Goal: Transaction & Acquisition: Purchase product/service

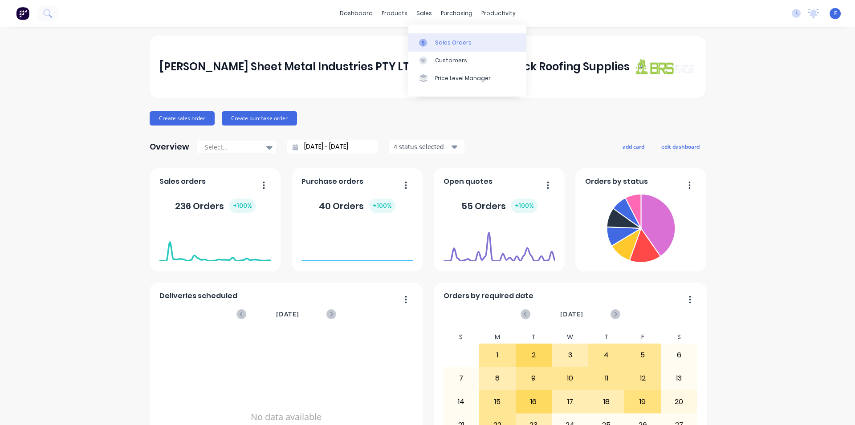
click at [443, 37] on link "Sales Orders" at bounding box center [467, 42] width 118 height 18
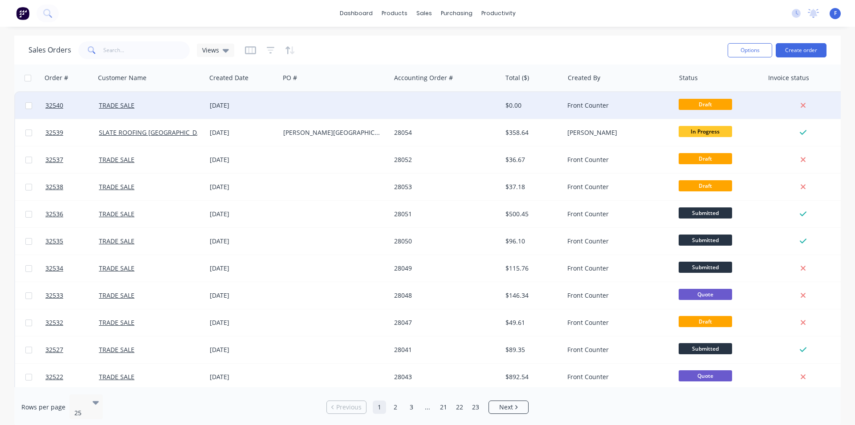
click at [356, 99] on div at bounding box center [335, 105] width 111 height 27
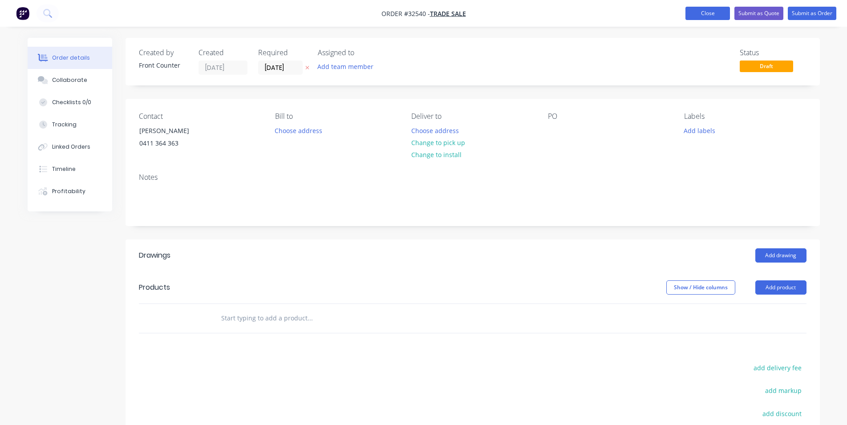
drag, startPoint x: 721, startPoint y: 4, endPoint x: 720, endPoint y: 9, distance: 4.6
click at [721, 6] on nav "Order #32540 - TRADE SALE Add product Close Submit as Quote Submit as Order" at bounding box center [423, 13] width 847 height 27
click at [719, 8] on button "Close" at bounding box center [708, 13] width 45 height 13
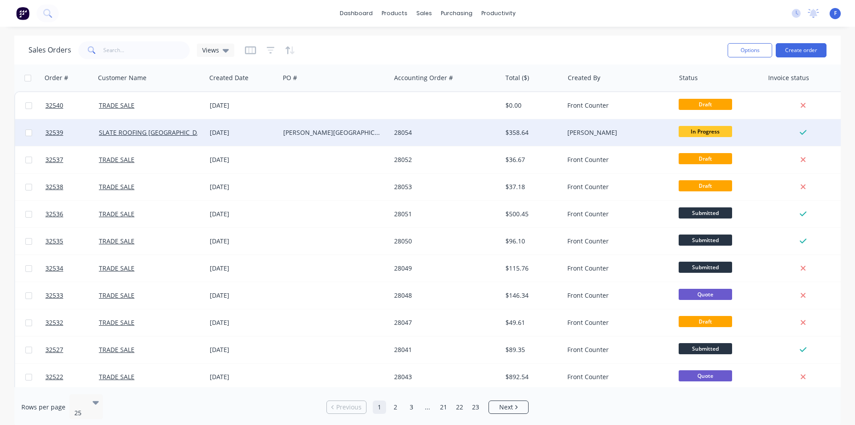
click at [665, 132] on div "[PERSON_NAME]" at bounding box center [616, 132] width 99 height 9
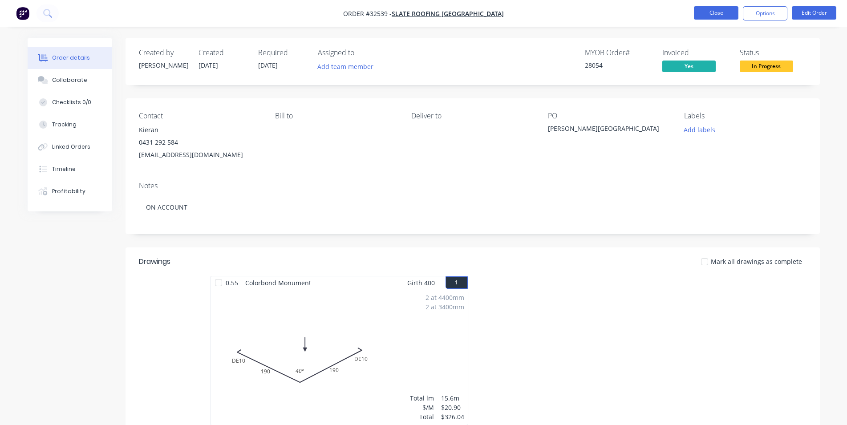
click at [696, 12] on button "Close" at bounding box center [716, 12] width 45 height 13
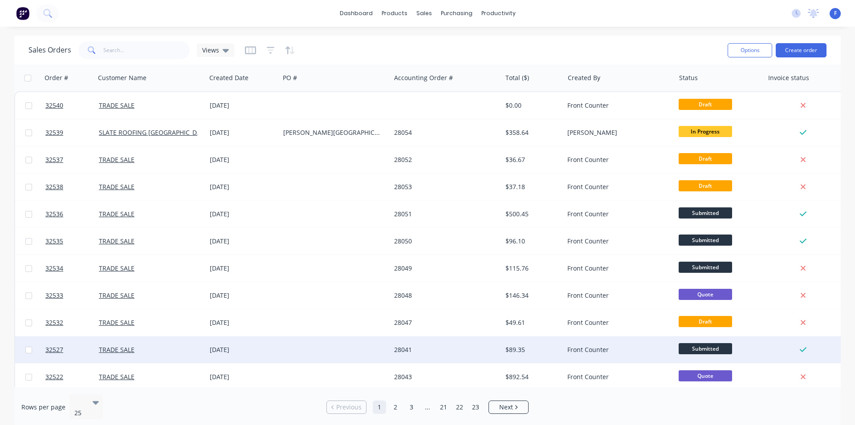
scroll to position [254, 0]
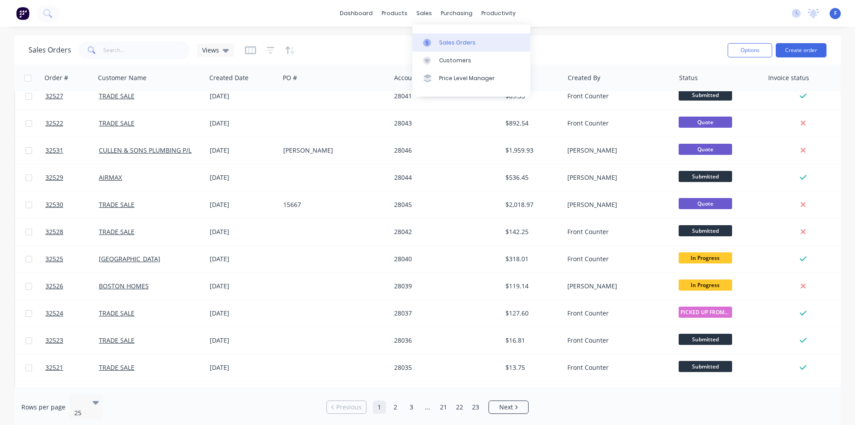
click at [461, 41] on div "Sales Orders" at bounding box center [457, 43] width 37 height 8
click at [492, 42] on div "Purchase Orders" at bounding box center [485, 43] width 47 height 8
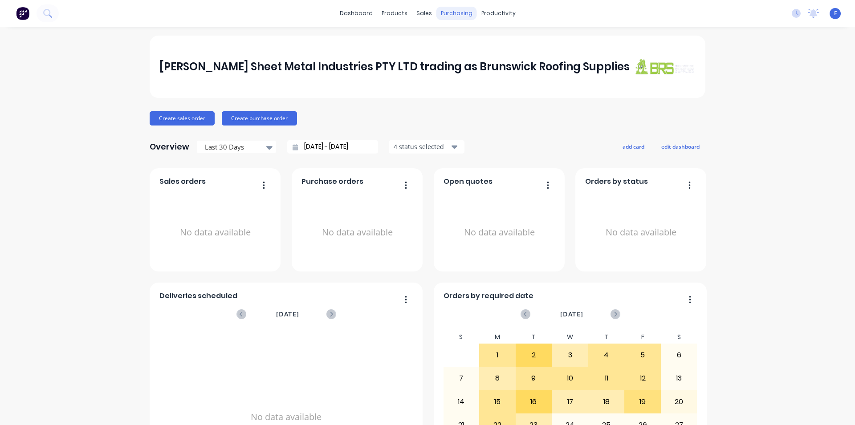
click at [444, 13] on div "purchasing" at bounding box center [456, 13] width 41 height 13
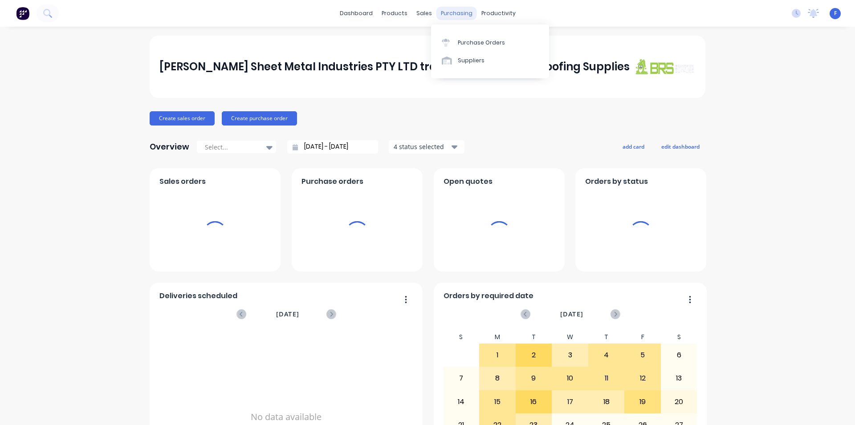
click at [444, 13] on div "purchasing" at bounding box center [456, 13] width 41 height 13
click at [418, 13] on div "sales" at bounding box center [424, 13] width 24 height 13
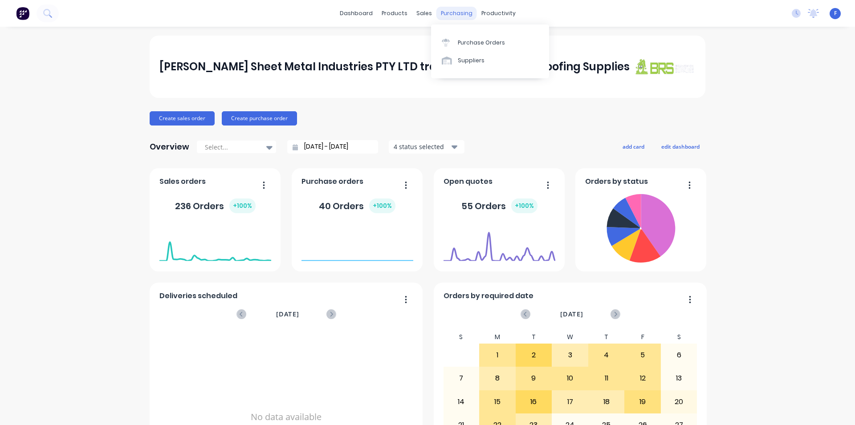
click at [464, 14] on div "purchasing" at bounding box center [456, 13] width 41 height 13
click at [447, 16] on div "purchasing" at bounding box center [456, 13] width 41 height 13
click at [428, 20] on div "dashboard products sales purchasing productivity dashboard products Product Cat…" at bounding box center [427, 13] width 855 height 27
click at [423, 16] on div "sales" at bounding box center [424, 13] width 24 height 13
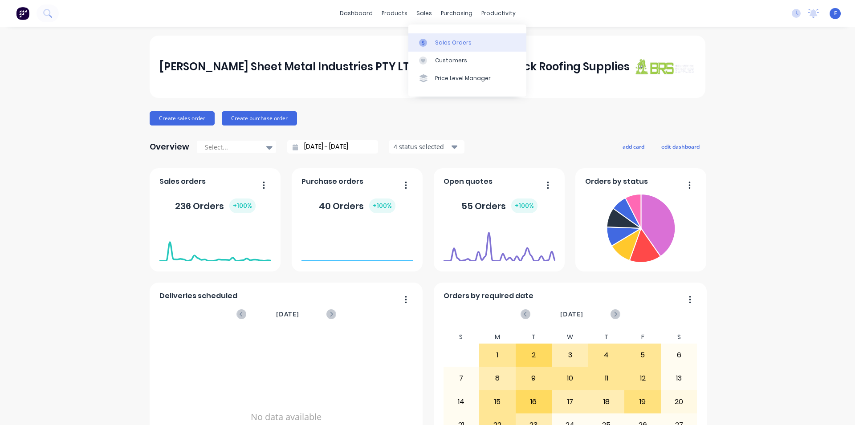
click at [448, 39] on div "Sales Orders" at bounding box center [453, 43] width 37 height 8
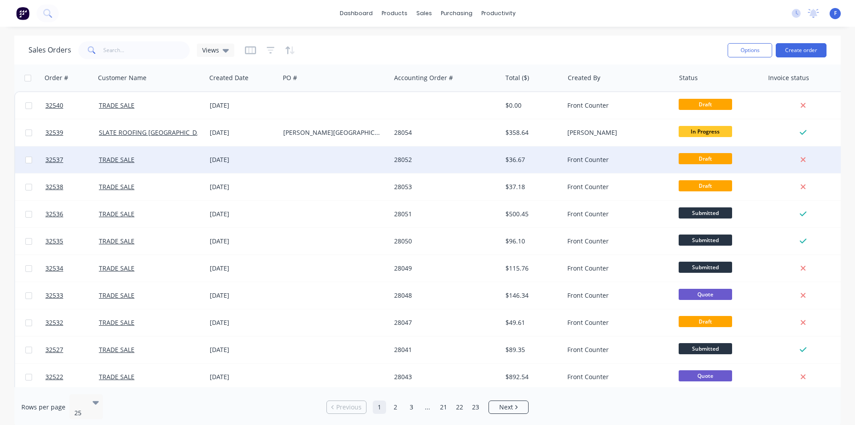
click at [601, 161] on div "Front Counter" at bounding box center [616, 159] width 99 height 9
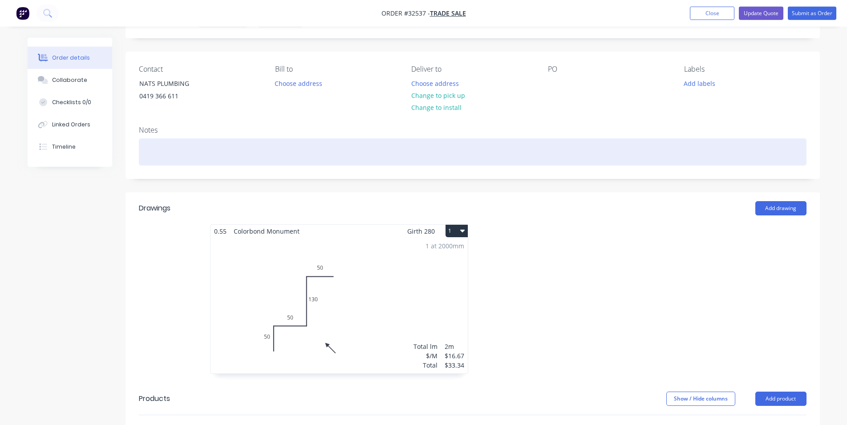
scroll to position [45, 0]
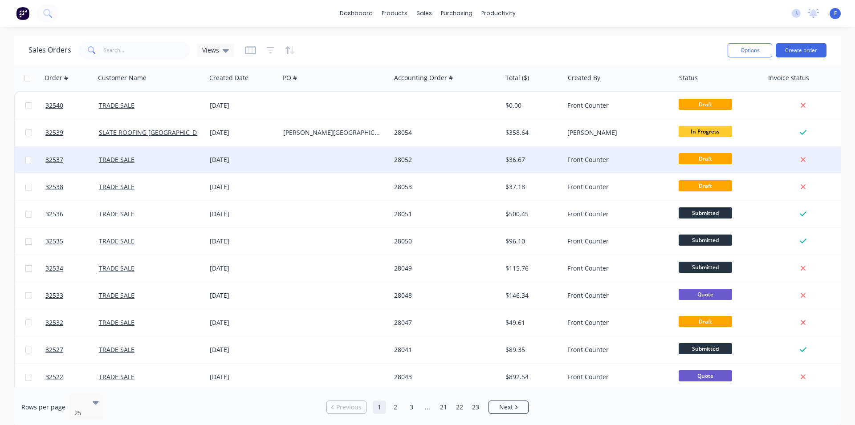
click at [637, 162] on div "Front Counter" at bounding box center [616, 159] width 99 height 9
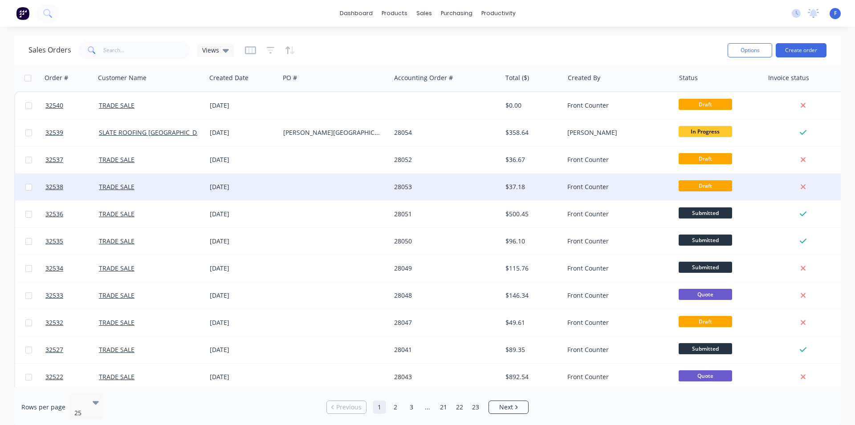
click at [644, 192] on div "Front Counter" at bounding box center [619, 187] width 111 height 27
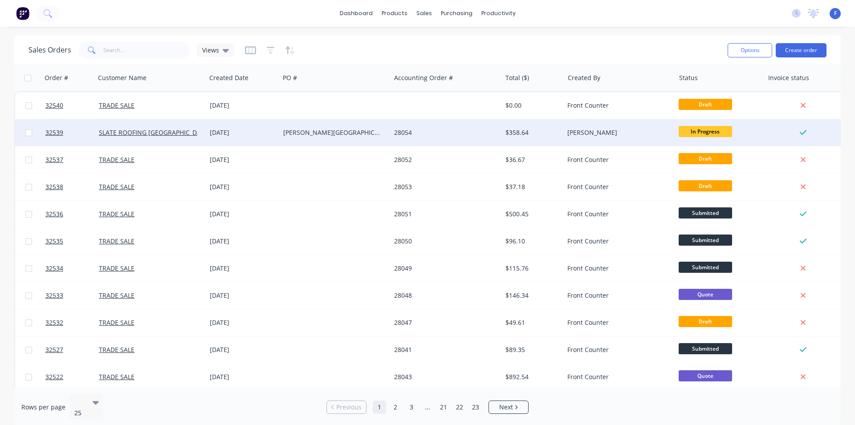
click at [354, 136] on div "[PERSON_NAME][GEOGRAPHIC_DATA]" at bounding box center [332, 132] width 99 height 9
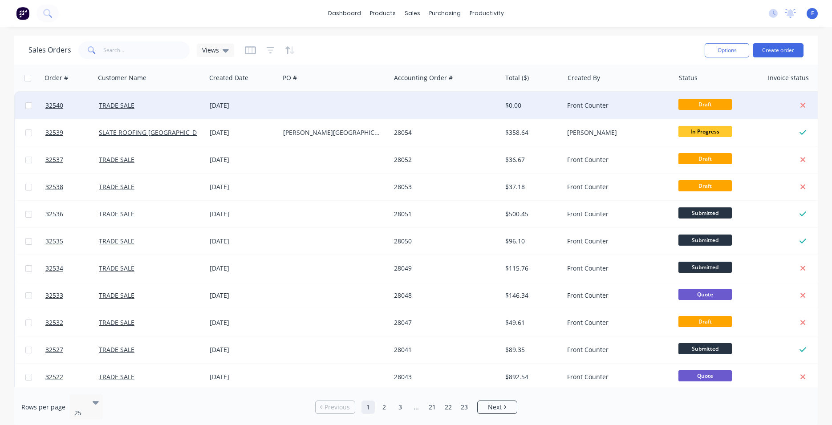
click at [490, 102] on div at bounding box center [445, 105] width 111 height 27
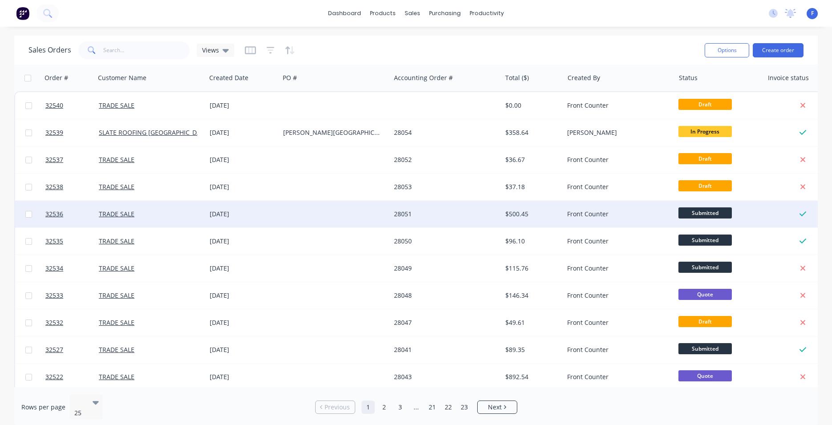
click at [573, 211] on div "Front Counter" at bounding box center [616, 214] width 99 height 9
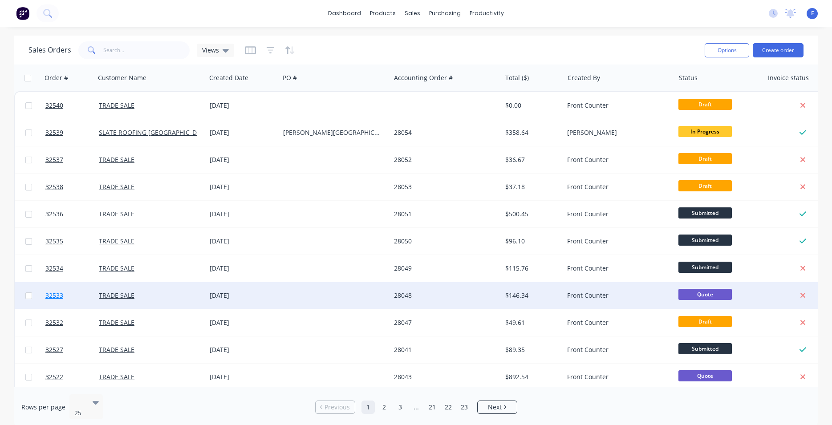
click at [78, 293] on link "32533" at bounding box center [71, 295] width 53 height 27
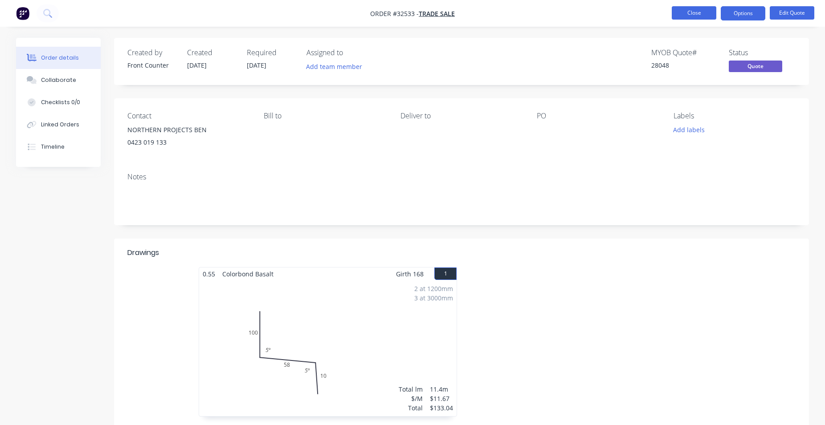
click at [694, 11] on button "Close" at bounding box center [693, 12] width 45 height 13
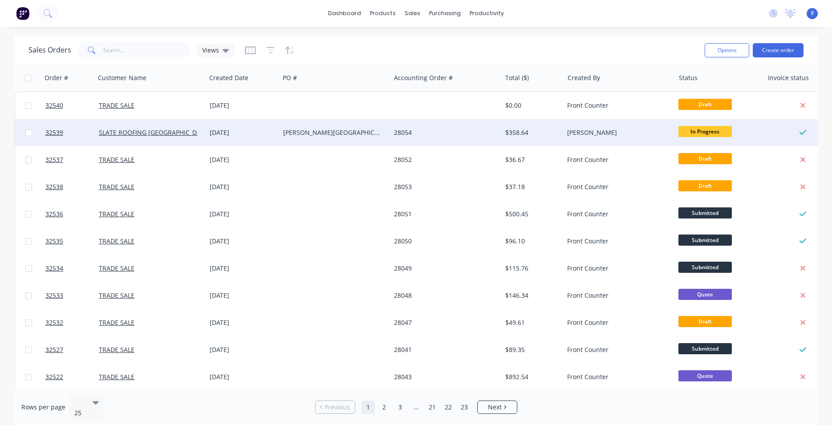
click at [274, 137] on div "[DATE]" at bounding box center [243, 132] width 66 height 9
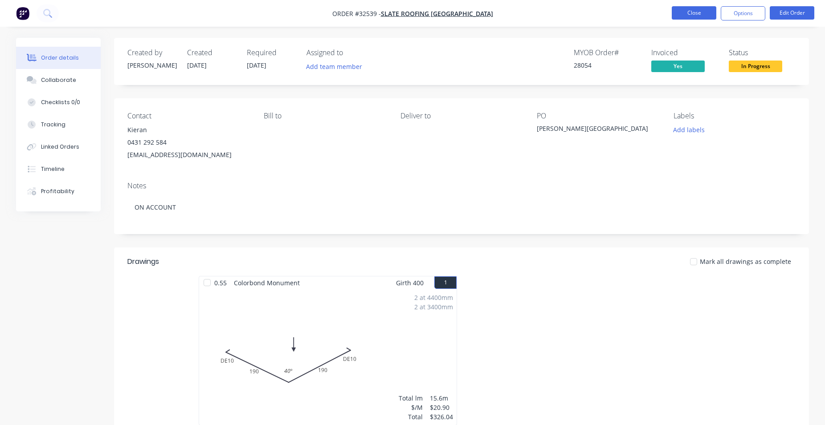
click at [678, 12] on button "Close" at bounding box center [693, 12] width 45 height 13
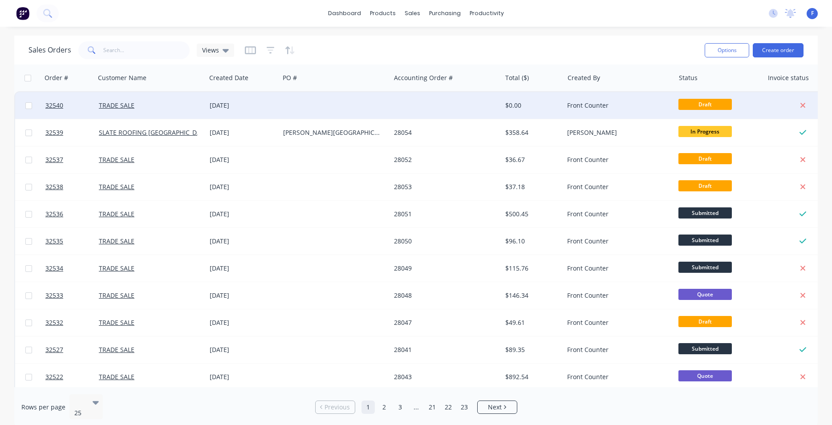
click at [557, 105] on div "$0.00" at bounding box center [531, 105] width 52 height 9
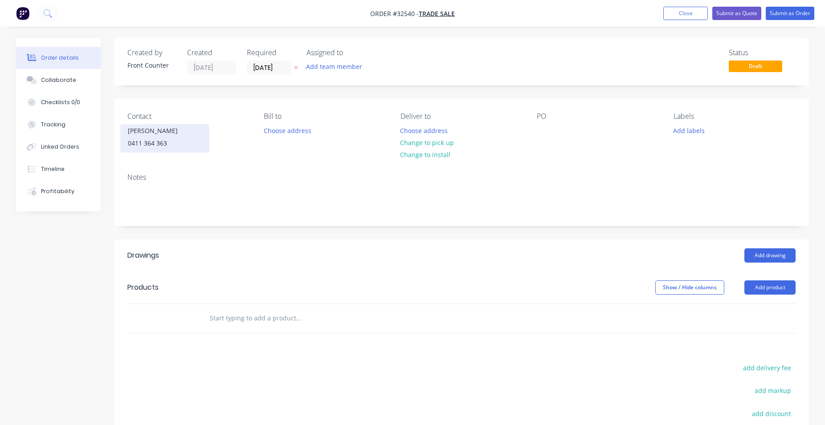
click at [157, 140] on div "0411 364 363" at bounding box center [165, 143] width 74 height 12
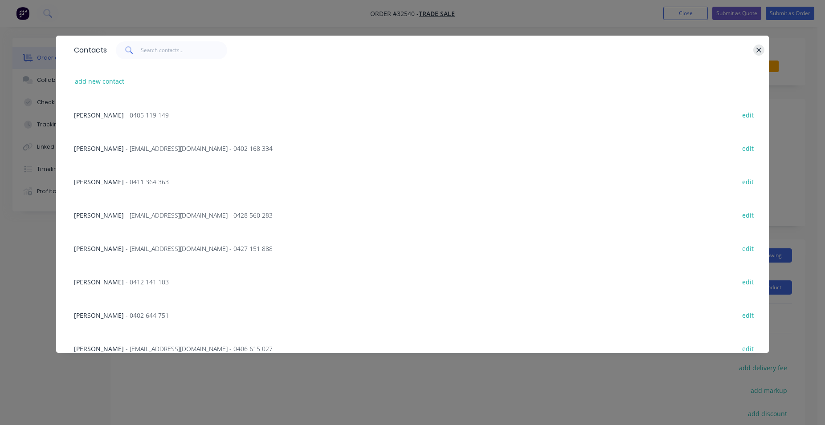
click at [759, 49] on icon "button" at bounding box center [759, 50] width 6 height 8
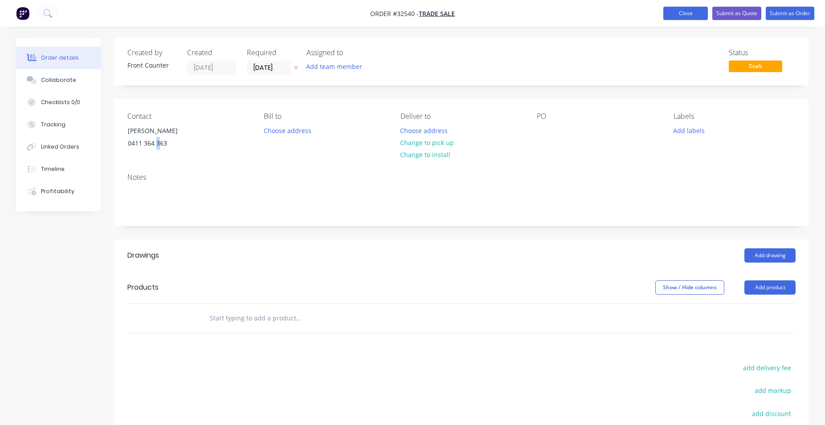
click at [700, 13] on button "Close" at bounding box center [685, 13] width 45 height 13
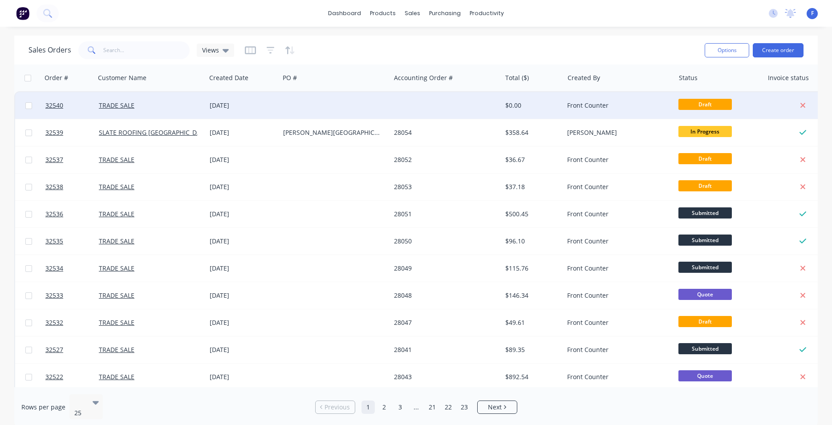
drag, startPoint x: 459, startPoint y: 105, endPoint x: 339, endPoint y: 109, distance: 120.7
click at [339, 109] on div "32540 TRADE SALE [DATE] $0.00 Front Counter Draft" at bounding box center [430, 105] width 831 height 27
click at [267, 113] on div "[DATE]" at bounding box center [242, 105] width 73 height 27
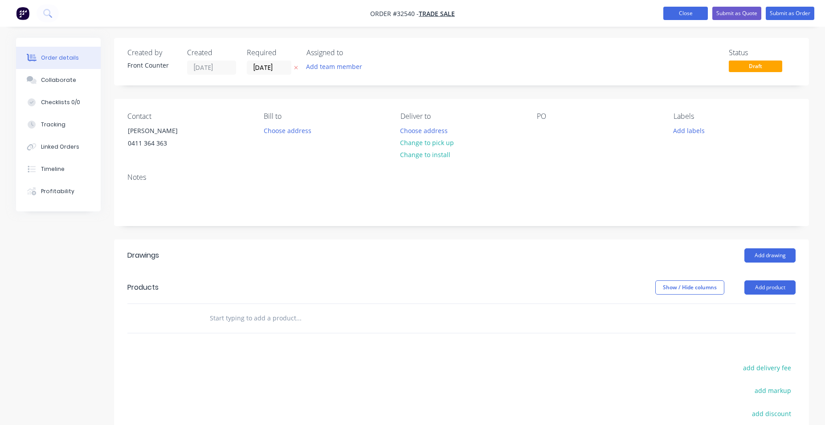
click at [686, 14] on button "Close" at bounding box center [685, 13] width 45 height 13
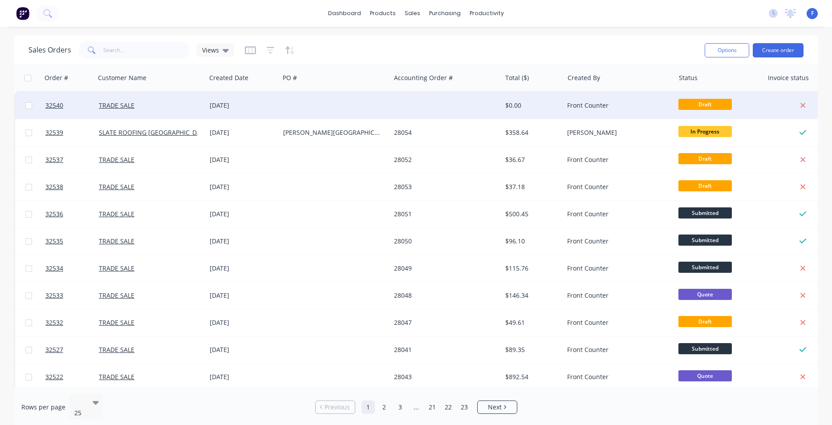
click at [29, 104] on input "checkbox" at bounding box center [28, 105] width 7 height 7
checkbox input "true"
click at [36, 102] on div at bounding box center [28, 105] width 27 height 27
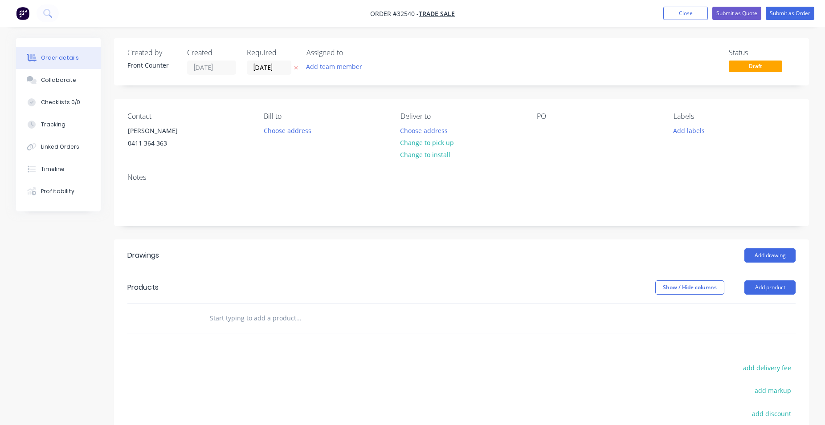
click at [70, 56] on div "Order details" at bounding box center [60, 58] width 38 height 8
click at [79, 77] on button "Collaborate" at bounding box center [58, 80] width 85 height 22
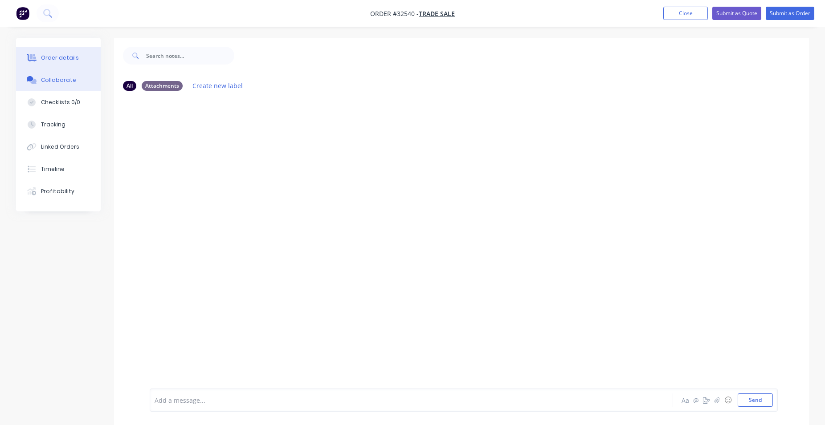
click at [76, 55] on button "Order details" at bounding box center [58, 58] width 85 height 22
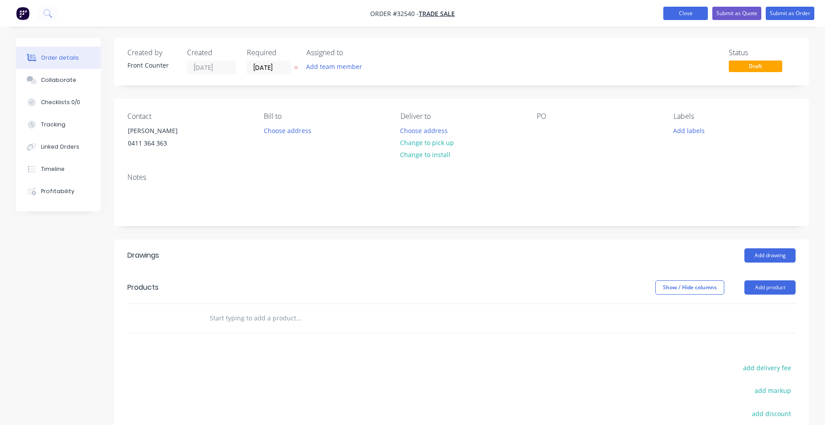
click at [682, 13] on button "Close" at bounding box center [685, 13] width 45 height 13
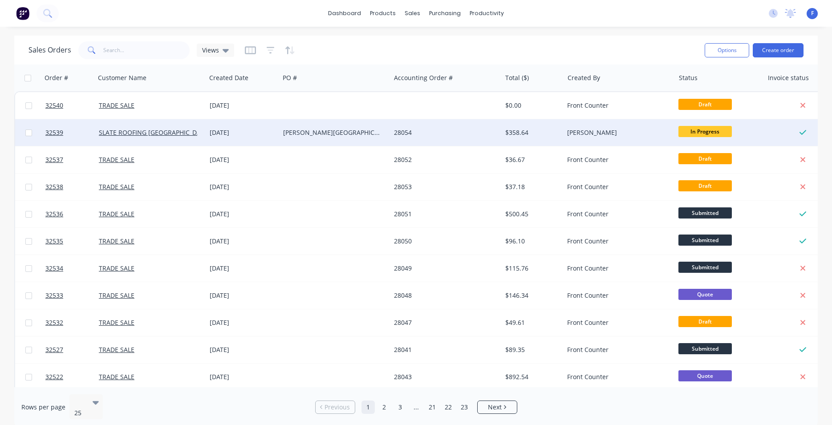
click at [479, 134] on div "28054" at bounding box center [443, 132] width 99 height 9
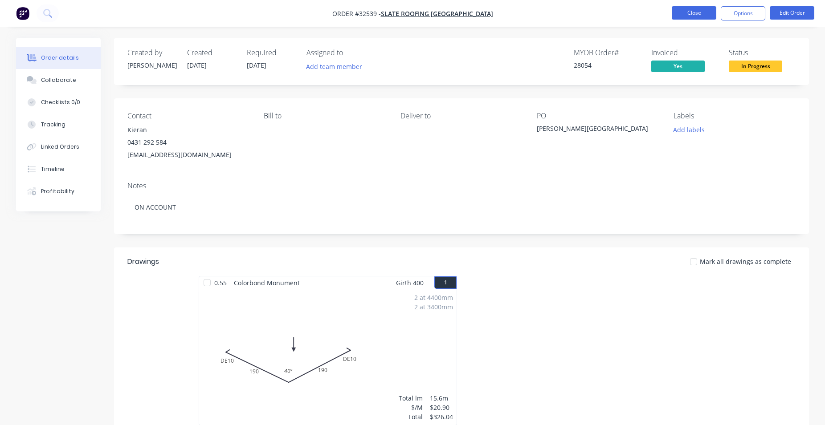
click at [689, 17] on button "Close" at bounding box center [693, 12] width 45 height 13
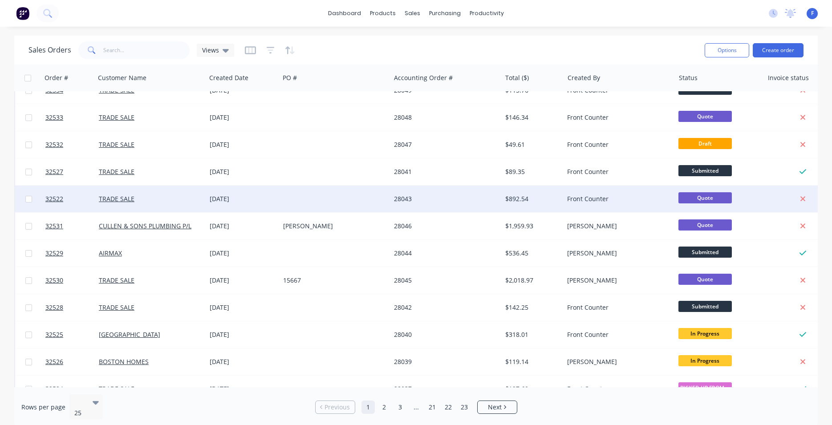
scroll to position [203, 0]
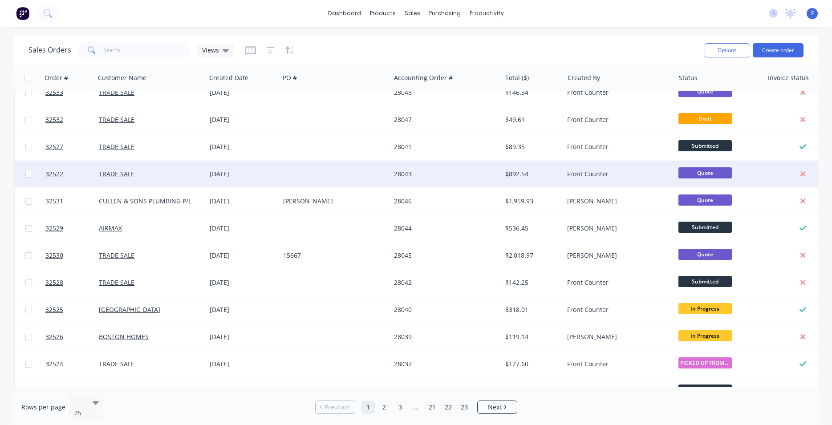
click at [486, 172] on div "28043" at bounding box center [443, 174] width 99 height 9
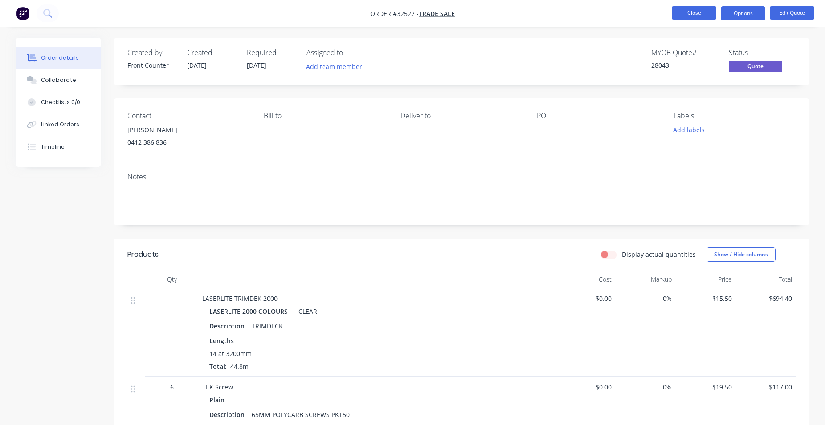
click at [689, 16] on button "Close" at bounding box center [693, 12] width 45 height 13
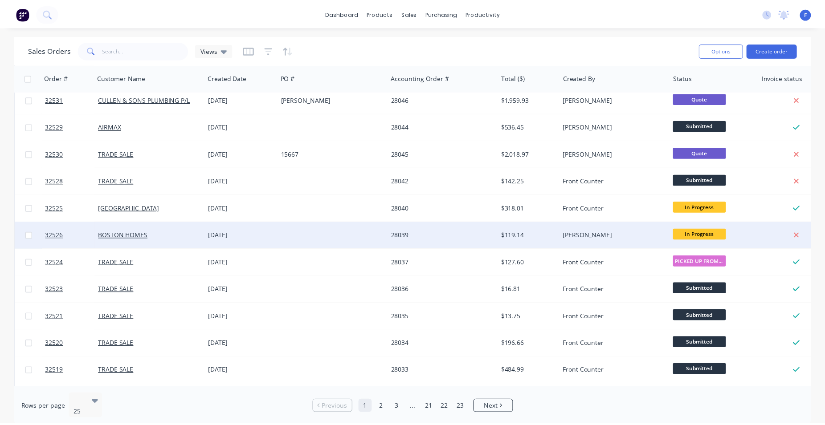
scroll to position [390, 0]
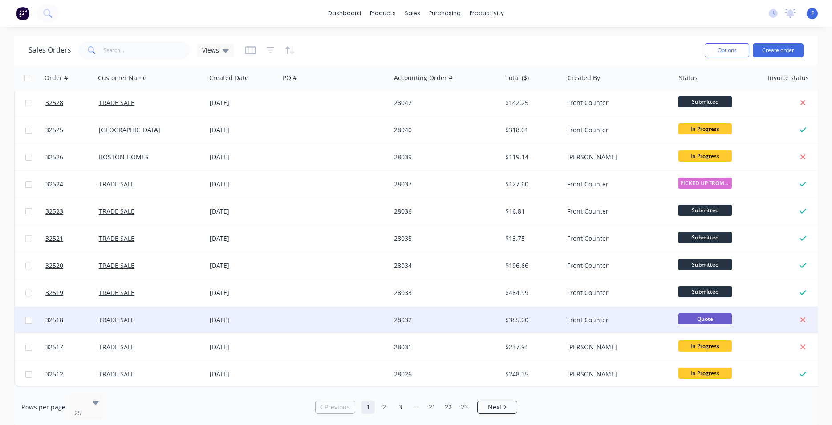
click at [541, 316] on div "$385.00" at bounding box center [531, 320] width 52 height 9
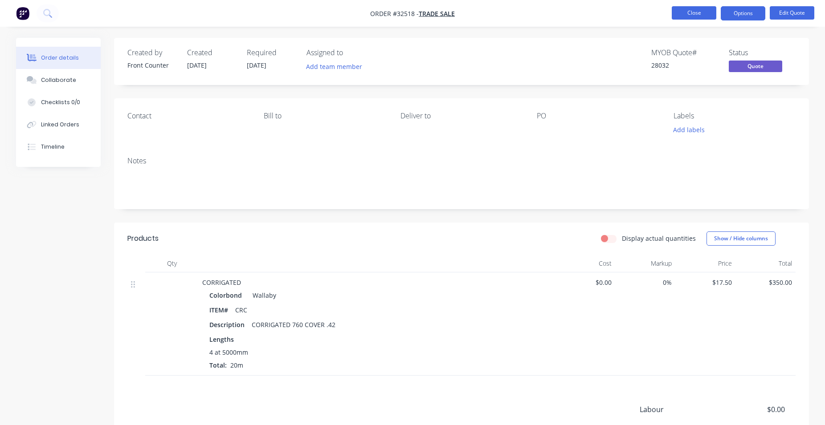
click at [683, 14] on button "Close" at bounding box center [693, 12] width 45 height 13
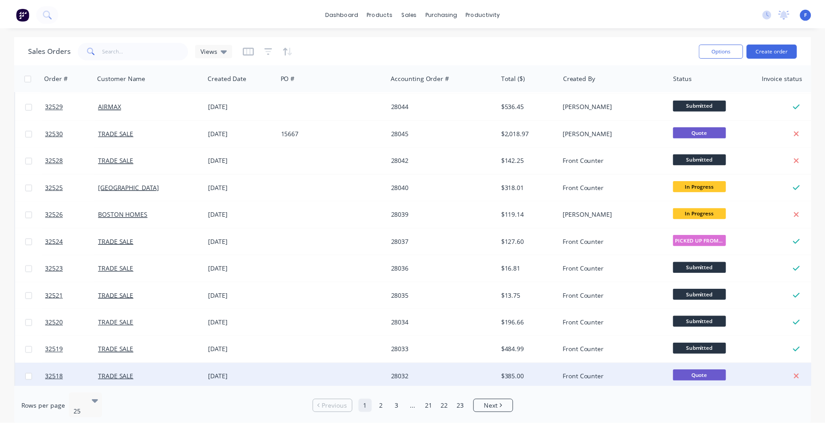
scroll to position [390, 0]
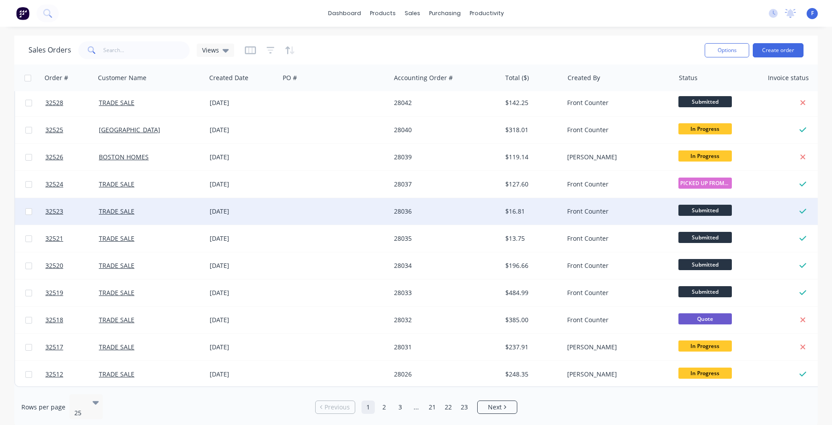
click at [532, 208] on div "$16.81" at bounding box center [533, 211] width 62 height 27
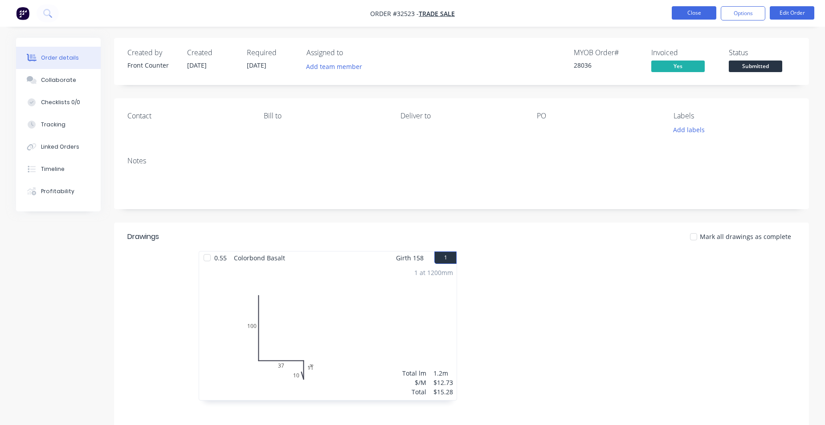
click at [684, 13] on button "Close" at bounding box center [693, 12] width 45 height 13
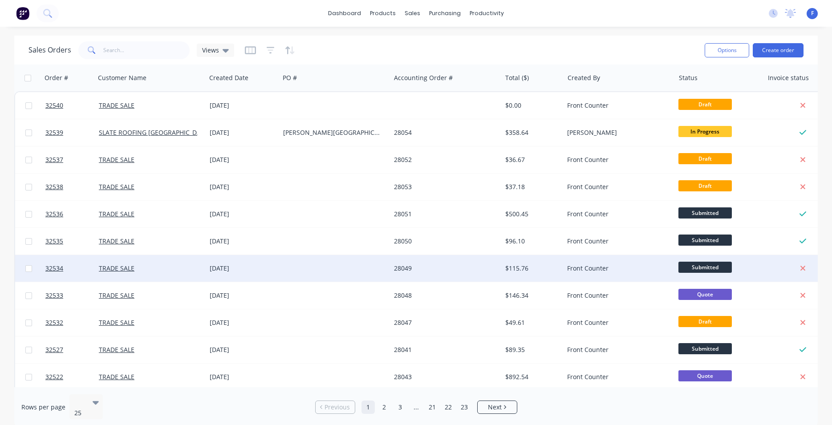
click at [645, 265] on div "Front Counter" at bounding box center [616, 268] width 99 height 9
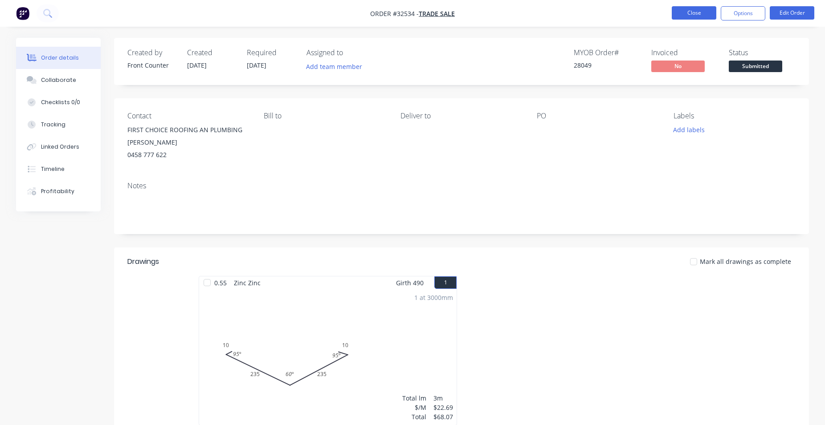
click at [684, 16] on button "Close" at bounding box center [693, 12] width 45 height 13
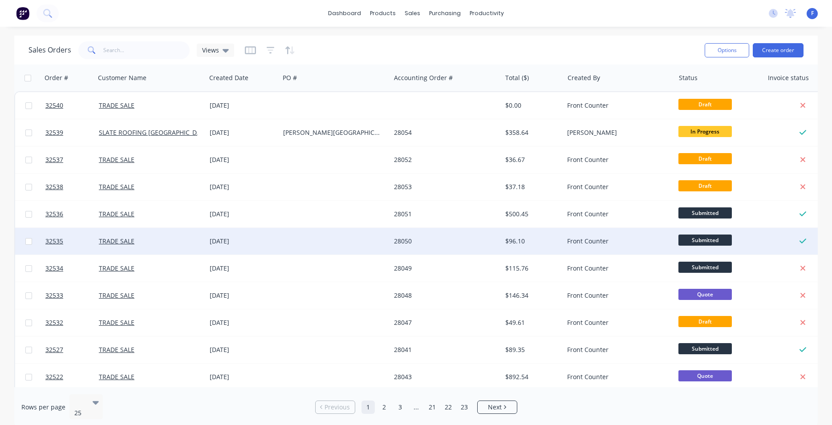
click at [626, 244] on div "Front Counter" at bounding box center [616, 241] width 99 height 9
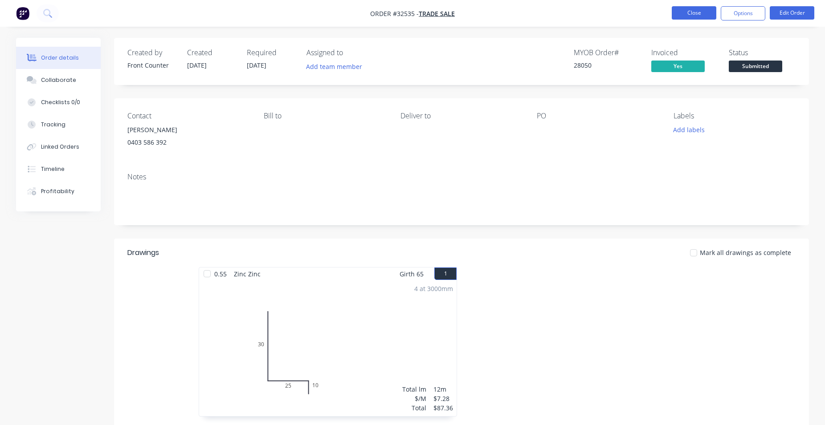
click at [685, 14] on button "Close" at bounding box center [693, 12] width 45 height 13
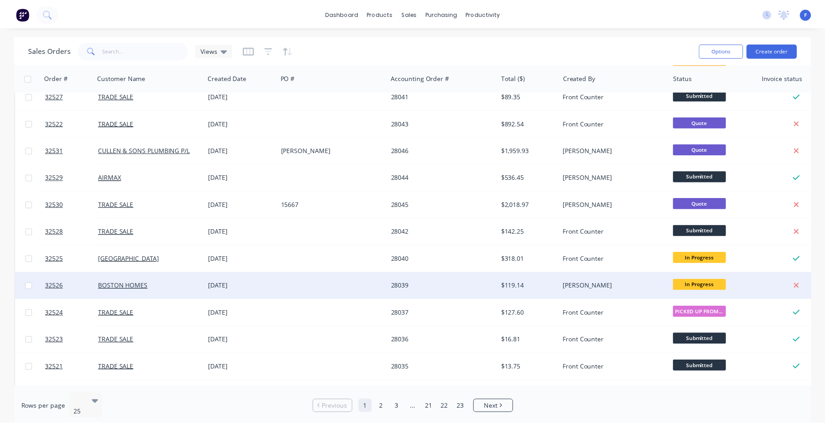
scroll to position [390, 0]
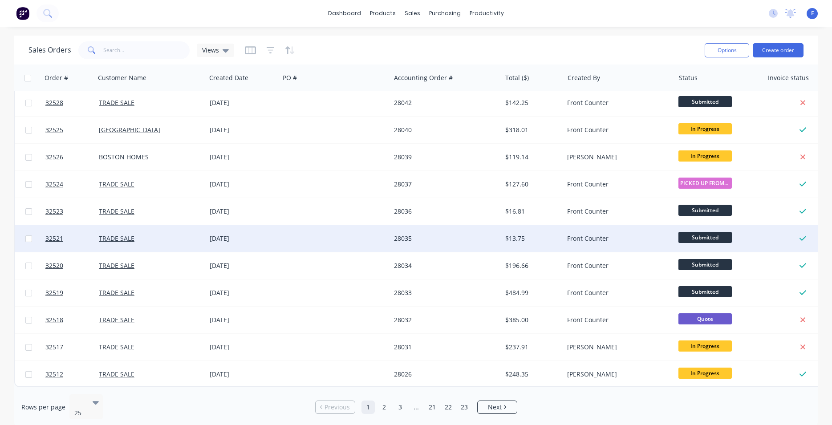
click at [545, 234] on div "$13.75" at bounding box center [531, 238] width 52 height 9
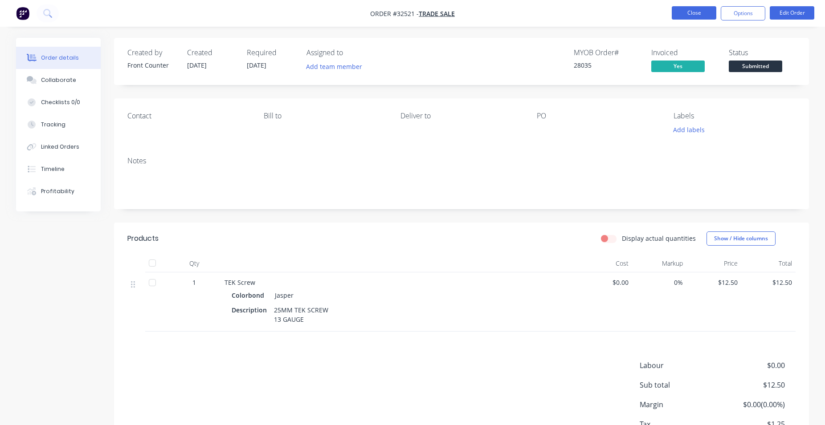
click at [699, 16] on button "Close" at bounding box center [693, 12] width 45 height 13
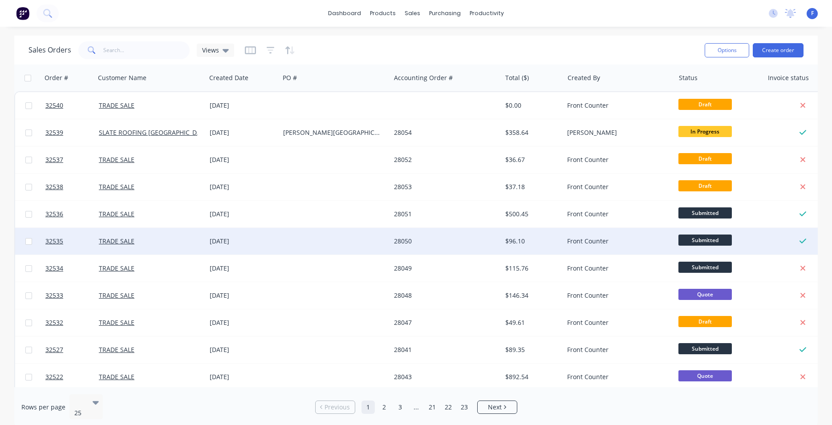
click at [650, 241] on div "Front Counter" at bounding box center [616, 241] width 99 height 9
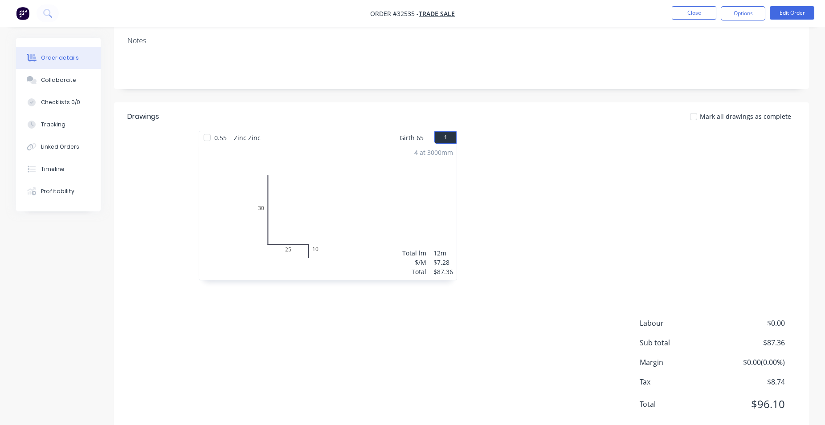
scroll to position [45, 0]
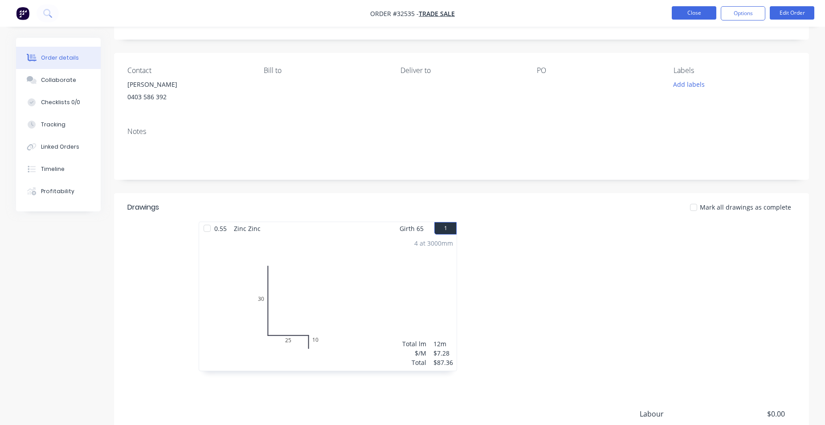
click at [683, 10] on button "Close" at bounding box center [693, 12] width 45 height 13
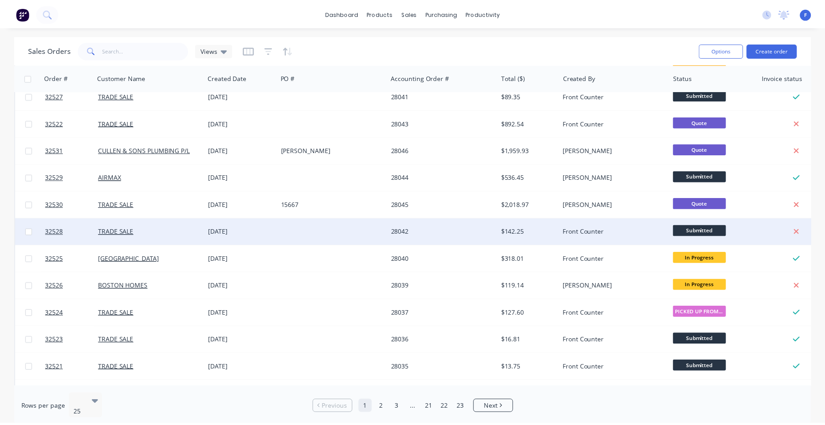
scroll to position [390, 0]
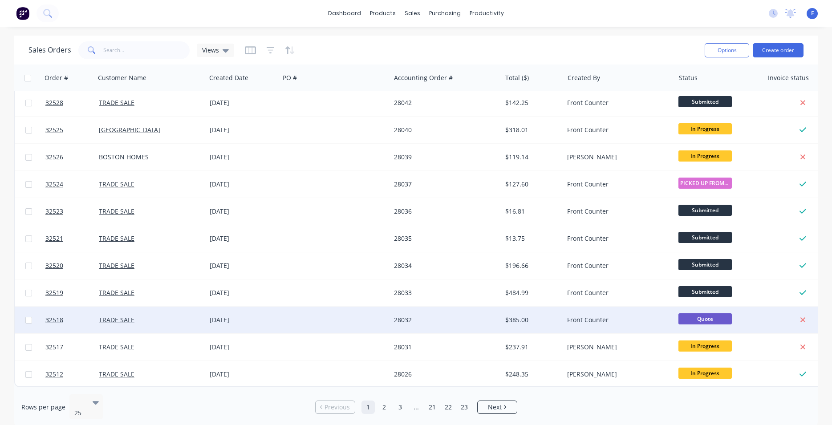
click at [646, 316] on div "Front Counter" at bounding box center [616, 320] width 99 height 9
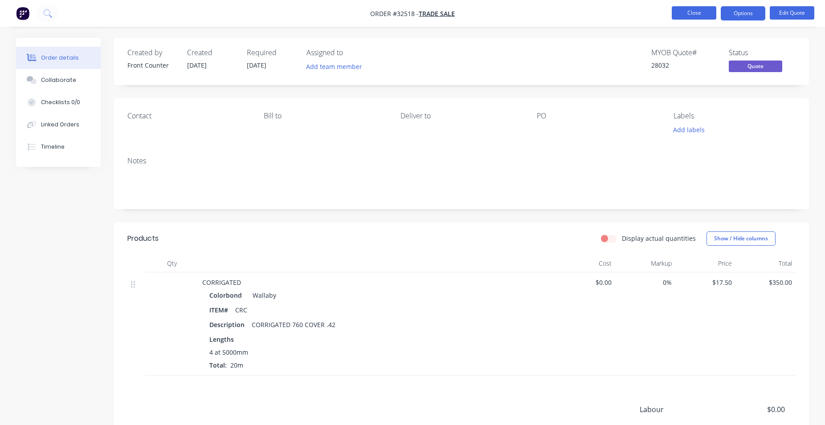
click at [683, 11] on button "Close" at bounding box center [693, 12] width 45 height 13
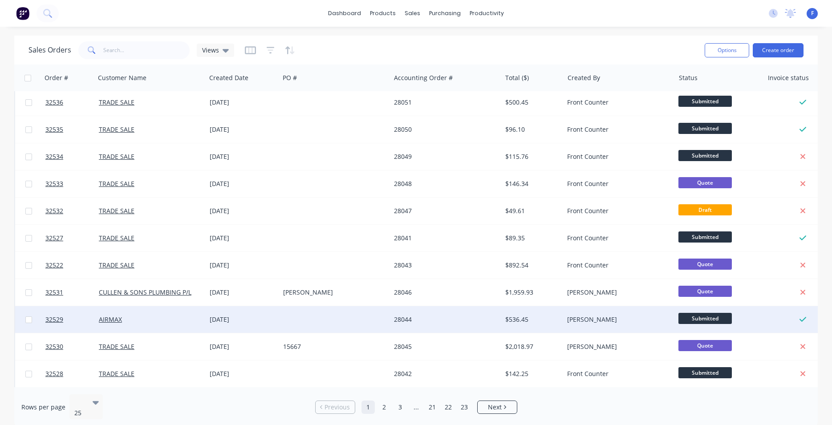
scroll to position [102, 0]
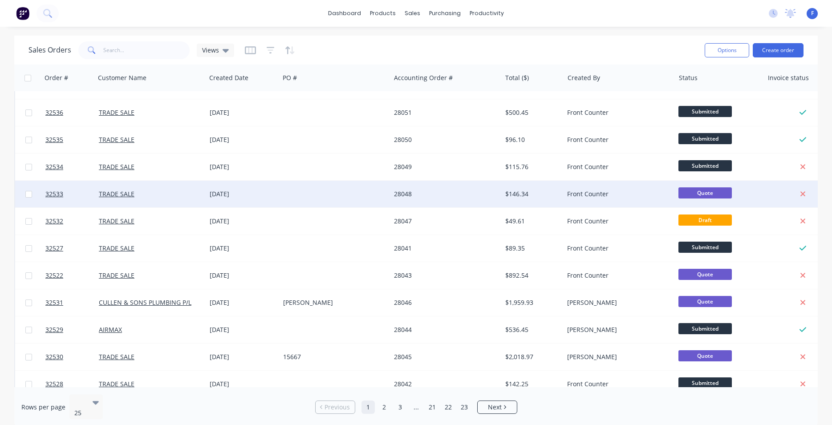
click at [553, 198] on div "$146.34" at bounding box center [531, 194] width 52 height 9
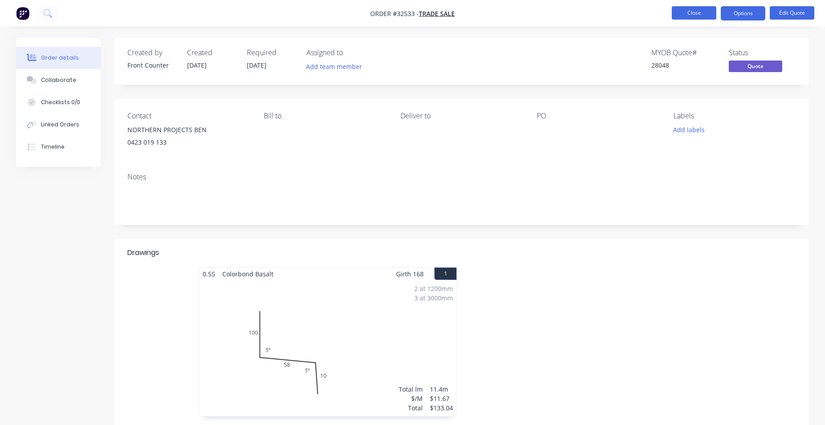
click at [686, 12] on button "Close" at bounding box center [693, 12] width 45 height 13
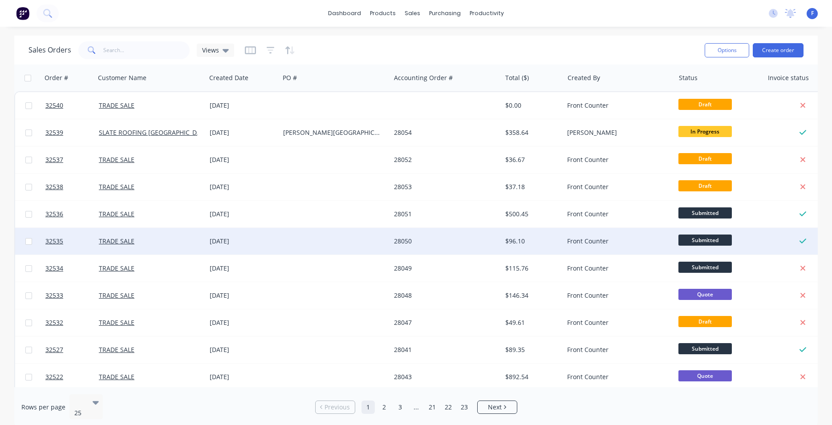
click at [634, 246] on div "Front Counter" at bounding box center [619, 241] width 111 height 27
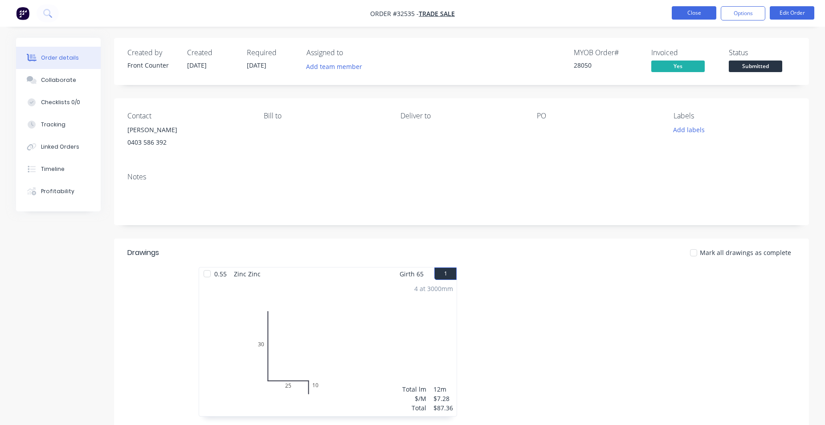
click at [685, 13] on button "Close" at bounding box center [693, 12] width 45 height 13
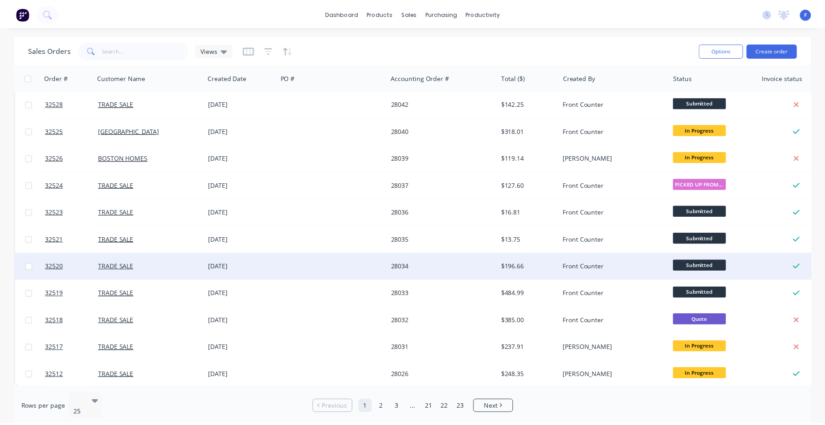
scroll to position [390, 0]
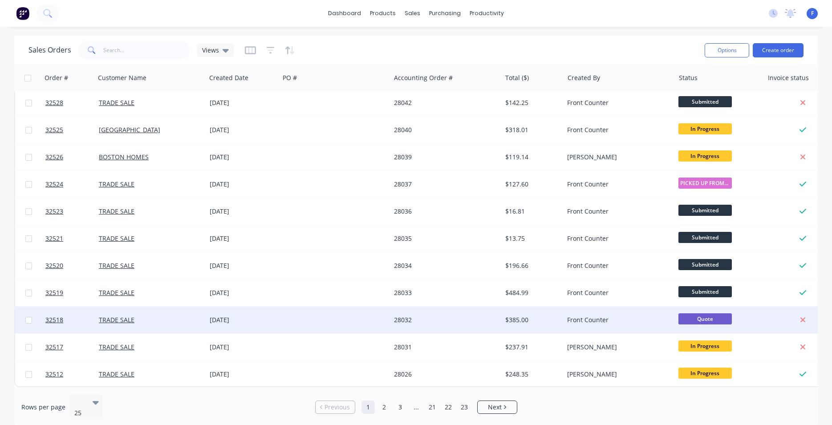
click at [626, 316] on div "Front Counter" at bounding box center [616, 320] width 99 height 9
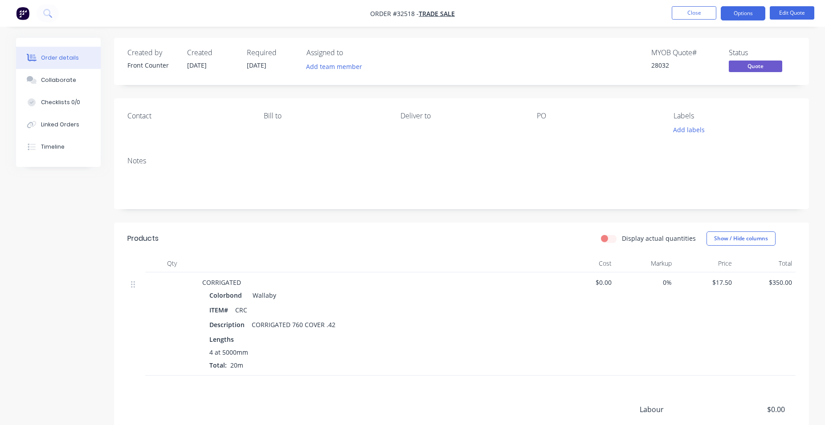
click at [137, 119] on div "Contact" at bounding box center [188, 116] width 122 height 8
click at [146, 140] on div "Contact [PERSON_NAME] to Deliver to PO Labels Add labels" at bounding box center [461, 123] width 695 height 51
click at [756, 14] on button "Options" at bounding box center [742, 13] width 45 height 14
click at [792, 9] on button "Edit Quote" at bounding box center [791, 12] width 45 height 13
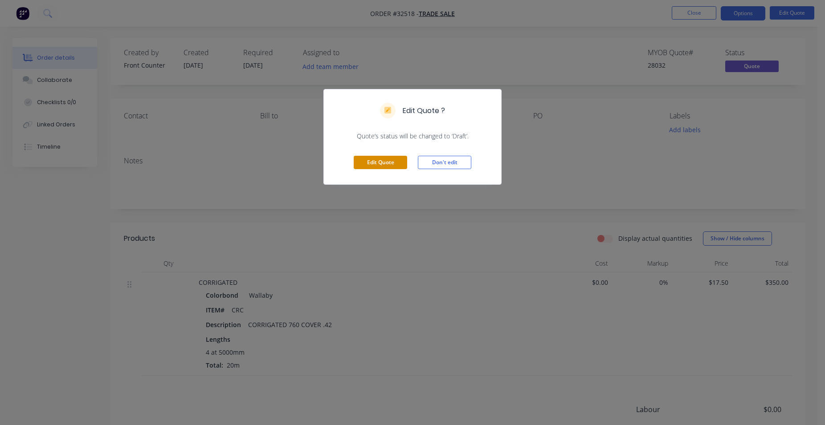
click at [386, 160] on button "Edit Quote" at bounding box center [380, 162] width 53 height 13
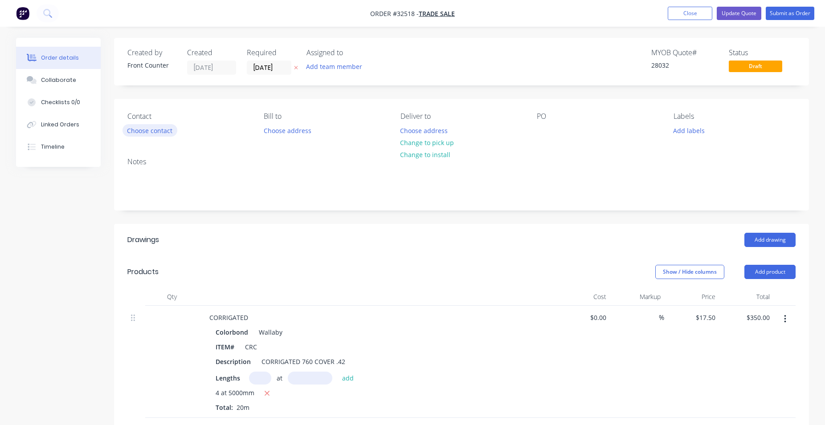
click at [159, 128] on button "Choose contact" at bounding box center [149, 130] width 55 height 12
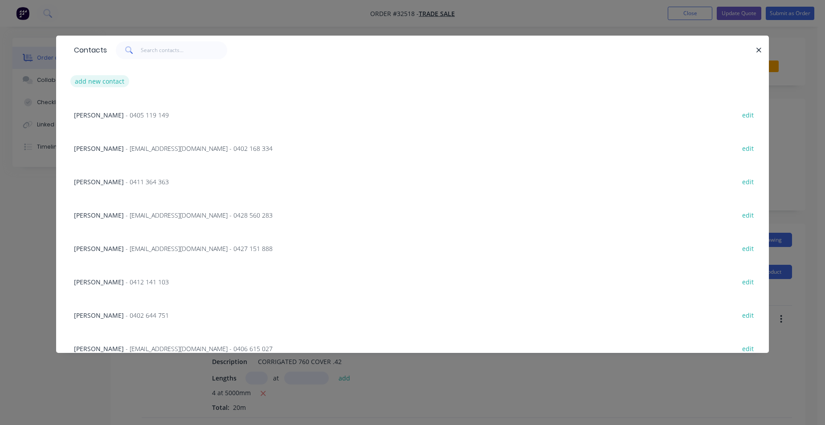
click at [115, 79] on button "add new contact" at bounding box center [99, 81] width 59 height 12
select select "AU"
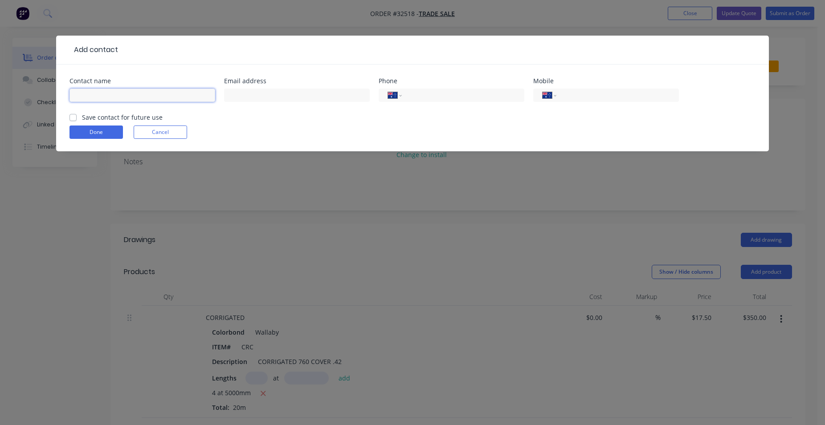
click at [131, 98] on input "text" at bounding box center [142, 95] width 146 height 13
type input "[PERSON_NAME]"
click at [581, 98] on input "tel" at bounding box center [615, 95] width 107 height 10
type input "0439 576 537"
click at [101, 130] on button "Done" at bounding box center [95, 132] width 53 height 13
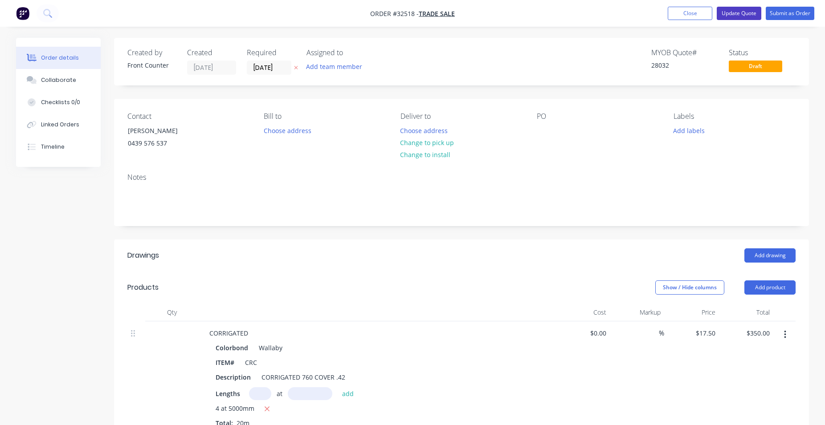
click at [730, 12] on button "Update Quote" at bounding box center [738, 13] width 45 height 13
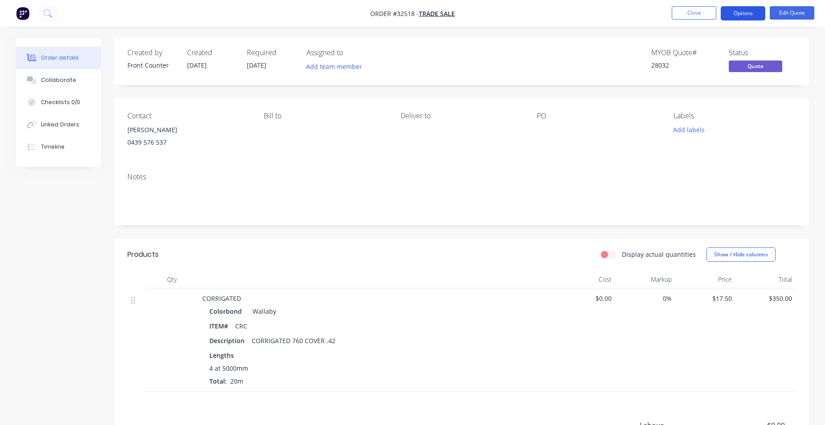
click at [750, 9] on button "Options" at bounding box center [742, 13] width 45 height 14
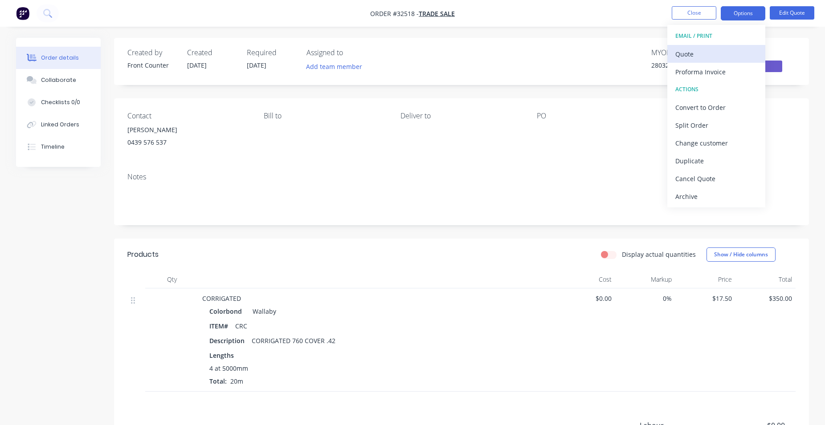
click at [713, 56] on div "Quote" at bounding box center [716, 54] width 82 height 13
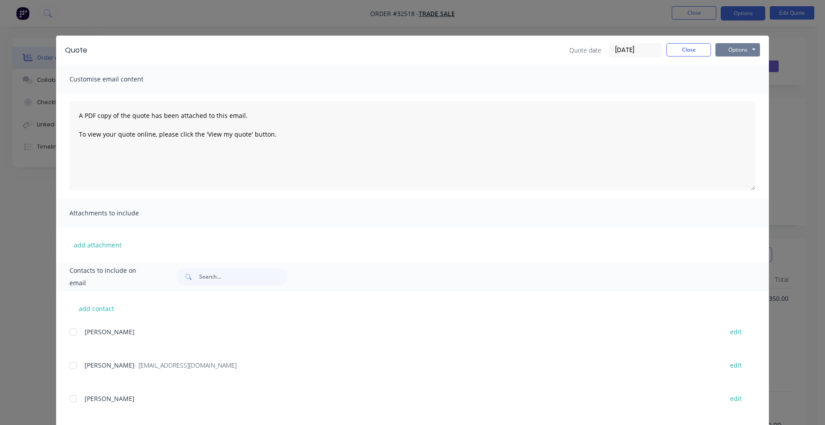
click at [729, 47] on button "Options" at bounding box center [737, 49] width 45 height 13
click at [727, 75] on button "Print" at bounding box center [743, 80] width 57 height 15
click at [690, 51] on button "Close" at bounding box center [688, 49] width 45 height 13
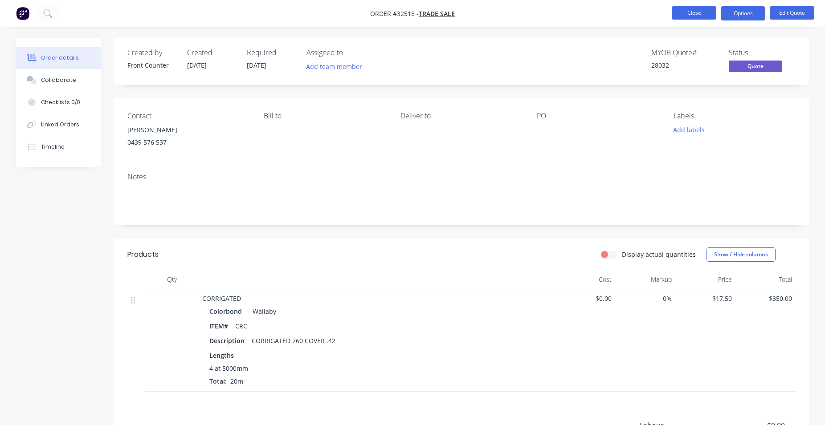
click at [703, 13] on button "Close" at bounding box center [693, 12] width 45 height 13
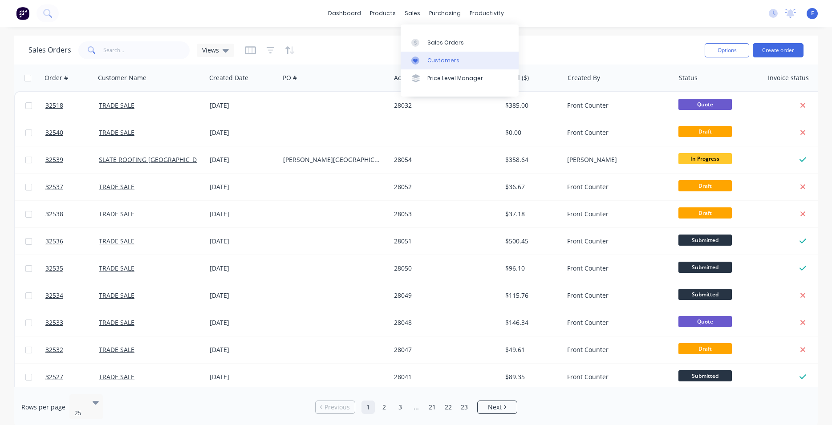
click at [436, 58] on div "Customers" at bounding box center [443, 61] width 32 height 8
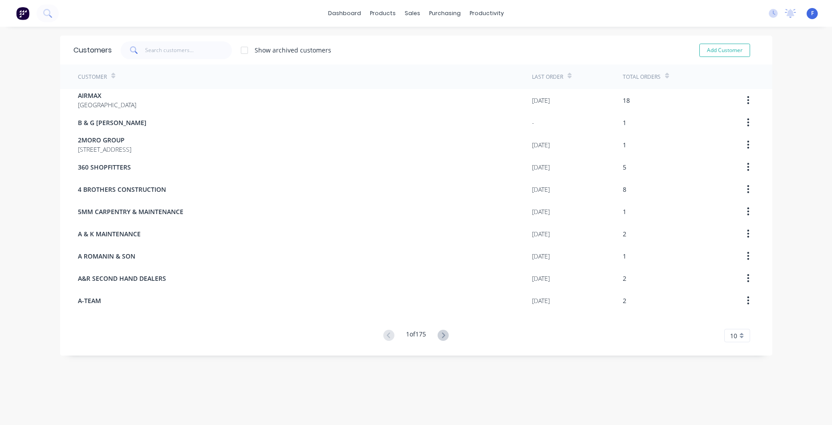
click at [142, 50] on span at bounding box center [133, 50] width 25 height 18
click at [145, 50] on input "text" at bounding box center [188, 50] width 87 height 18
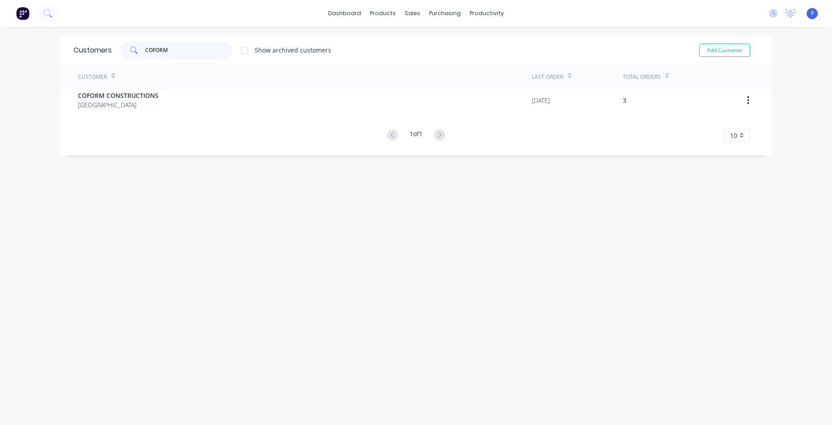
type input "COFORM"
click at [139, 89] on div "Customer" at bounding box center [305, 77] width 454 height 24
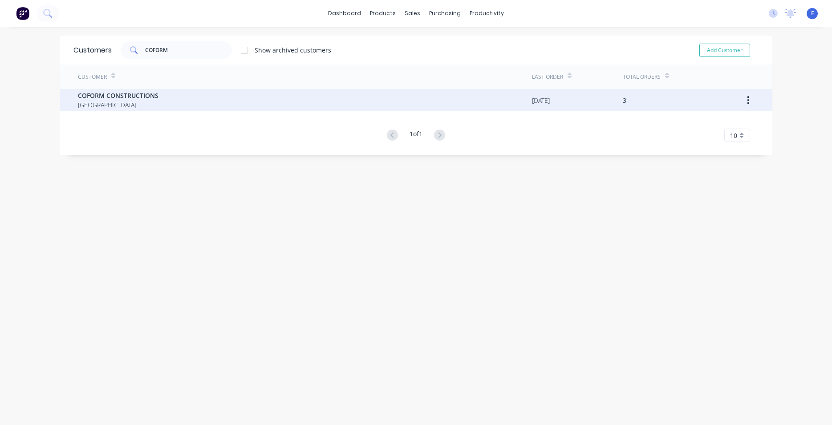
click at [134, 93] on span "COFORM CONSTRUCTIONS" at bounding box center [118, 95] width 81 height 9
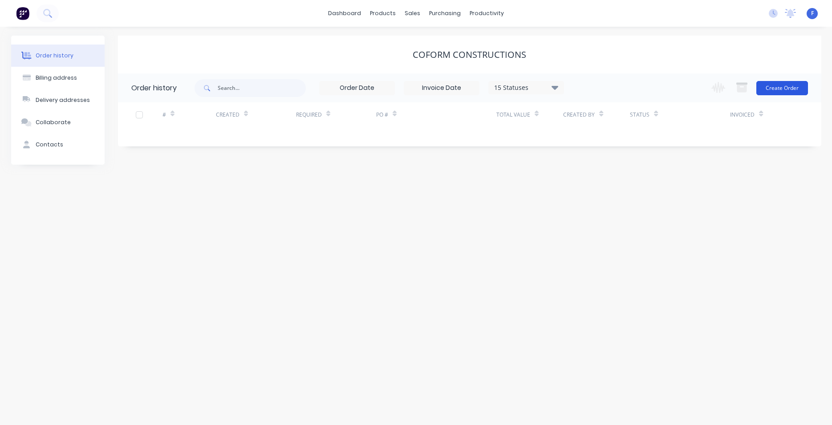
click at [773, 90] on button "Create Order" at bounding box center [782, 88] width 52 height 14
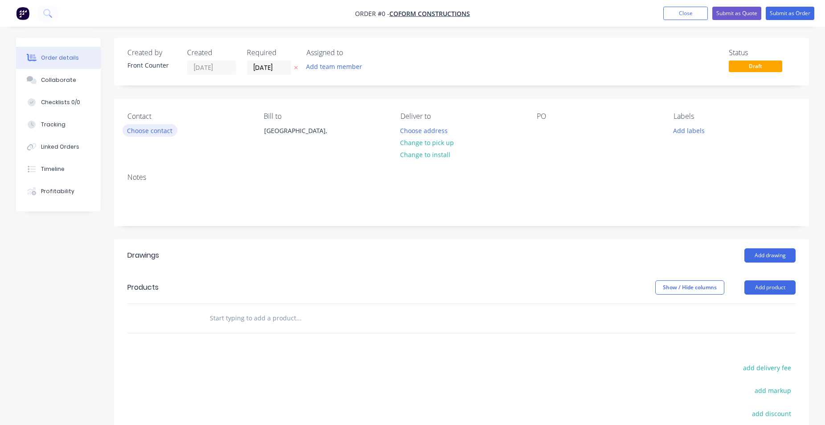
click at [168, 132] on button "Choose contact" at bounding box center [149, 130] width 55 height 12
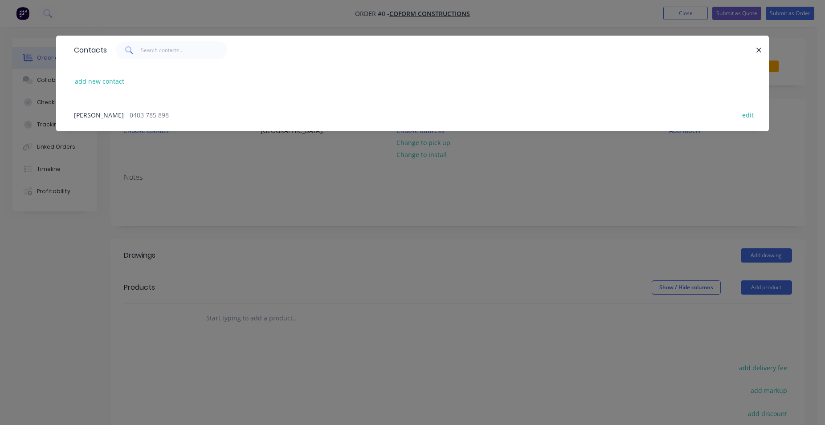
click at [100, 113] on span "[PERSON_NAME]" at bounding box center [99, 115] width 50 height 8
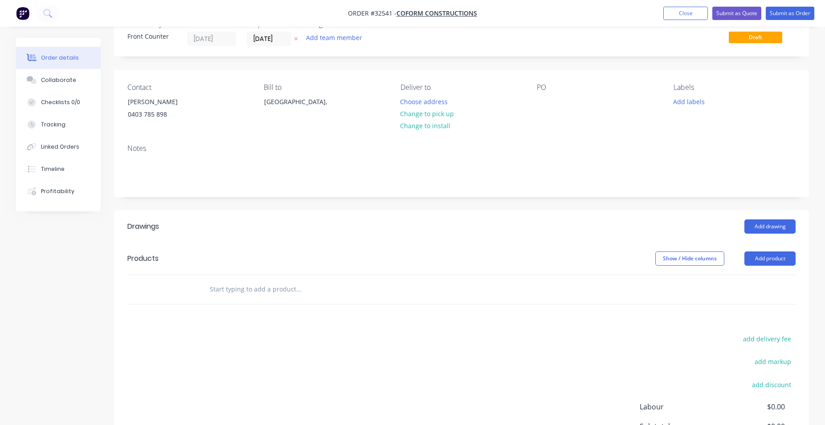
scroll to position [45, 0]
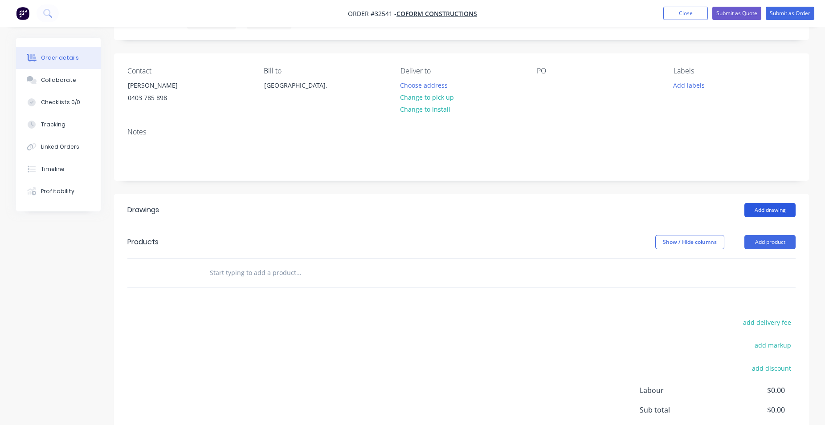
click at [772, 207] on button "Add drawing" at bounding box center [769, 210] width 51 height 14
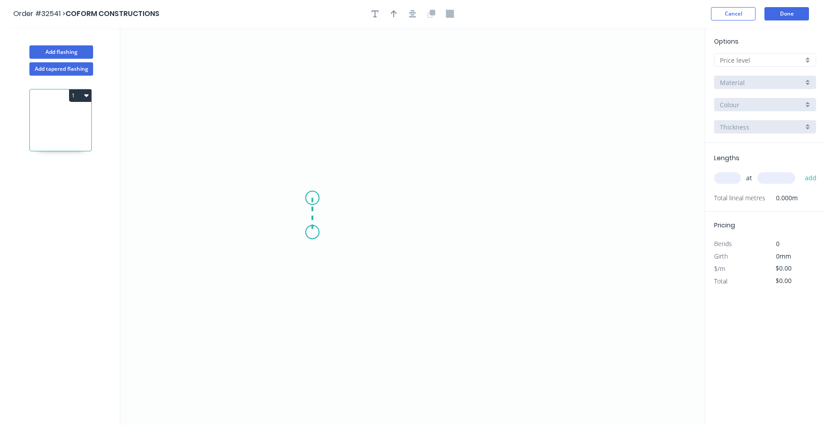
drag, startPoint x: 312, startPoint y: 198, endPoint x: 310, endPoint y: 232, distance: 34.3
click at [310, 232] on icon "0" at bounding box center [412, 227] width 584 height 398
drag, startPoint x: 310, startPoint y: 232, endPoint x: 416, endPoint y: 232, distance: 106.0
click at [416, 232] on icon "0 ?" at bounding box center [412, 227] width 584 height 398
drag, startPoint x: 416, startPoint y: 233, endPoint x: 417, endPoint y: 264, distance: 30.8
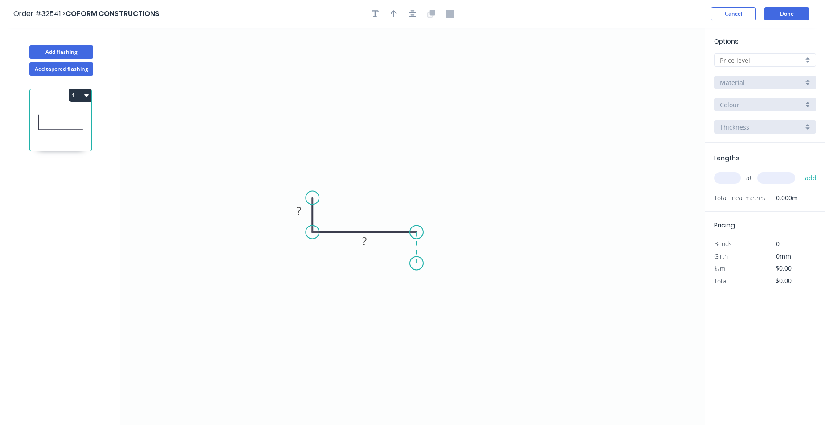
click at [417, 264] on icon "0 ? ?" at bounding box center [412, 227] width 584 height 398
click at [299, 213] on tspan "?" at bounding box center [299, 210] width 4 height 15
click at [366, 243] on tspan "?" at bounding box center [364, 241] width 4 height 15
click at [366, 240] on tspan "?" at bounding box center [364, 241] width 4 height 15
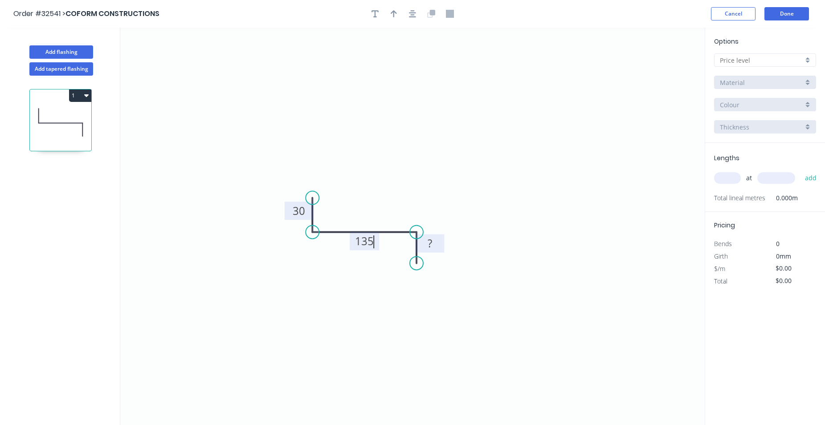
click at [439, 243] on rect at bounding box center [429, 243] width 29 height 18
click at [439, 248] on rect at bounding box center [429, 243] width 29 height 18
click at [430, 243] on tspan "?" at bounding box center [429, 243] width 4 height 15
click at [431, 241] on tspan "?" at bounding box center [429, 243] width 4 height 15
click at [729, 85] on span "Material" at bounding box center [731, 82] width 25 height 9
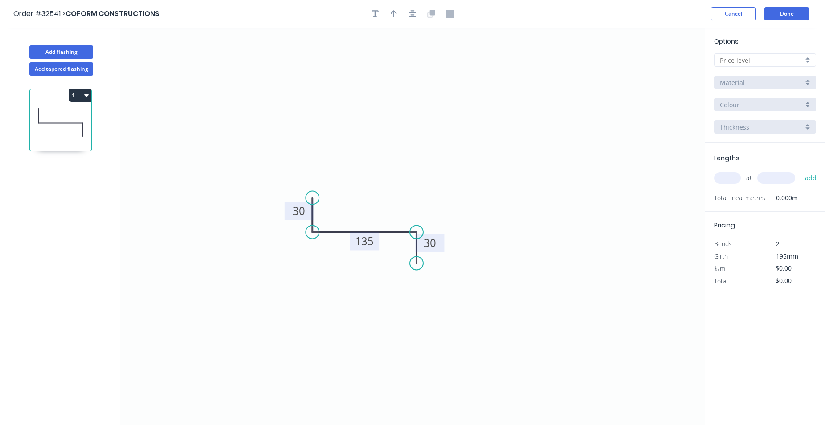
click at [719, 177] on input "text" at bounding box center [727, 178] width 27 height 12
type input "2"
click at [769, 181] on input "text" at bounding box center [776, 178] width 38 height 12
type input "2100"
click at [729, 13] on button "Cancel" at bounding box center [733, 13] width 45 height 13
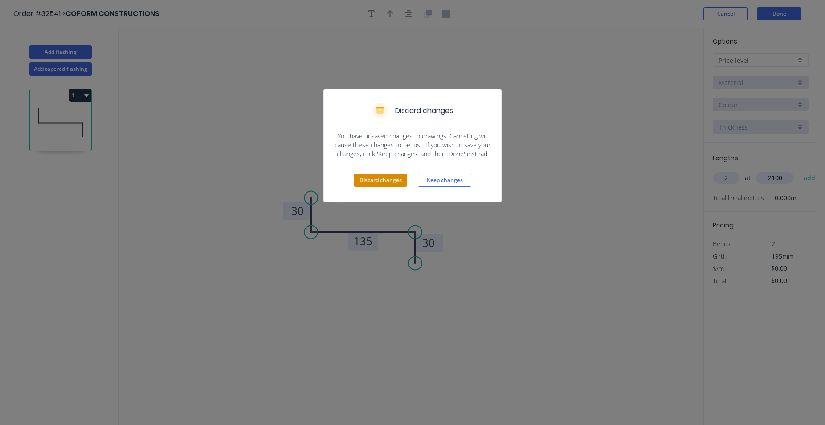
click at [395, 180] on button "Discard changes" at bounding box center [380, 180] width 53 height 13
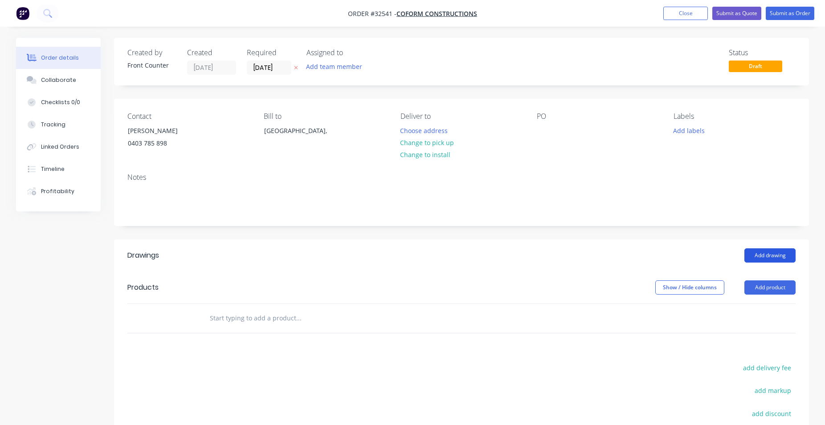
click at [765, 256] on button "Add drawing" at bounding box center [769, 255] width 51 height 14
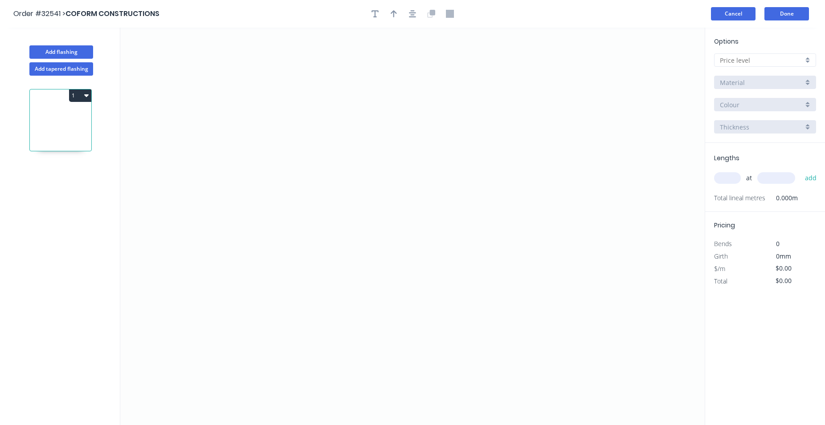
click at [745, 12] on button "Cancel" at bounding box center [733, 13] width 45 height 13
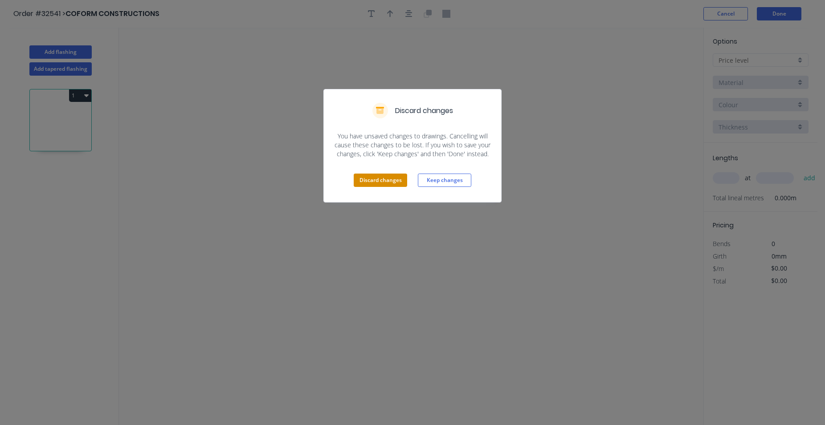
click at [366, 179] on button "Discard changes" at bounding box center [380, 180] width 53 height 13
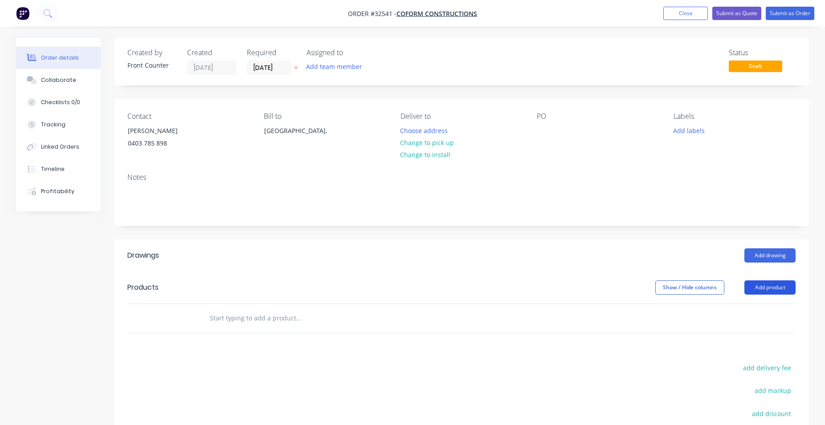
click at [773, 288] on button "Add product" at bounding box center [769, 287] width 51 height 14
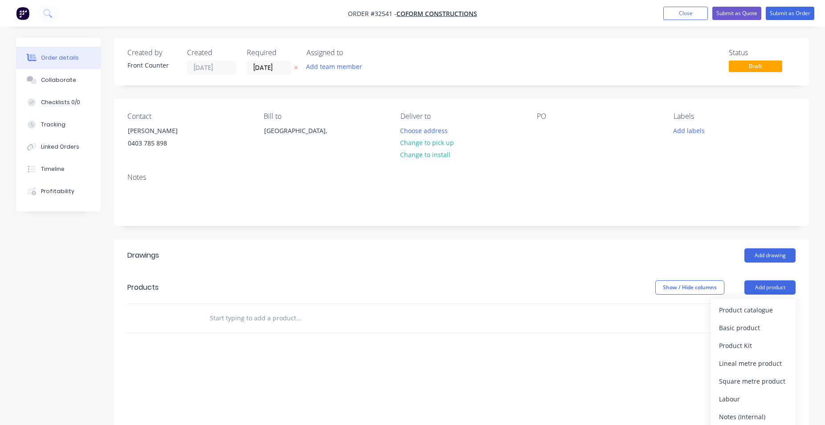
click at [669, 262] on div "Add drawing" at bounding box center [532, 255] width 526 height 14
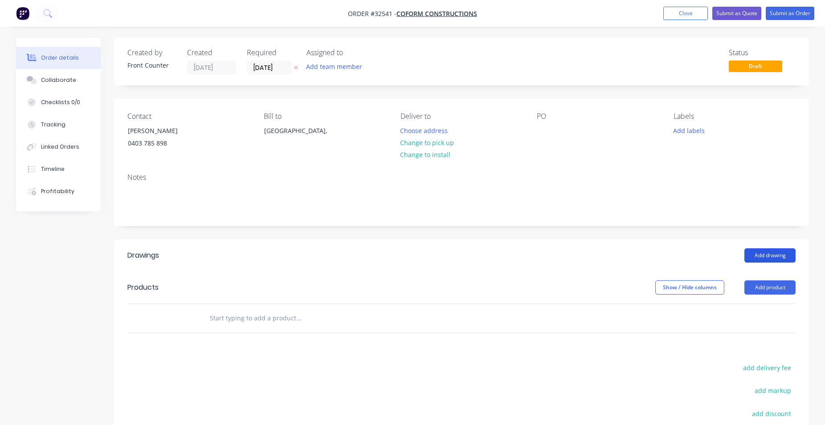
click at [771, 249] on button "Add drawing" at bounding box center [769, 255] width 51 height 14
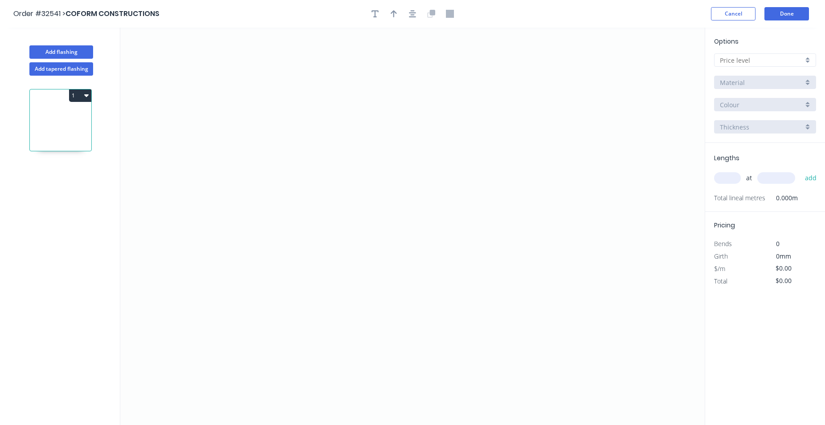
click at [68, 99] on div "1" at bounding box center [60, 95] width 61 height 12
click at [81, 94] on button "1" at bounding box center [80, 95] width 22 height 12
click at [321, 159] on icon "0" at bounding box center [412, 227] width 584 height 398
click at [736, 85] on span "Material" at bounding box center [731, 82] width 25 height 9
click at [731, 12] on button "Cancel" at bounding box center [733, 13] width 45 height 13
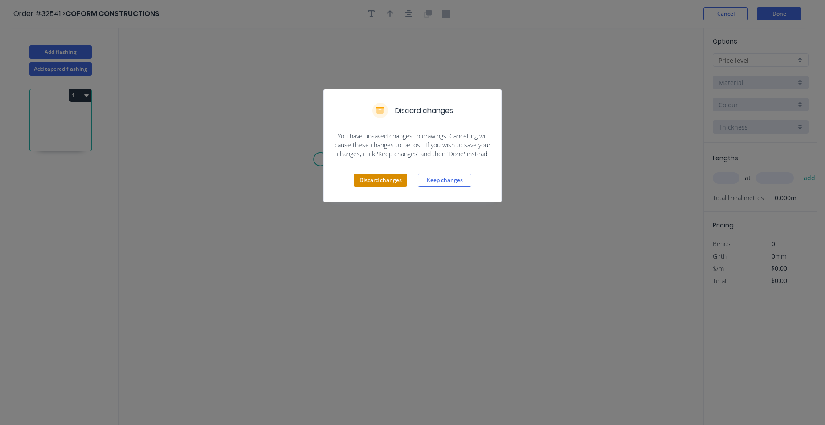
click at [371, 176] on button "Discard changes" at bounding box center [380, 180] width 53 height 13
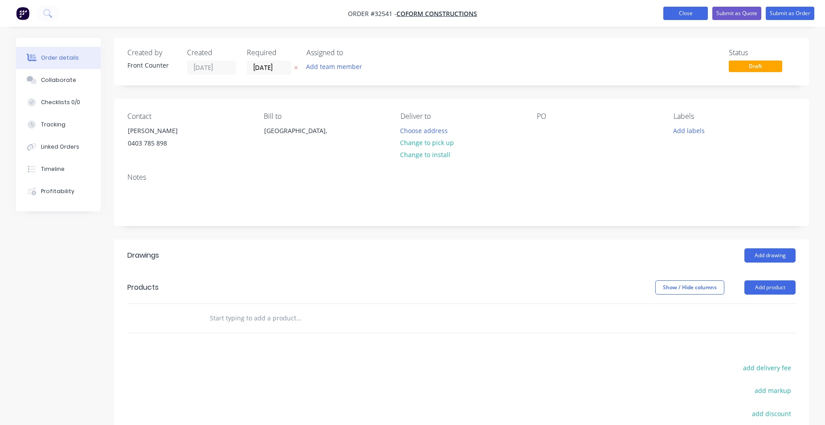
click at [679, 14] on button "Close" at bounding box center [685, 13] width 45 height 13
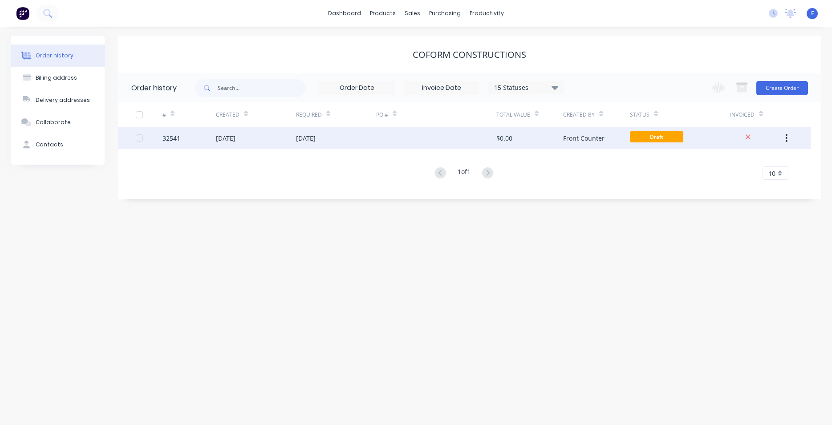
click at [388, 137] on div at bounding box center [436, 138] width 120 height 22
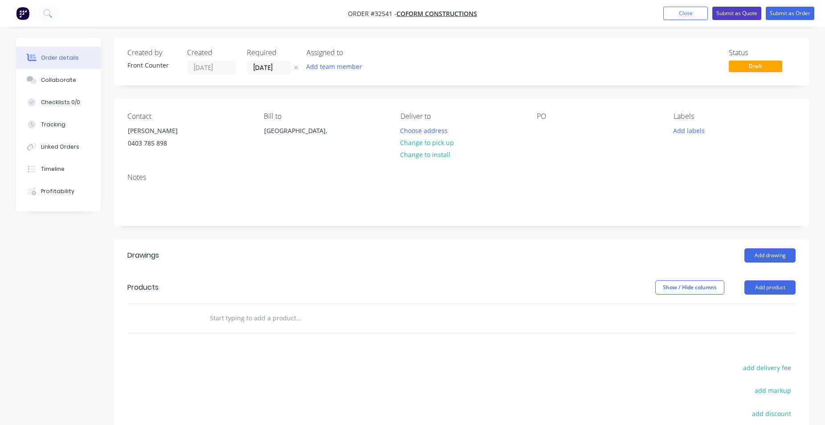
click at [741, 13] on button "Submit as Quote" at bounding box center [736, 13] width 49 height 13
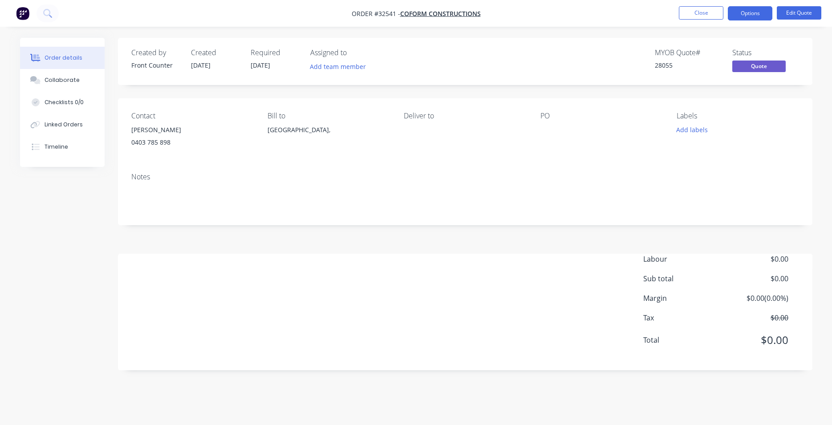
click at [552, 173] on div "Notes" at bounding box center [465, 177] width 668 height 8
click at [749, 65] on span "Quote" at bounding box center [758, 66] width 53 height 11
click at [747, 13] on button "Options" at bounding box center [750, 13] width 45 height 14
click at [784, 39] on div "Created by Front Counter Created [DATE] Required [DATE] Assigned to Add team me…" at bounding box center [465, 61] width 695 height 47
click at [711, 13] on button "Close" at bounding box center [701, 12] width 45 height 13
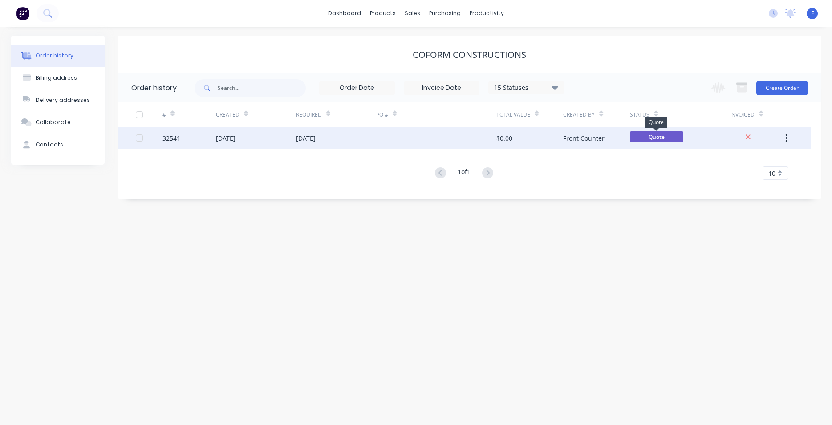
click at [666, 138] on span "Quote" at bounding box center [656, 136] width 53 height 11
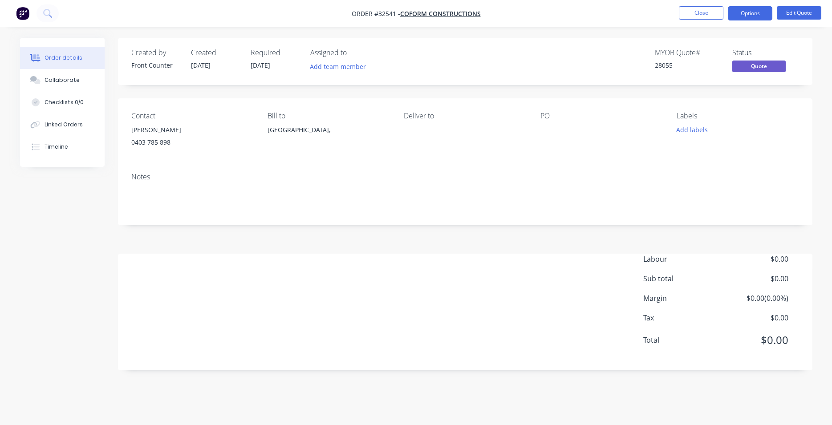
click at [702, 341] on span "Total" at bounding box center [682, 340] width 79 height 11
click at [713, 16] on button "Close" at bounding box center [701, 12] width 45 height 13
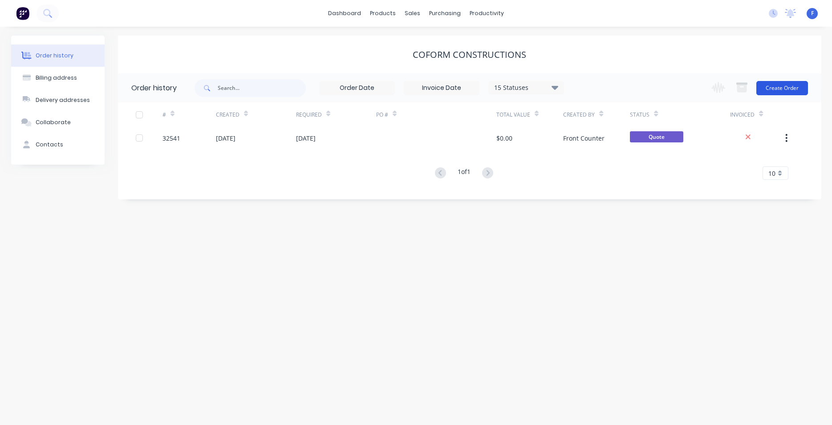
click at [780, 89] on button "Create Order" at bounding box center [782, 88] width 52 height 14
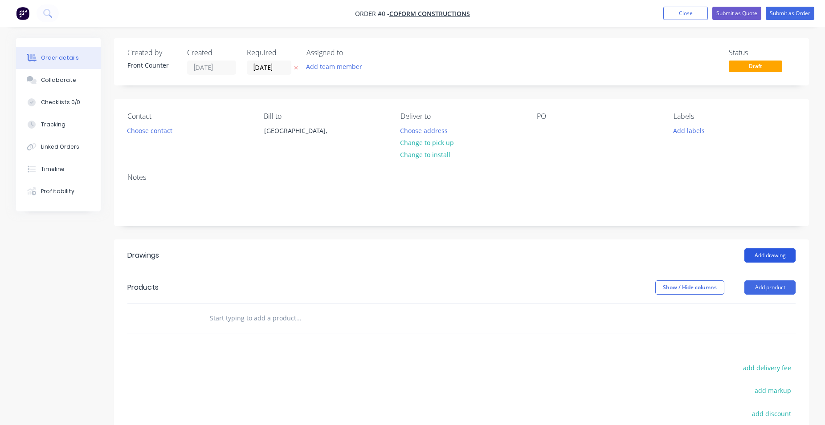
click at [756, 256] on button "Add drawing" at bounding box center [769, 255] width 51 height 14
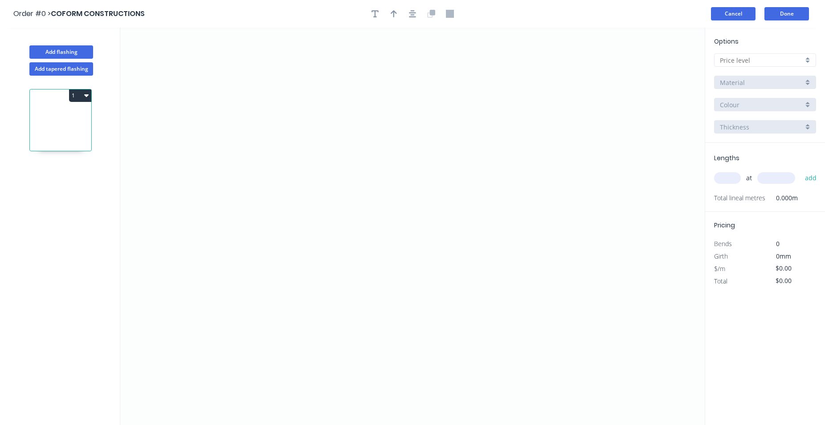
click at [741, 13] on button "Cancel" at bounding box center [733, 13] width 45 height 13
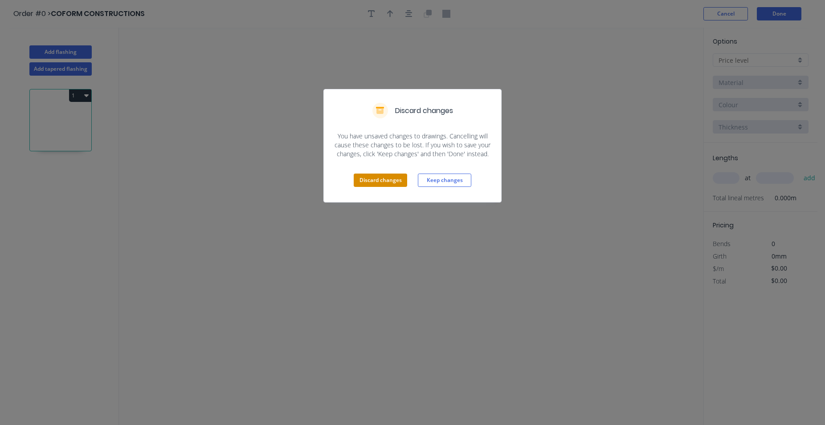
click at [378, 175] on button "Discard changes" at bounding box center [380, 180] width 53 height 13
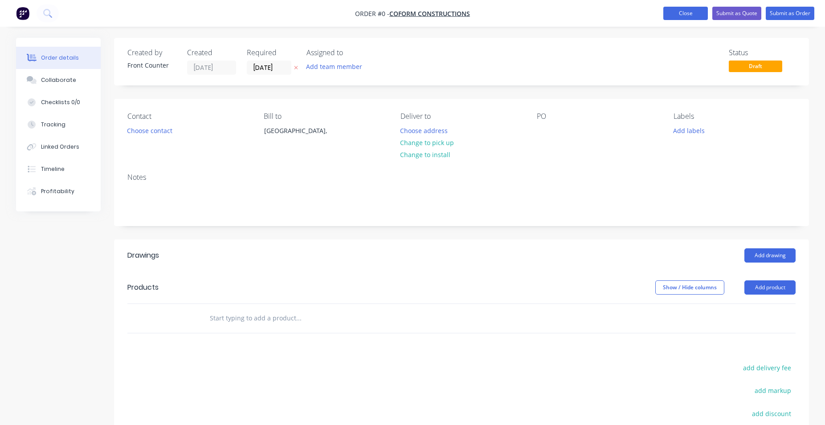
click at [697, 15] on button "Close" at bounding box center [685, 13] width 45 height 13
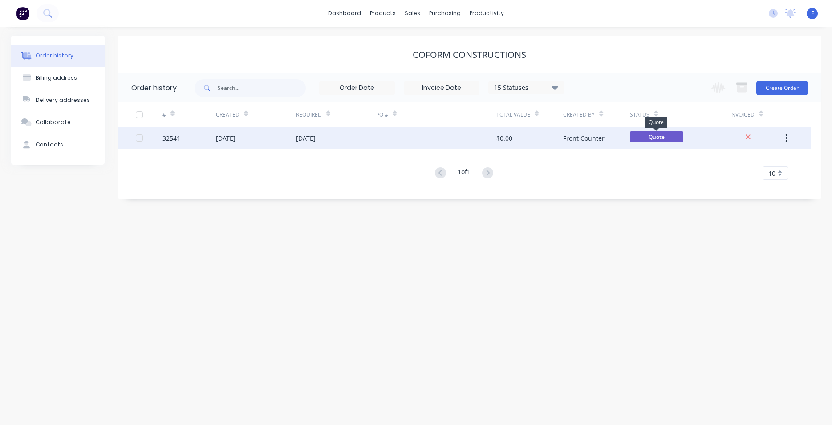
click at [658, 141] on span "Quote" at bounding box center [656, 136] width 53 height 11
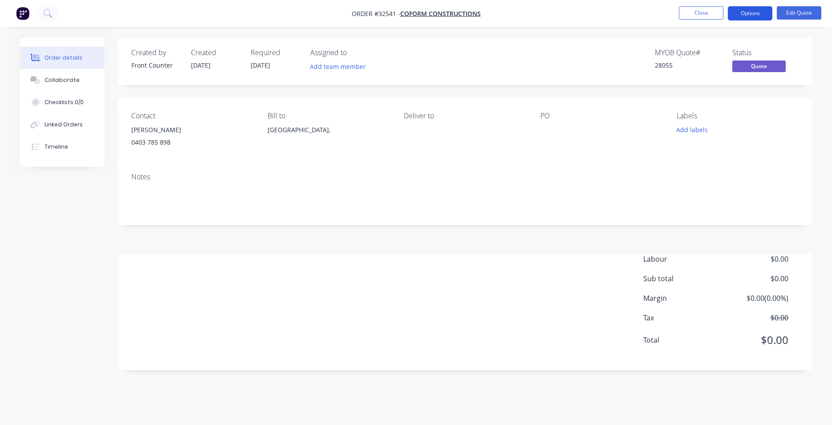
click at [759, 12] on button "Options" at bounding box center [750, 13] width 45 height 14
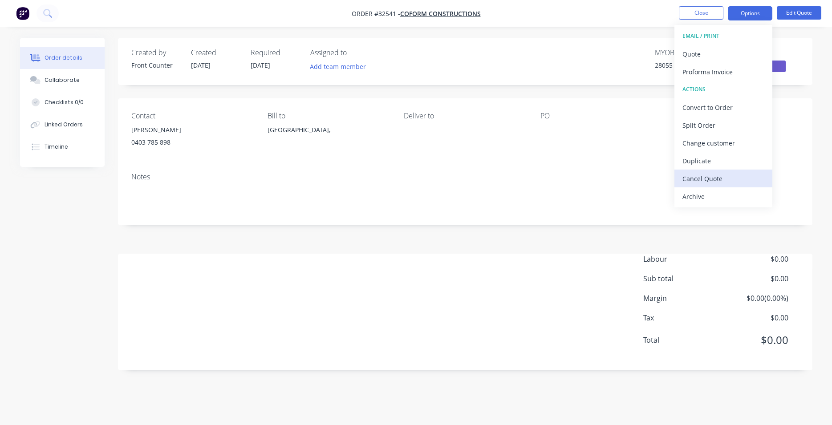
click at [714, 176] on div "Cancel Quote" at bounding box center [724, 178] width 82 height 13
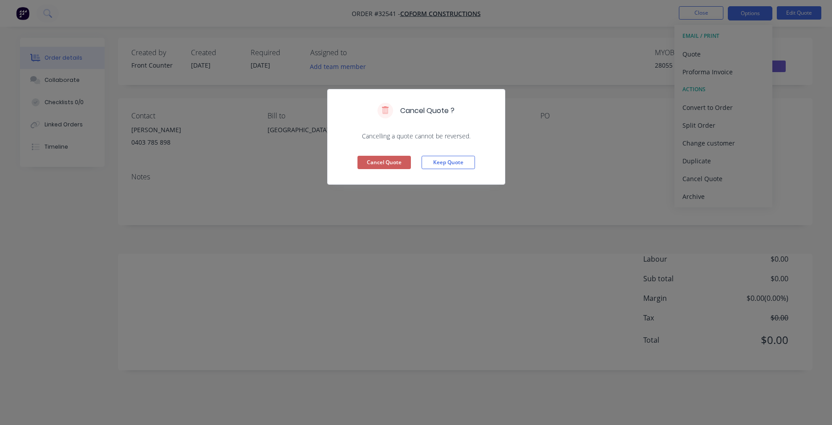
click at [391, 164] on button "Cancel Quote" at bounding box center [384, 162] width 53 height 13
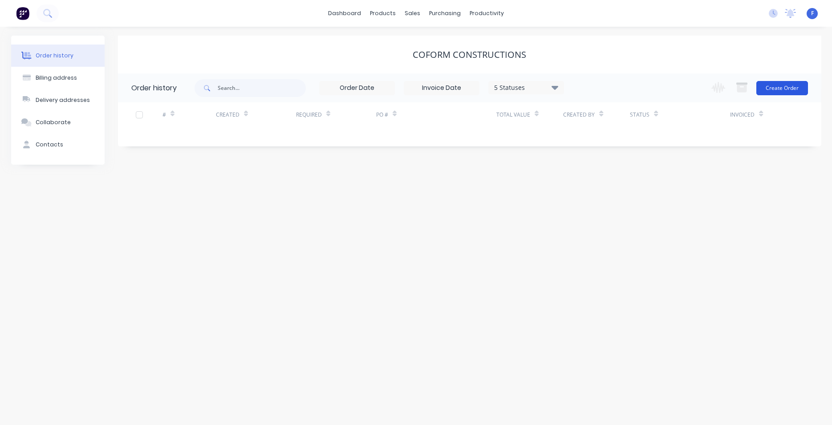
click at [785, 82] on button "Create Order" at bounding box center [782, 88] width 52 height 14
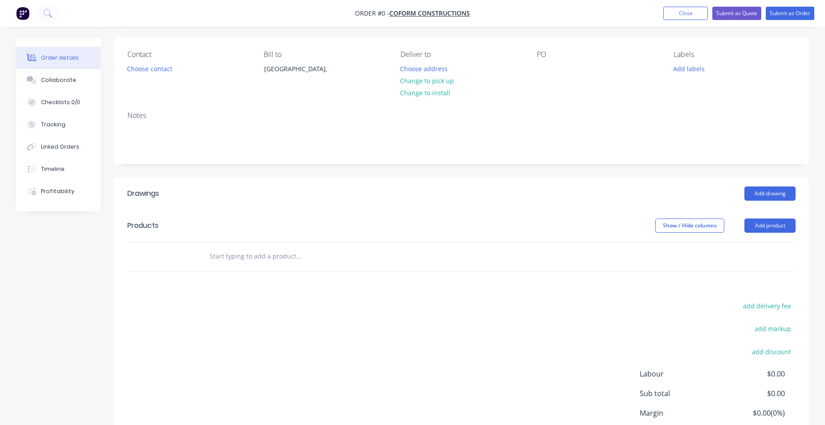
scroll to position [45, 0]
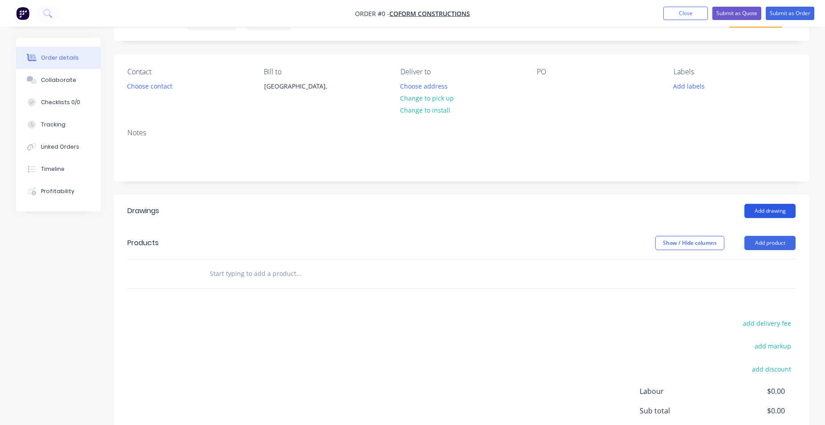
click at [774, 207] on button "Add drawing" at bounding box center [769, 211] width 51 height 14
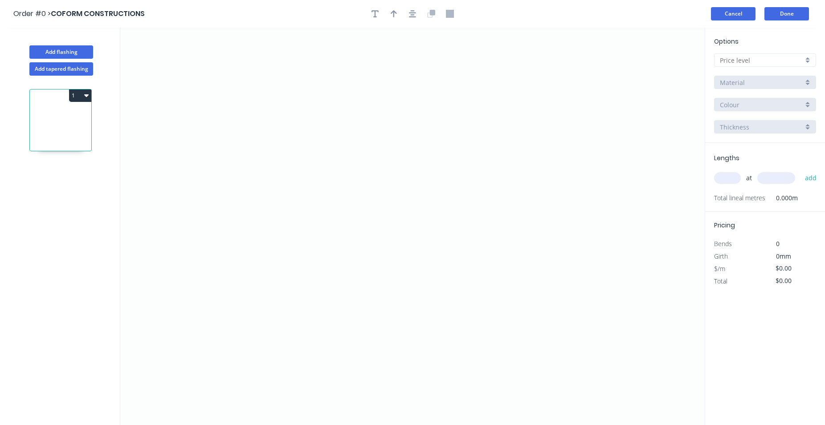
click at [730, 14] on button "Cancel" at bounding box center [733, 13] width 45 height 13
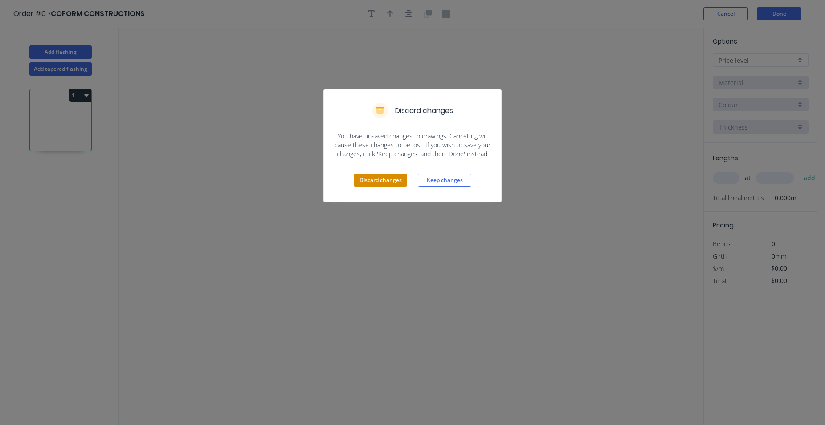
click at [366, 179] on button "Discard changes" at bounding box center [380, 180] width 53 height 13
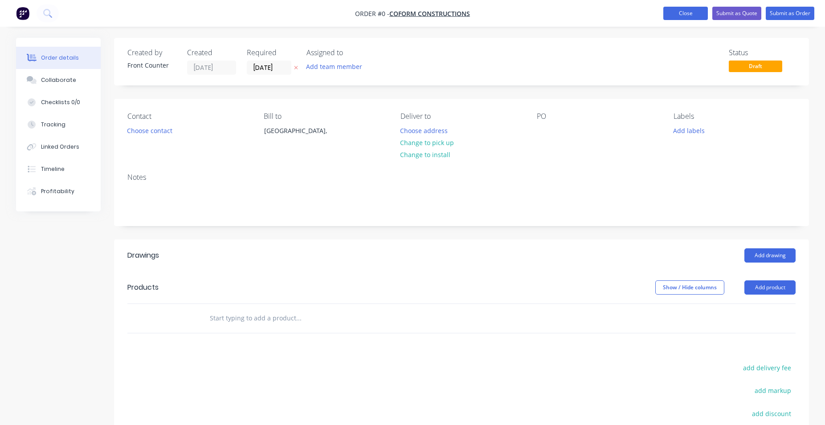
click at [684, 15] on button "Close" at bounding box center [685, 13] width 45 height 13
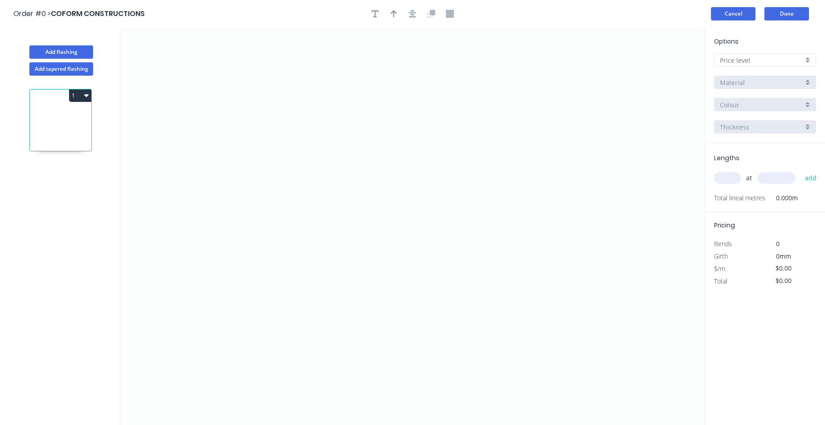
click at [751, 8] on button "Cancel" at bounding box center [733, 13] width 45 height 13
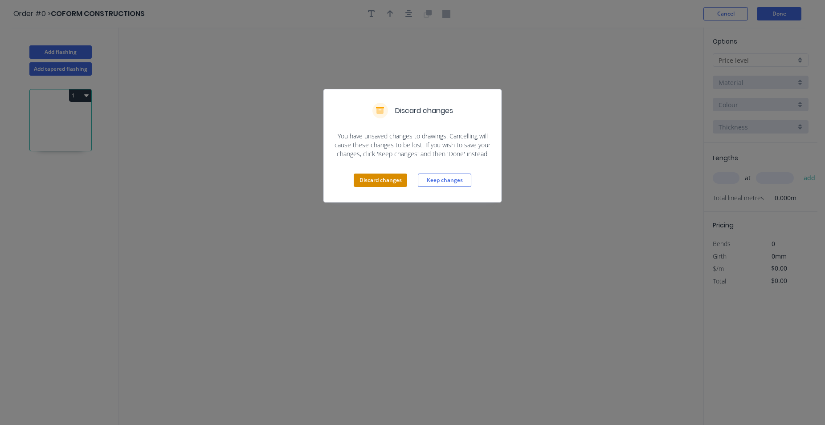
click at [378, 182] on button "Discard changes" at bounding box center [380, 180] width 53 height 13
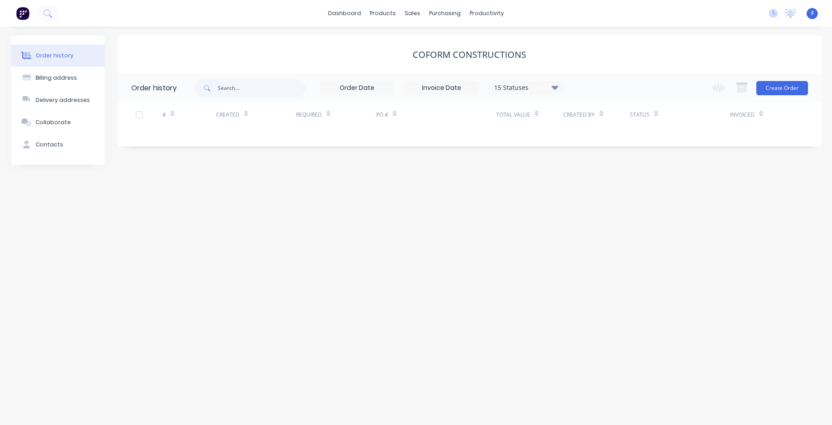
click at [24, 14] on img at bounding box center [22, 13] width 13 height 13
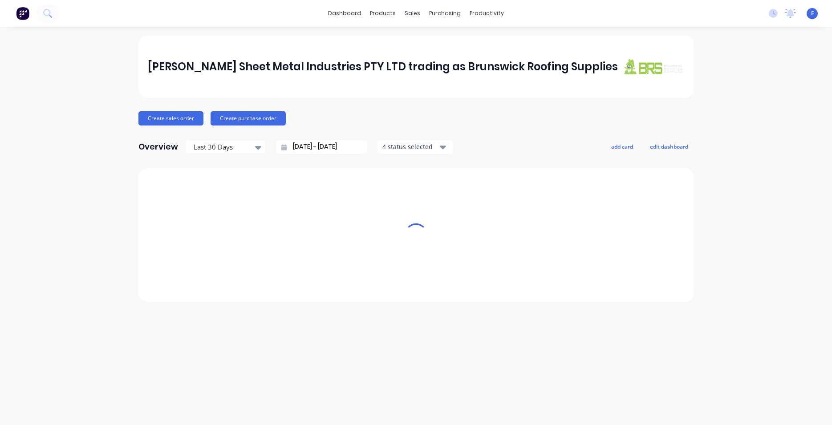
click at [24, 8] on img at bounding box center [22, 13] width 13 height 13
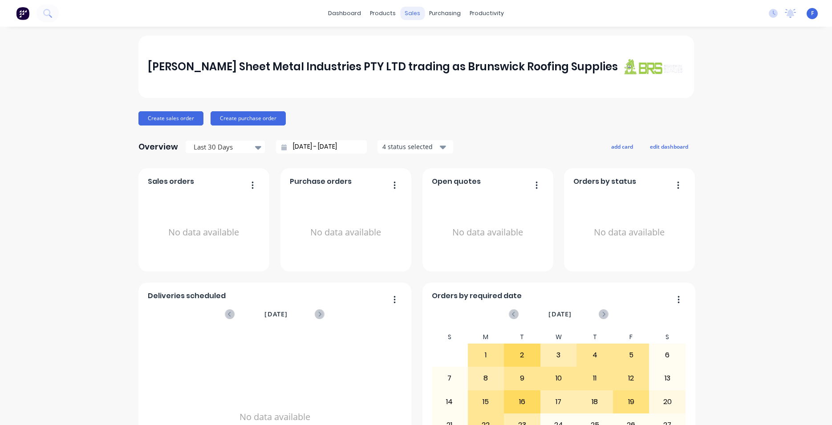
click at [412, 12] on div "sales" at bounding box center [412, 13] width 24 height 13
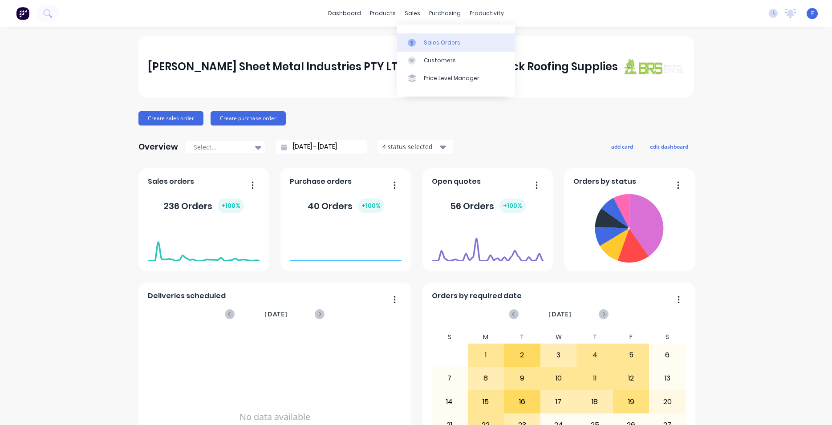
click at [433, 37] on link "Sales Orders" at bounding box center [456, 42] width 118 height 18
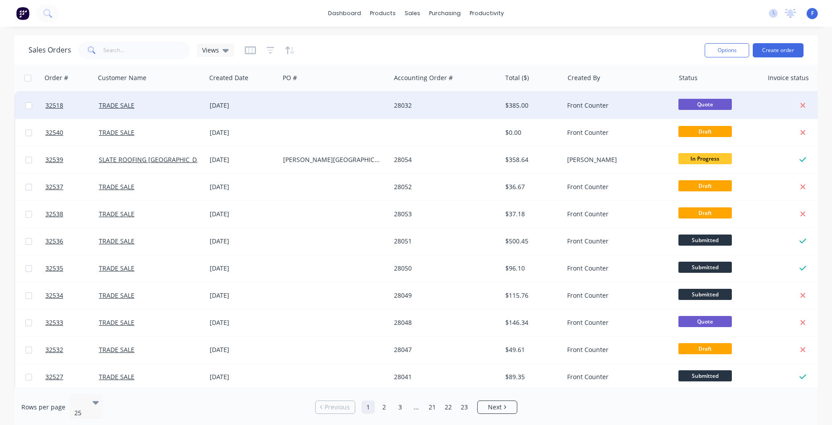
click at [437, 103] on div "28032" at bounding box center [443, 105] width 99 height 9
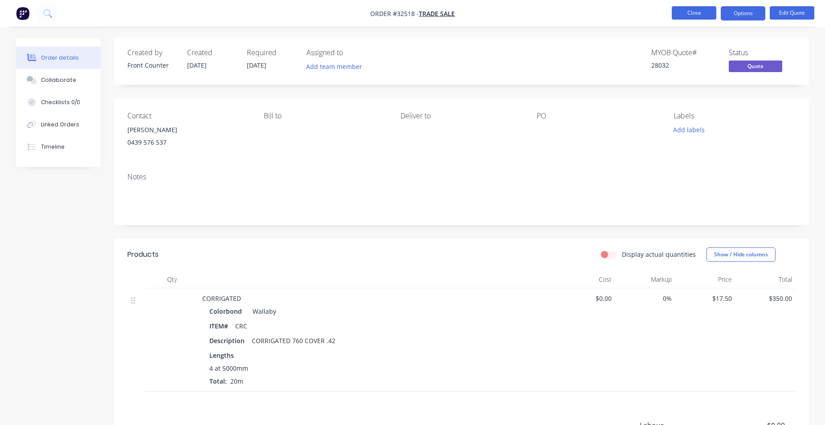
click at [699, 9] on button "Close" at bounding box center [693, 12] width 45 height 13
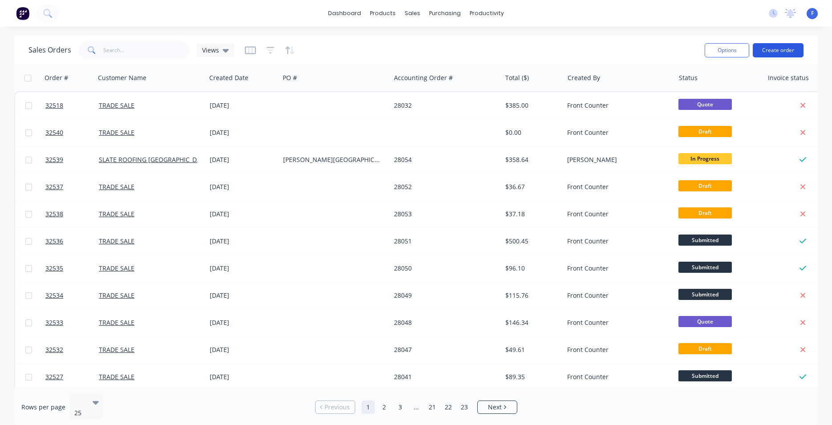
click at [782, 52] on button "Create order" at bounding box center [778, 50] width 51 height 14
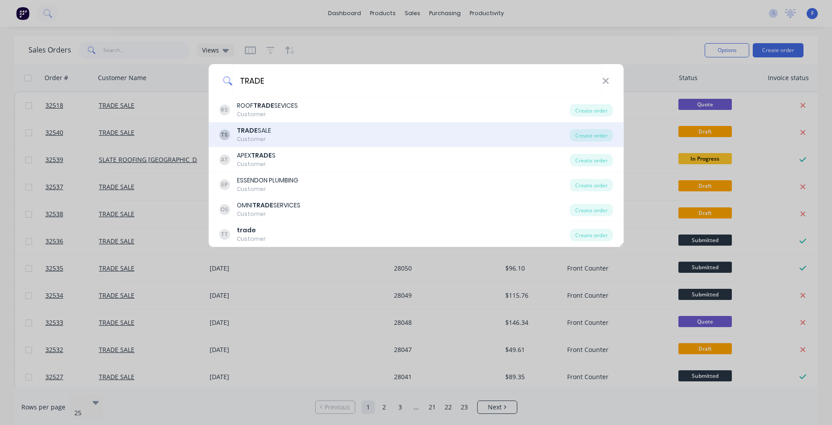
type input "TRADE"
click at [241, 126] on div "TS TRADE SALE Customer Create order" at bounding box center [415, 134] width 415 height 25
click at [246, 127] on b "TRADE" at bounding box center [247, 130] width 21 height 9
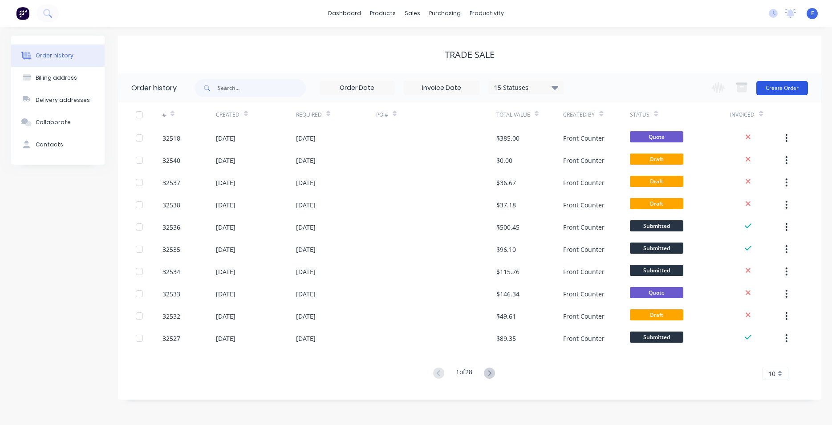
click at [781, 88] on button "Create Order" at bounding box center [782, 88] width 52 height 14
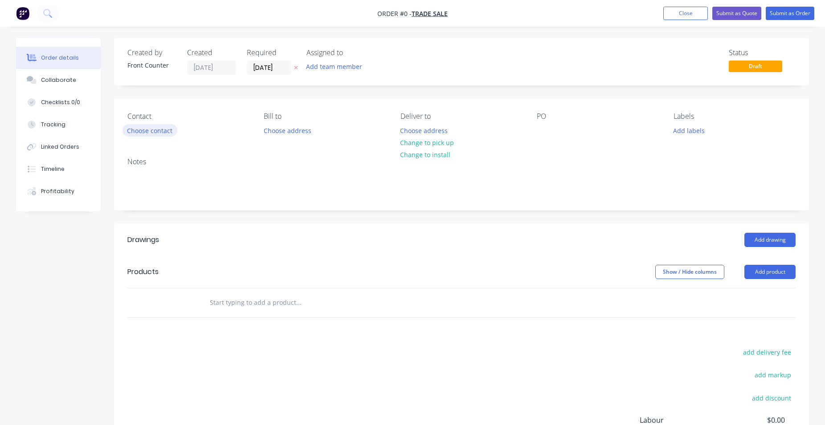
click at [162, 129] on button "Choose contact" at bounding box center [149, 130] width 55 height 12
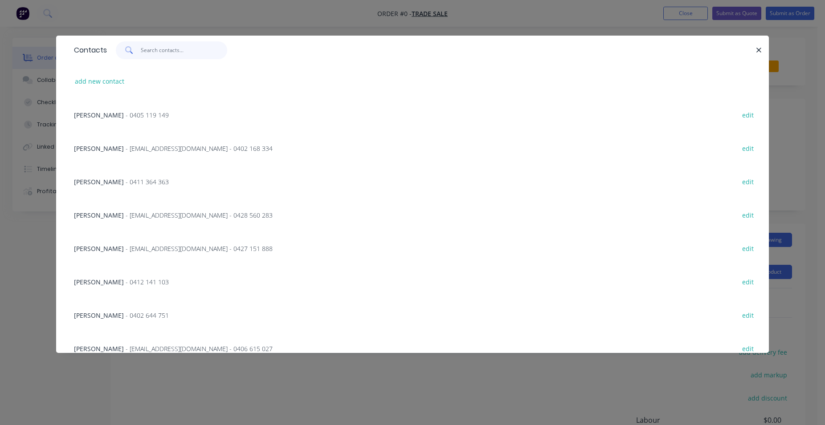
click at [191, 52] on input "text" at bounding box center [184, 50] width 87 height 18
click at [757, 46] on icon "button" at bounding box center [759, 50] width 6 height 8
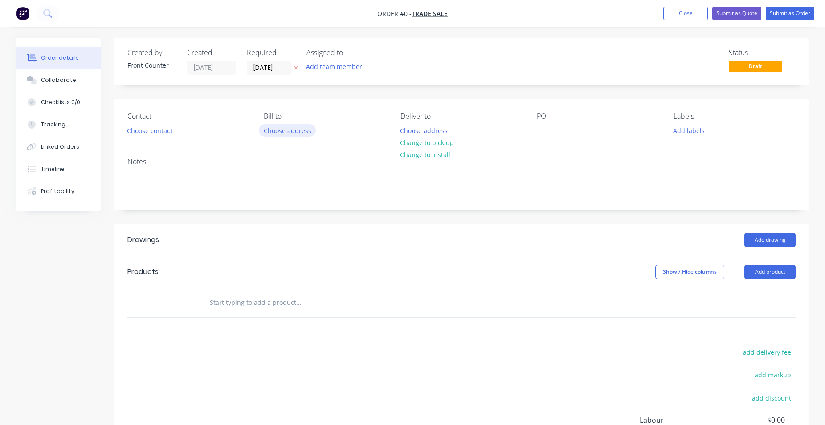
click at [289, 129] on button "Choose address" at bounding box center [287, 130] width 57 height 12
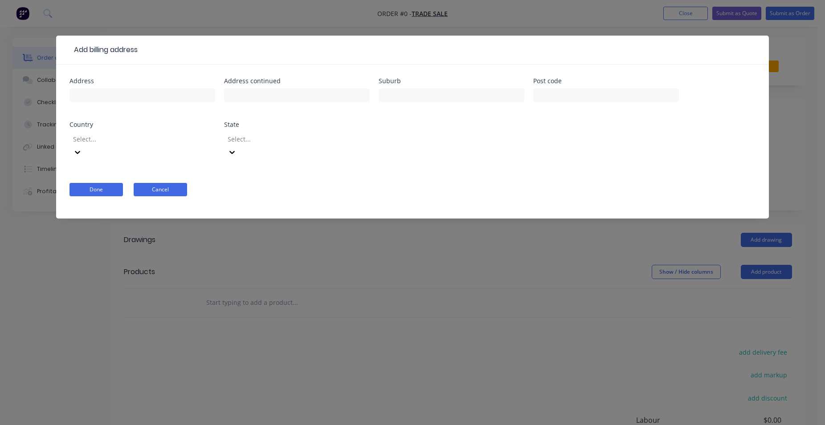
click at [151, 183] on button "Cancel" at bounding box center [160, 189] width 53 height 13
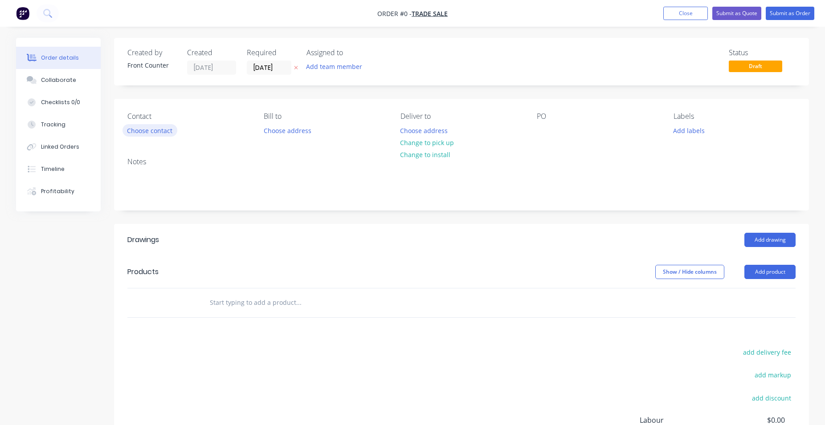
click at [155, 128] on button "Choose contact" at bounding box center [149, 130] width 55 height 12
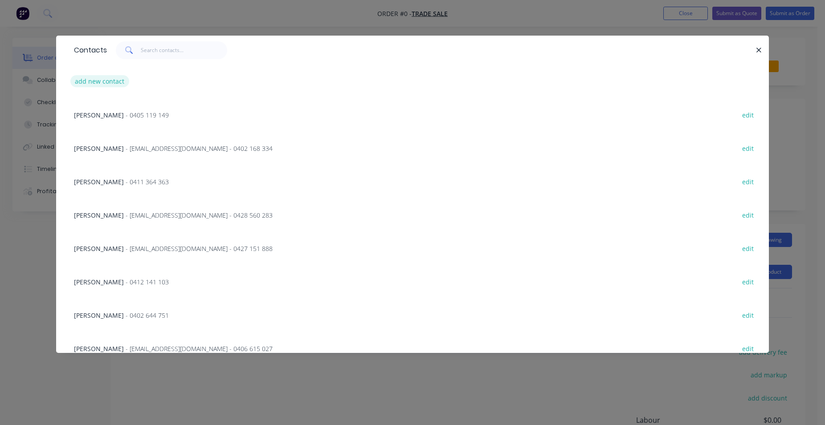
click at [110, 79] on button "add new contact" at bounding box center [99, 81] width 59 height 12
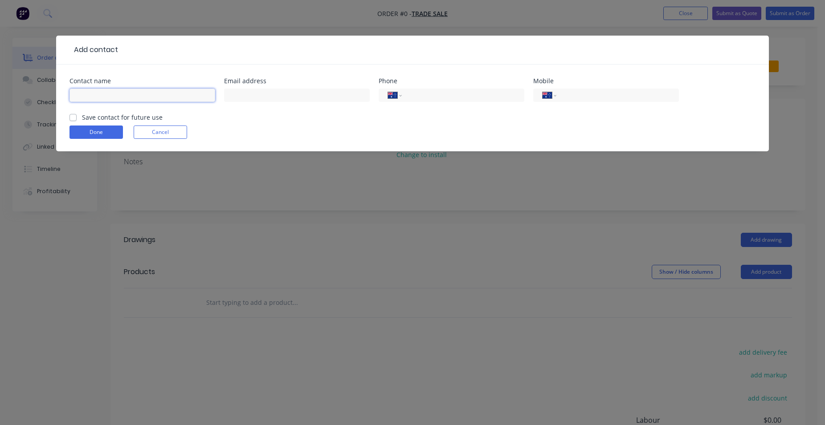
click at [106, 98] on input "text" at bounding box center [142, 95] width 146 height 13
type input "COFORM CONSTRUCTION [PERSON_NAME]"
click at [565, 97] on input "tel" at bounding box center [615, 95] width 107 height 10
type input "0403 785 898"
click at [95, 128] on button "Done" at bounding box center [95, 132] width 53 height 13
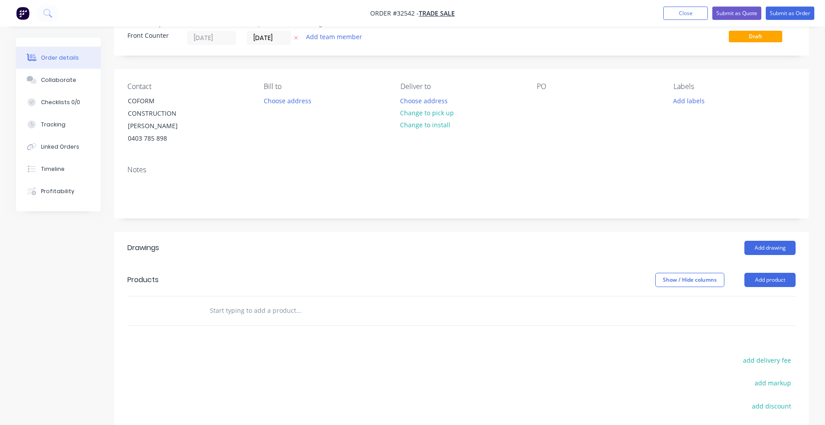
scroll to position [45, 0]
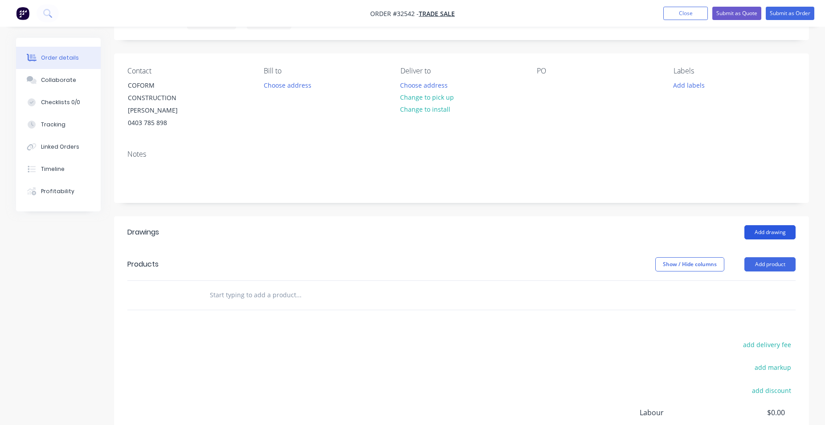
click at [762, 233] on button "Add drawing" at bounding box center [769, 232] width 51 height 14
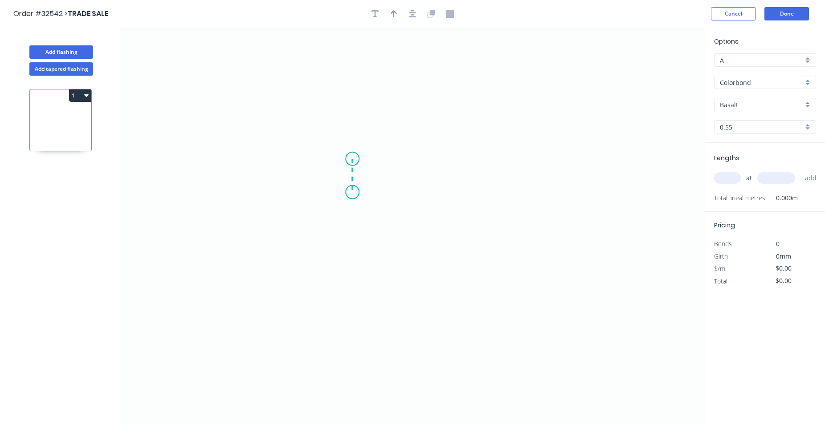
drag, startPoint x: 352, startPoint y: 159, endPoint x: 352, endPoint y: 192, distance: 33.4
click at [352, 192] on icon "0" at bounding box center [412, 227] width 584 height 398
drag, startPoint x: 352, startPoint y: 192, endPoint x: 496, endPoint y: 187, distance: 143.9
click at [496, 187] on icon "0 ?" at bounding box center [412, 227] width 584 height 398
drag, startPoint x: 495, startPoint y: 189, endPoint x: 497, endPoint y: 224, distance: 35.2
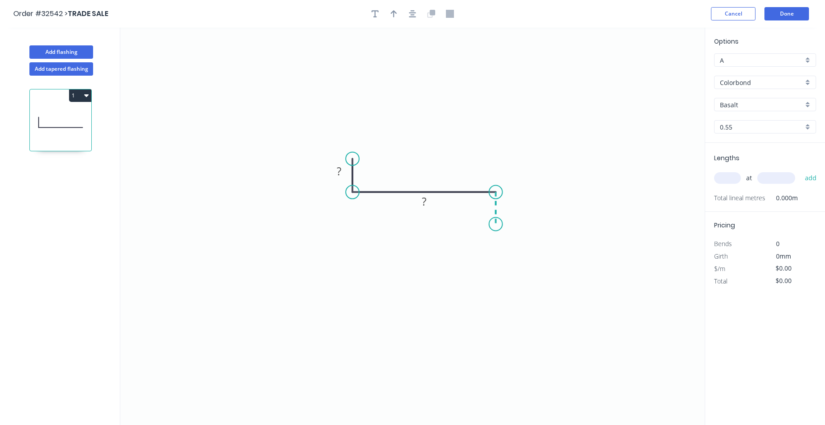
click at [497, 224] on icon "0 ? ?" at bounding box center [412, 227] width 584 height 398
click at [342, 173] on rect at bounding box center [339, 172] width 18 height 12
click at [338, 175] on tspan "?" at bounding box center [339, 171] width 4 height 15
click at [429, 203] on rect at bounding box center [424, 202] width 18 height 12
click at [427, 203] on rect at bounding box center [424, 202] width 18 height 12
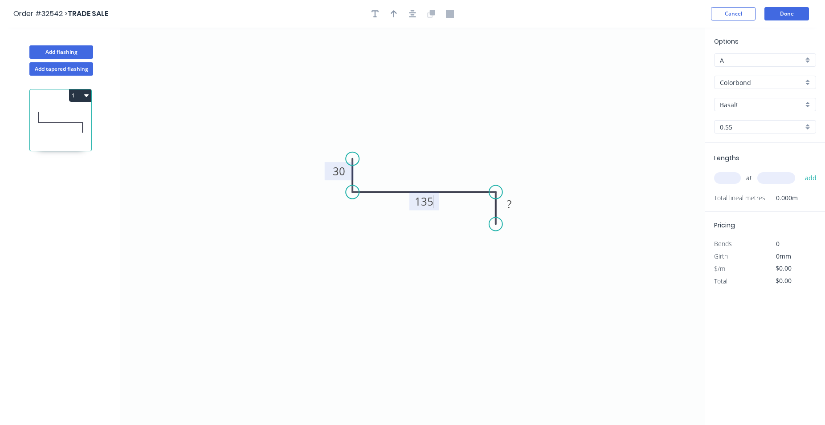
click at [484, 285] on icon "0 30 135 ?" at bounding box center [412, 227] width 584 height 398
click at [508, 204] on tspan "?" at bounding box center [509, 204] width 4 height 15
click at [511, 206] on tspan "?" at bounding box center [509, 204] width 4 height 15
click at [392, 12] on icon "button" at bounding box center [393, 13] width 6 height 7
type input "$11.67"
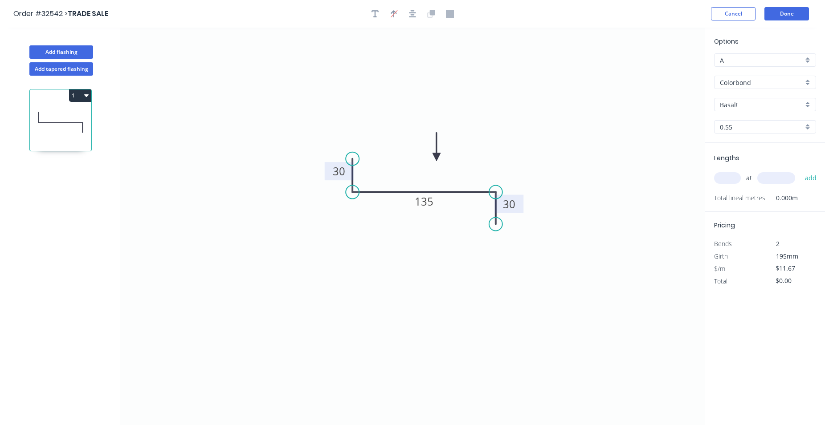
drag, startPoint x: 660, startPoint y: 70, endPoint x: 436, endPoint y: 157, distance: 240.2
click at [436, 157] on icon at bounding box center [436, 147] width 8 height 28
click at [747, 106] on input "Basalt" at bounding box center [760, 104] width 83 height 9
click at [764, 164] on div "Dover White" at bounding box center [764, 165] width 101 height 16
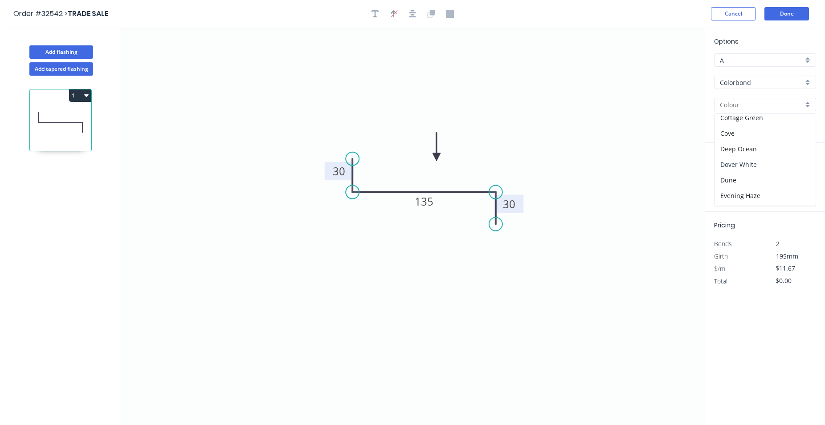
type input "Dover White"
click at [720, 178] on input "text" at bounding box center [727, 178] width 27 height 12
type input "2"
click at [766, 179] on input "text" at bounding box center [776, 178] width 38 height 12
type input "2100"
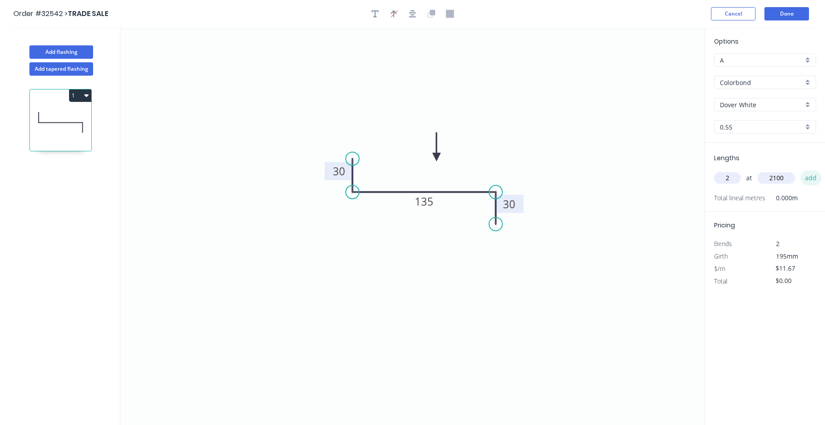
click at [810, 175] on button "add" at bounding box center [810, 178] width 21 height 15
type input "$49.01"
click at [781, 10] on button "Done" at bounding box center [786, 13] width 45 height 13
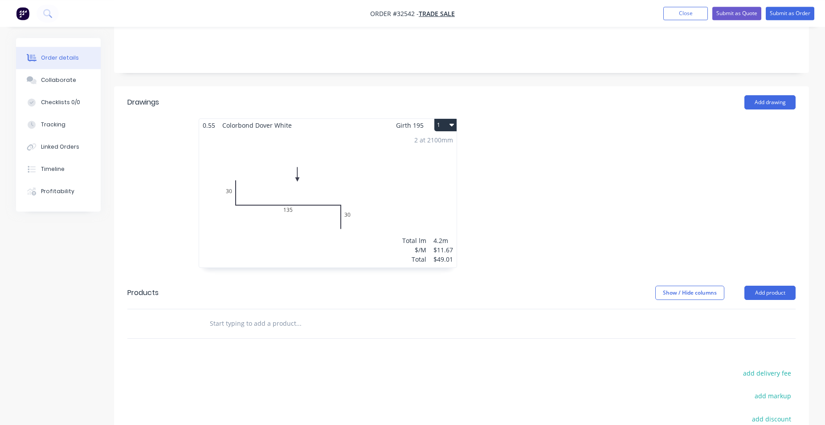
scroll to position [182, 0]
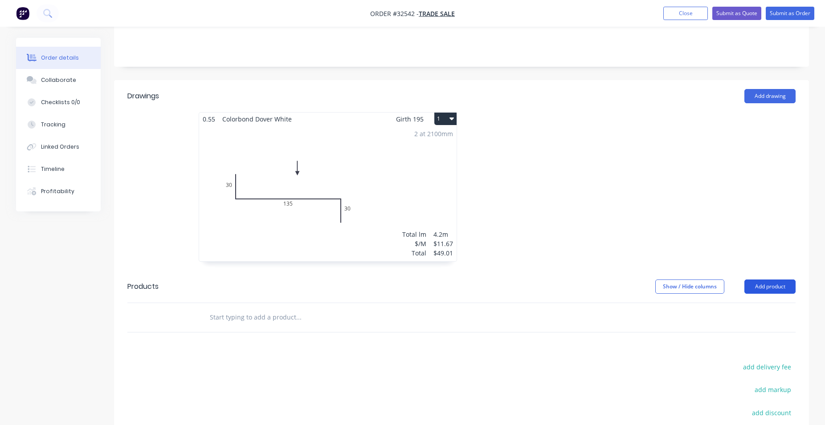
click at [769, 286] on button "Add product" at bounding box center [769, 287] width 51 height 14
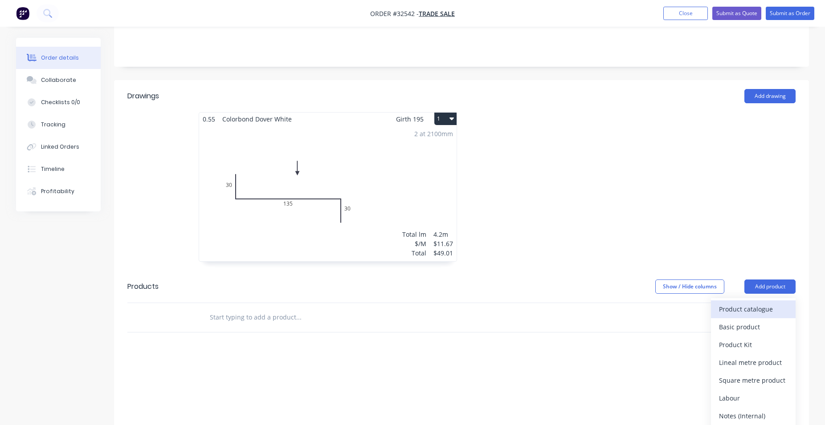
click at [772, 305] on div "Product catalogue" at bounding box center [753, 309] width 69 height 13
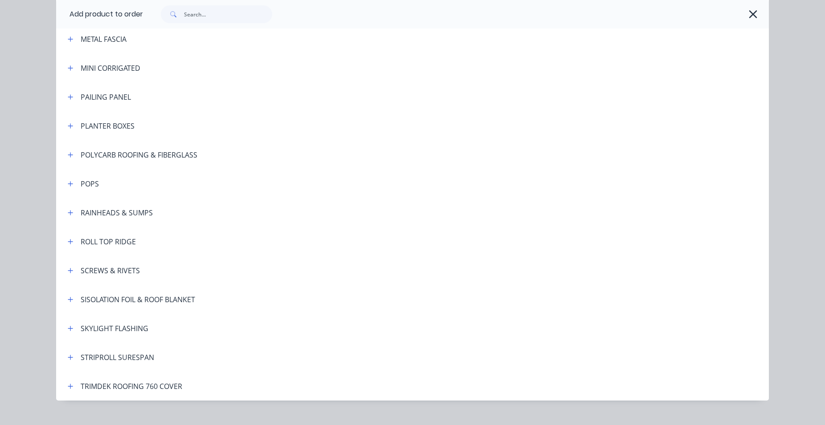
scroll to position [551, 0]
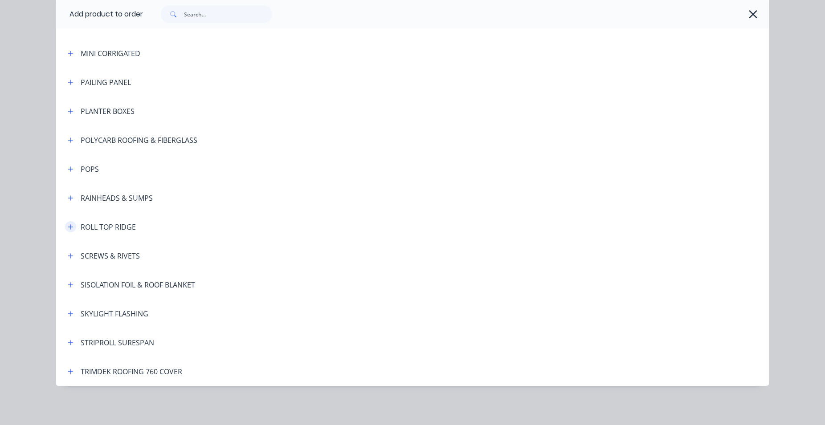
click at [68, 228] on icon "button" at bounding box center [70, 227] width 5 height 6
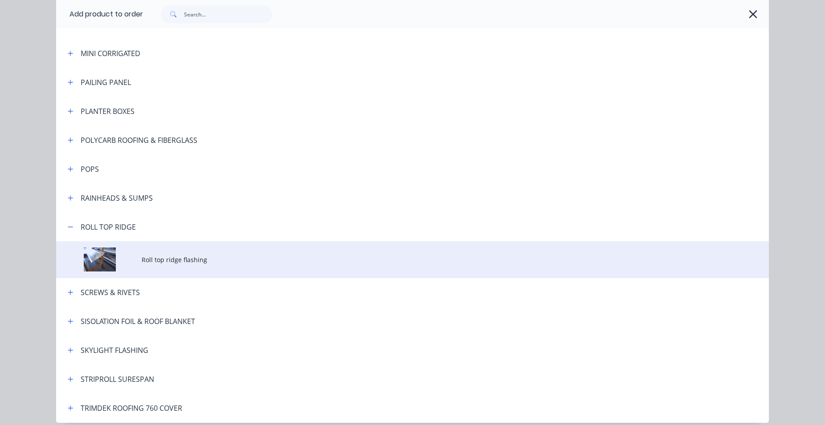
click at [129, 268] on td at bounding box center [98, 259] width 85 height 37
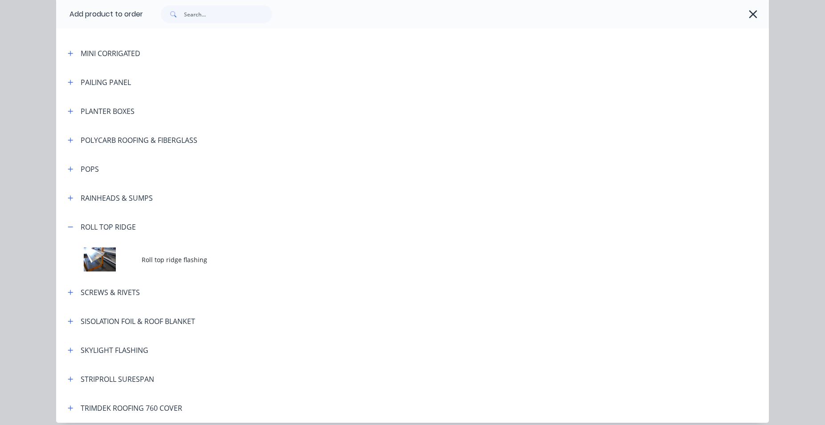
scroll to position [0, 0]
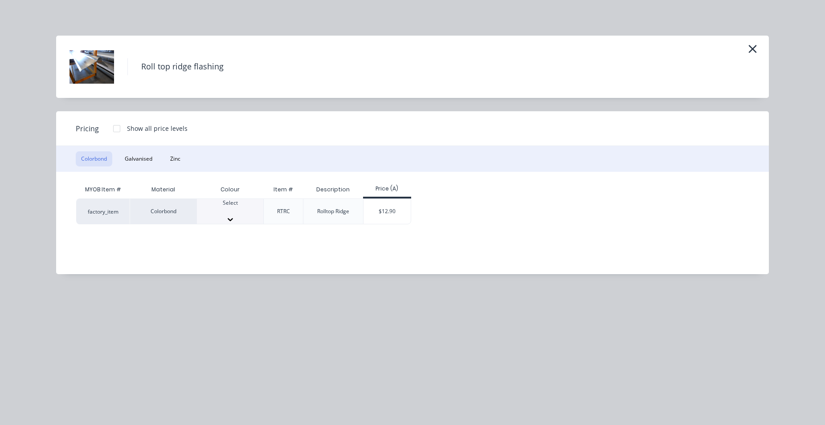
click at [244, 212] on div "Select" at bounding box center [230, 207] width 66 height 16
click at [382, 215] on div "$12.90" at bounding box center [387, 214] width 48 height 30
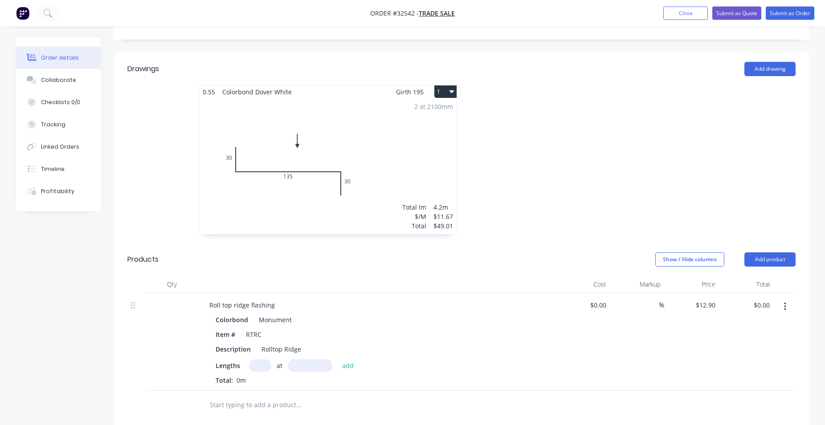
scroll to position [272, 0]
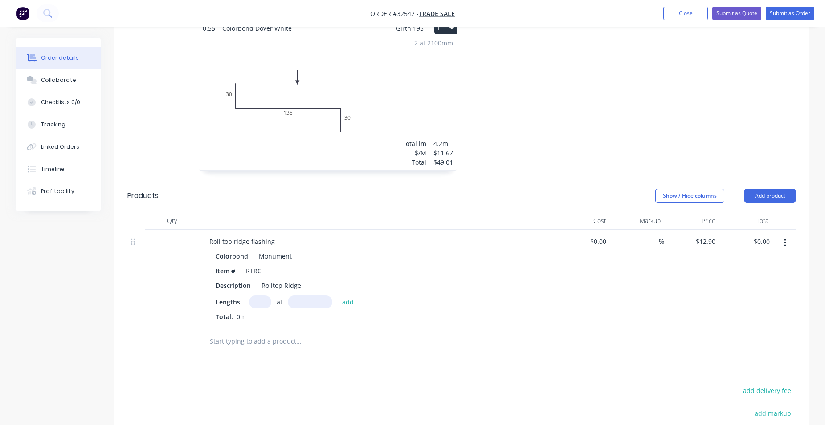
click at [260, 302] on input "text" at bounding box center [260, 302] width 22 height 13
type input "2"
click at [293, 305] on input "text" at bounding box center [310, 302] width 45 height 13
type input "3200"
click at [337, 296] on button "add" at bounding box center [347, 302] width 21 height 12
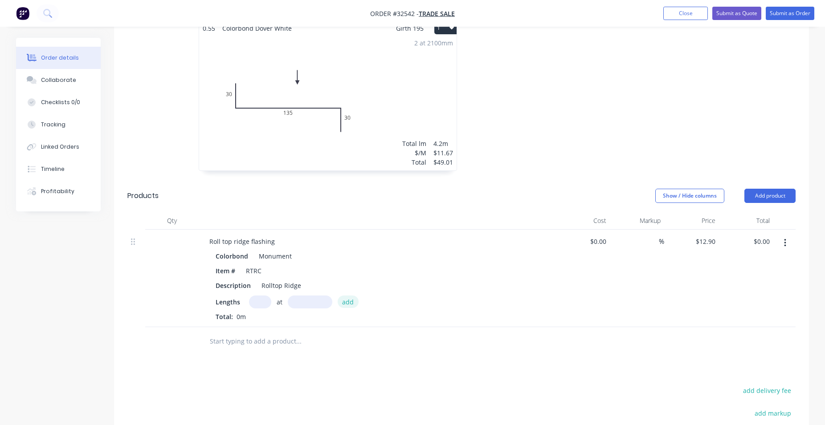
type input "$82.56"
click at [764, 196] on button "Add product" at bounding box center [769, 196] width 51 height 14
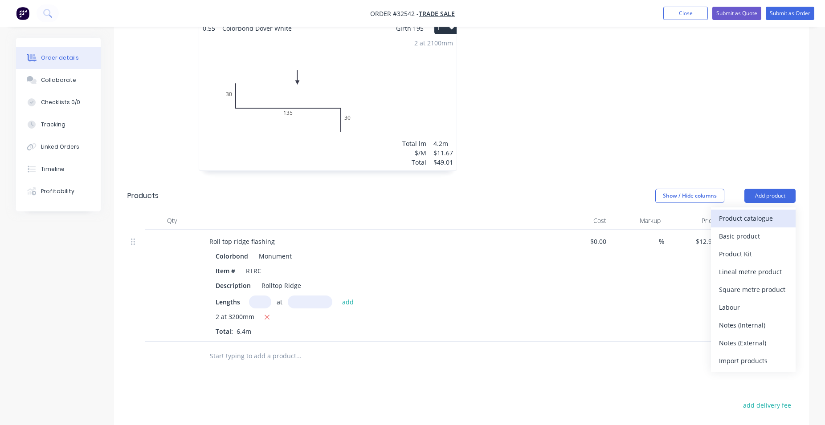
click at [739, 220] on div "Product catalogue" at bounding box center [753, 218] width 69 height 13
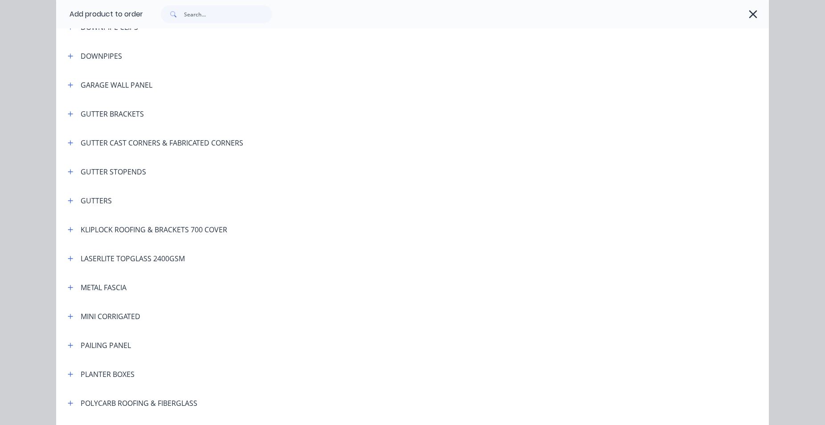
scroll to position [195, 0]
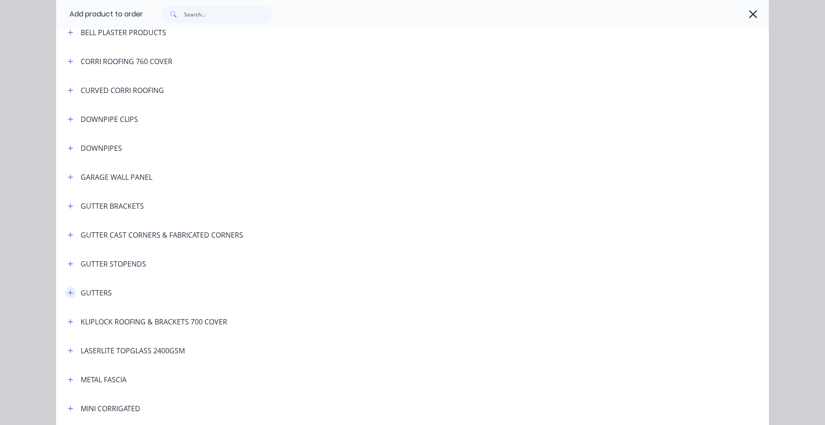
click at [65, 291] on button "button" at bounding box center [70, 292] width 11 height 11
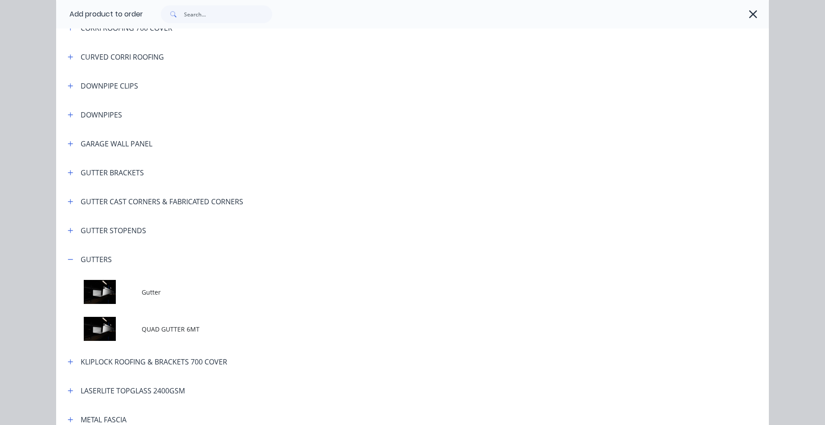
scroll to position [297, 0]
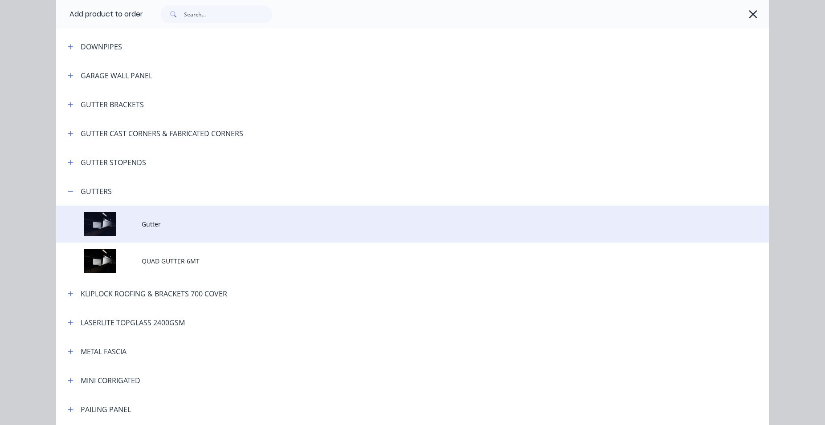
click at [125, 224] on td at bounding box center [98, 224] width 85 height 37
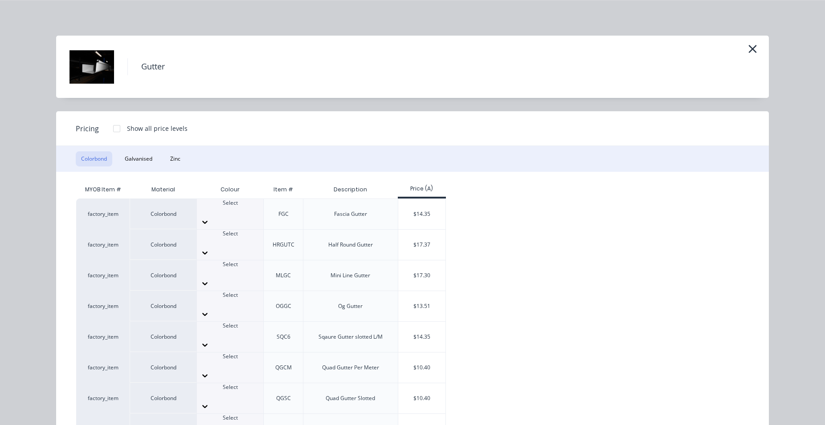
scroll to position [454, 0]
click at [247, 369] on div at bounding box center [230, 373] width 66 height 9
click at [758, 47] on button "button" at bounding box center [752, 49] width 15 height 14
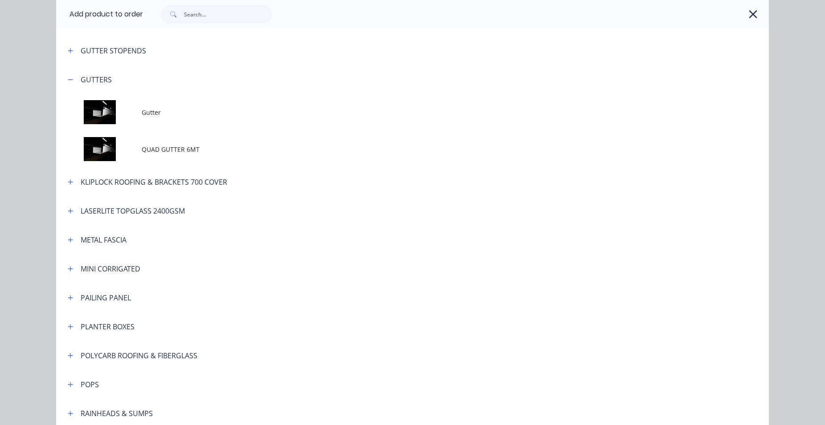
scroll to position [320, 0]
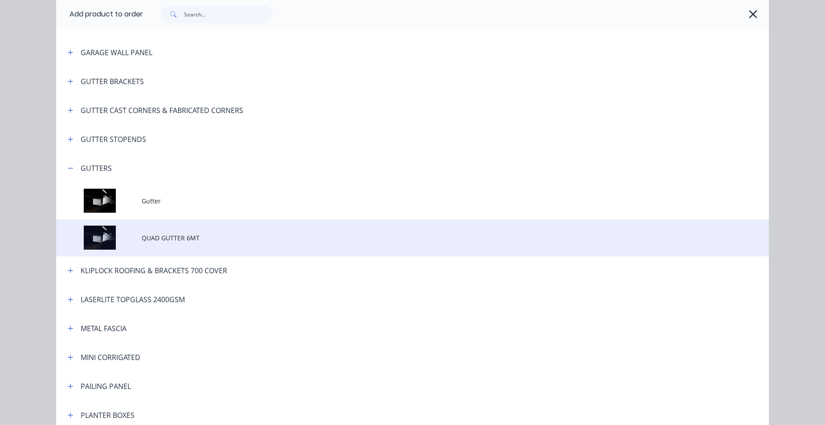
click at [137, 236] on td at bounding box center [98, 237] width 85 height 37
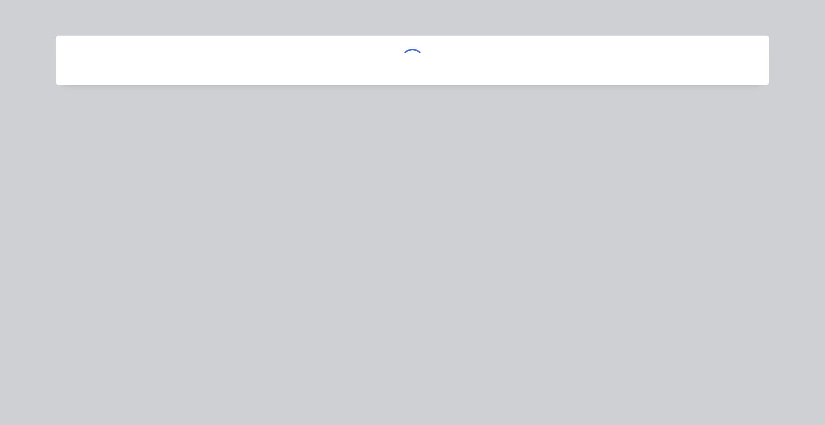
scroll to position [0, 0]
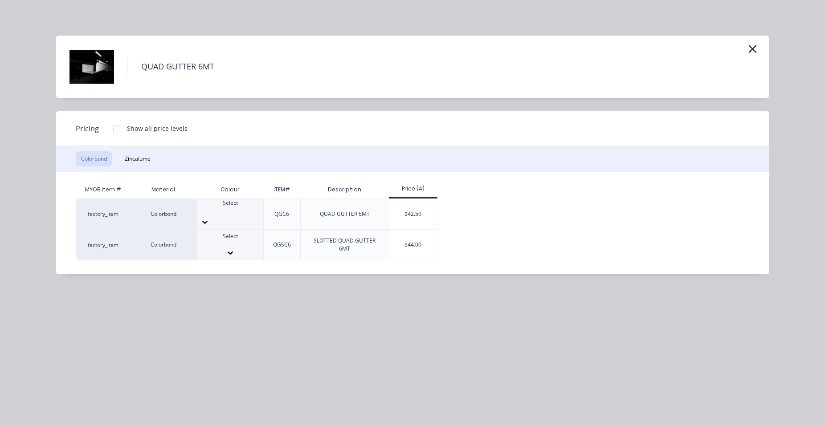
click at [246, 241] on div "Select" at bounding box center [230, 240] width 66 height 16
click at [413, 244] on div "$44.00" at bounding box center [413, 245] width 48 height 30
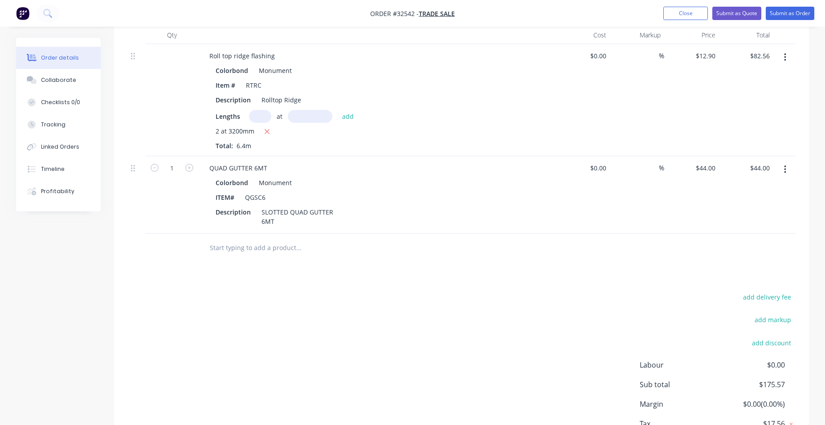
scroll to position [413, 0]
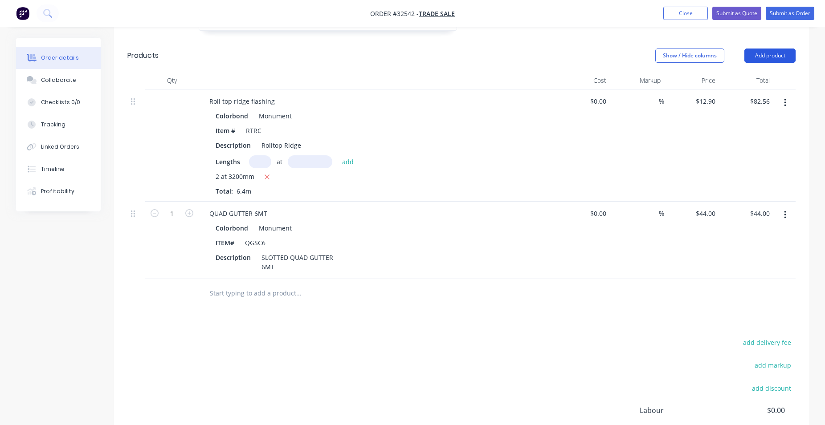
click at [766, 54] on button "Add product" at bounding box center [769, 56] width 51 height 14
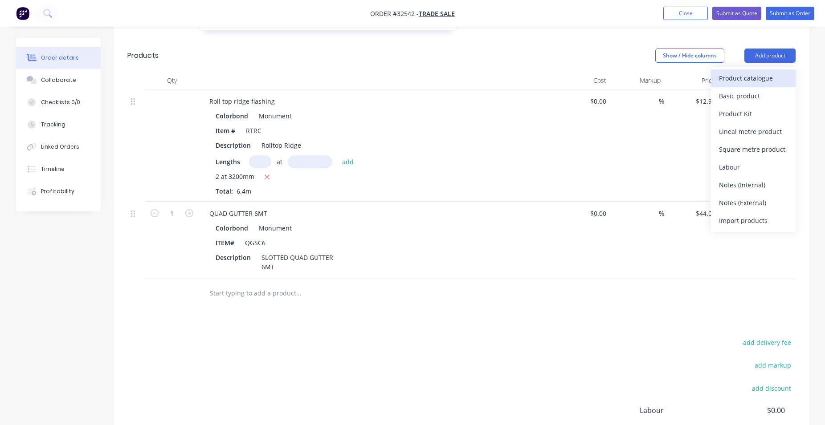
click at [759, 78] on div "Product catalogue" at bounding box center [753, 78] width 69 height 13
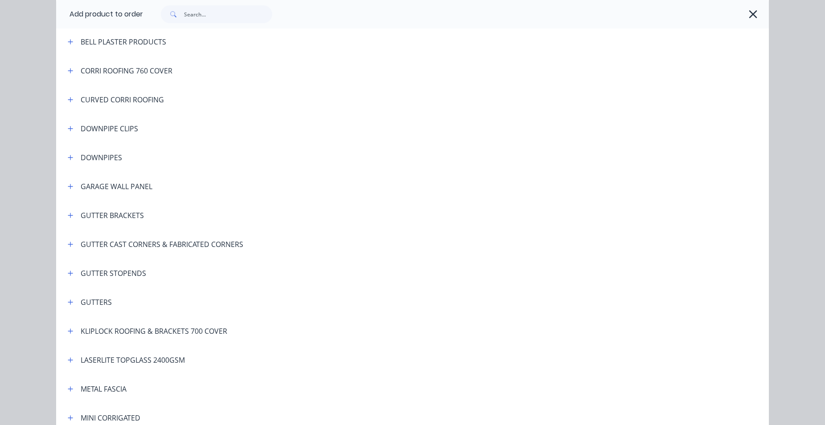
scroll to position [195, 0]
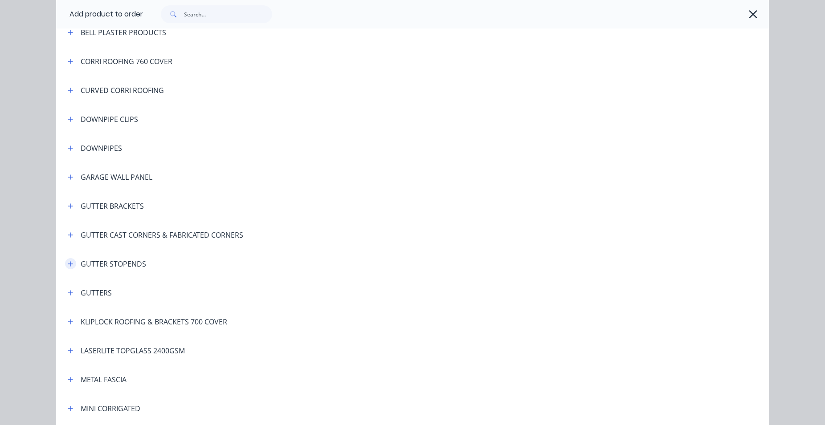
click at [69, 264] on icon "button" at bounding box center [70, 264] width 5 height 6
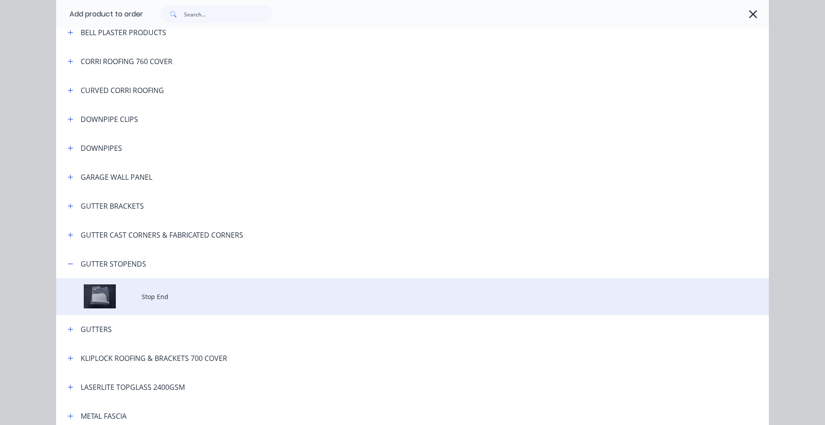
click at [118, 298] on td at bounding box center [98, 296] width 85 height 37
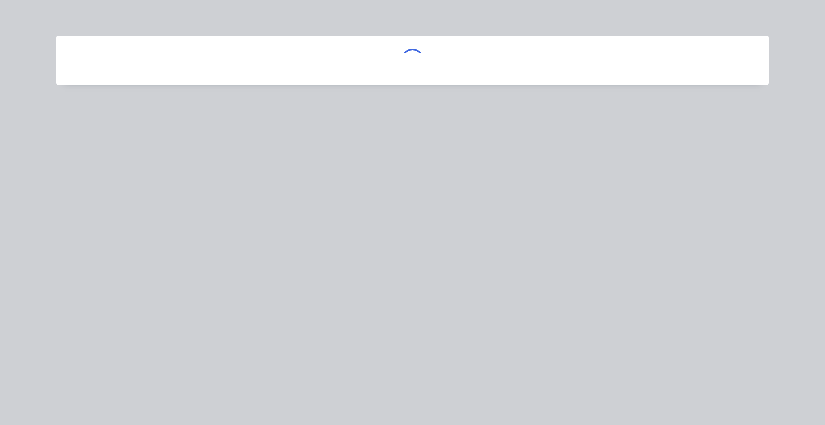
scroll to position [0, 0]
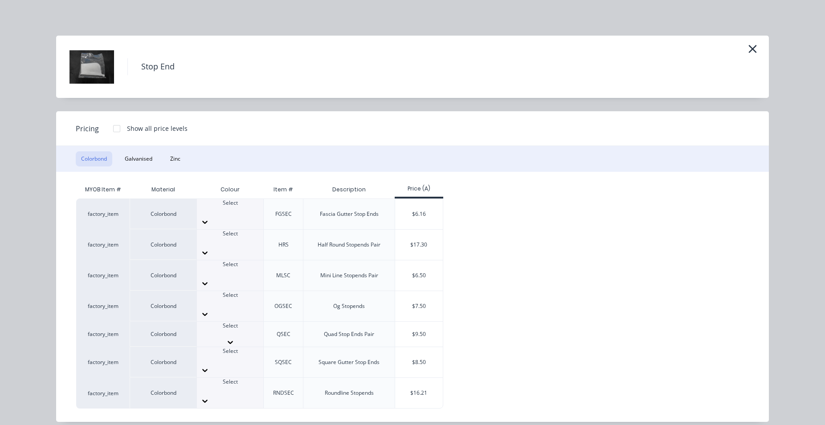
click at [248, 338] on div at bounding box center [230, 342] width 66 height 9
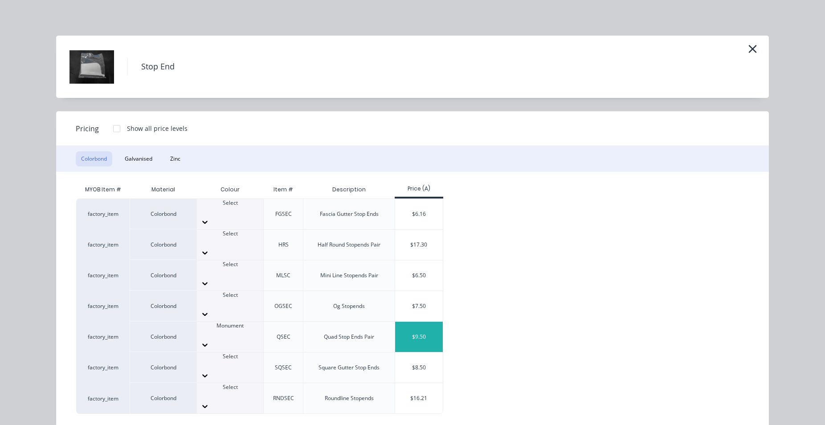
click at [409, 322] on div "$9.50" at bounding box center [419, 337] width 48 height 30
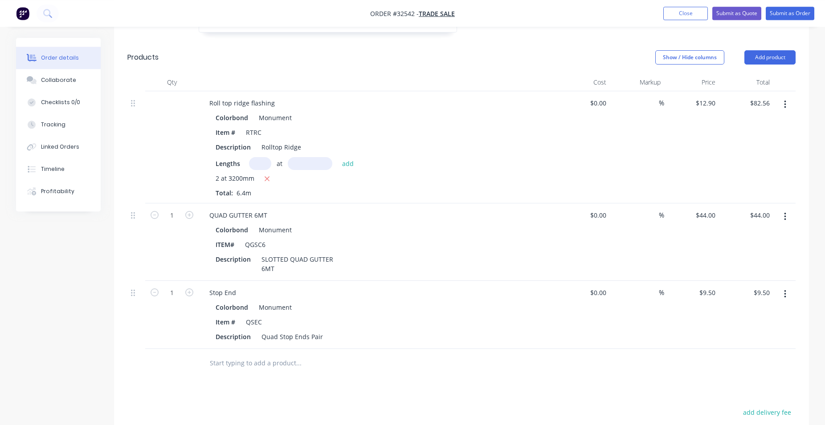
scroll to position [395, 0]
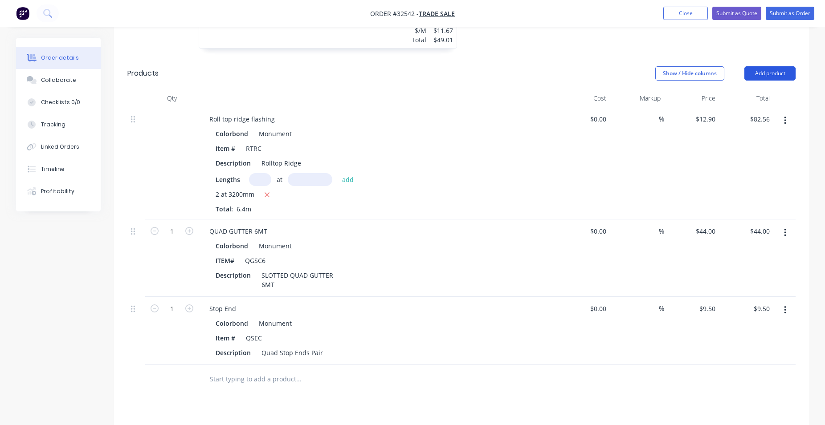
click at [768, 74] on button "Add product" at bounding box center [769, 73] width 51 height 14
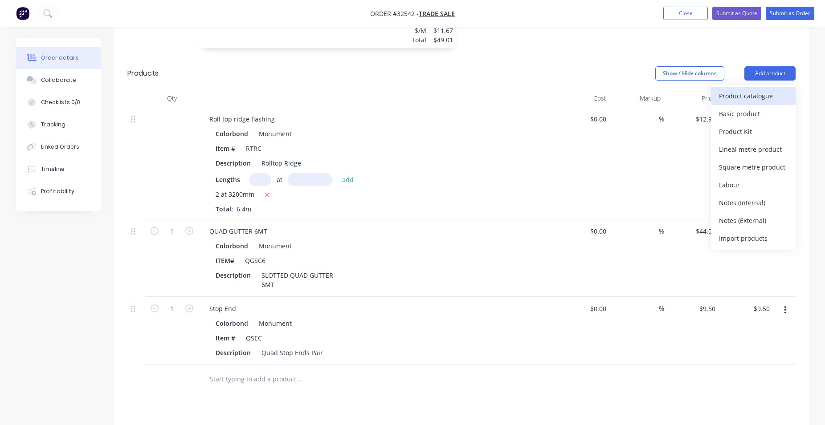
click at [759, 95] on div "Product catalogue" at bounding box center [753, 95] width 69 height 13
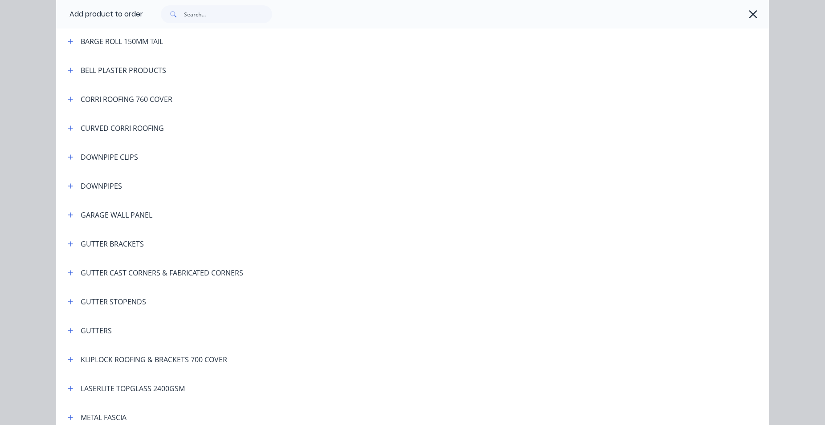
scroll to position [145, 0]
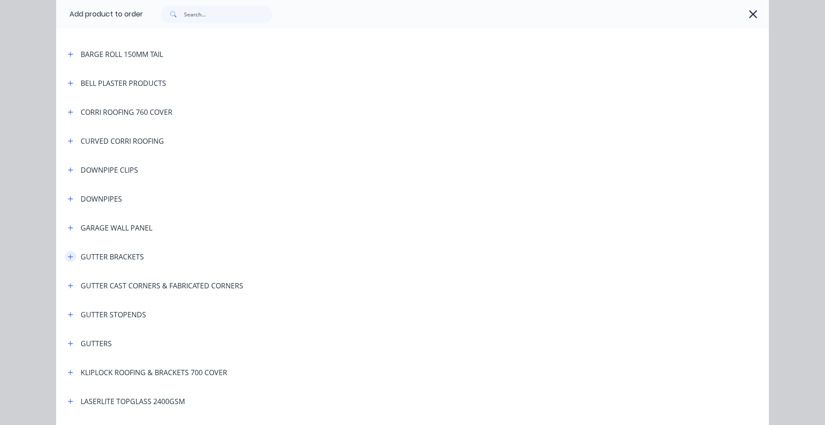
click at [69, 258] on icon "button" at bounding box center [70, 257] width 5 height 6
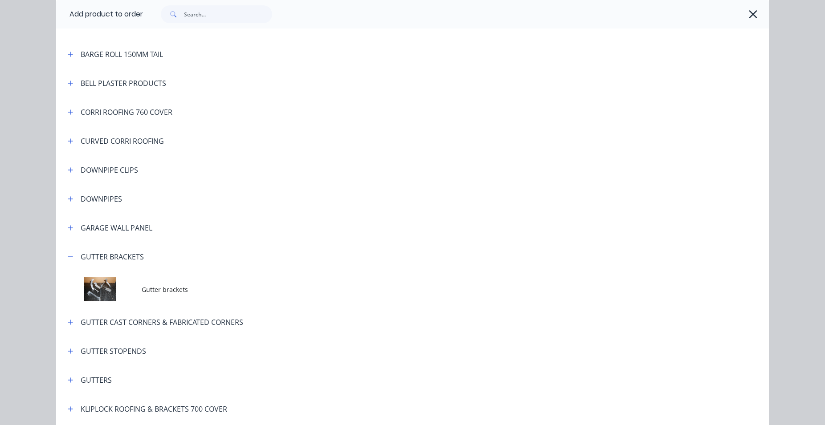
click at [118, 285] on td at bounding box center [98, 289] width 85 height 37
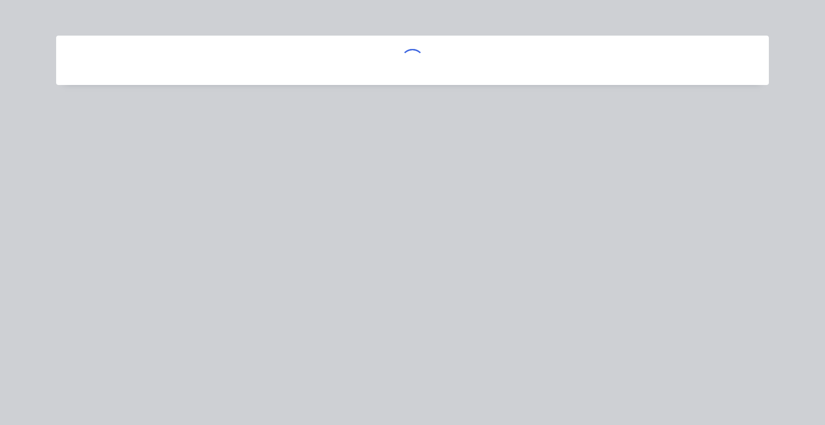
scroll to position [0, 0]
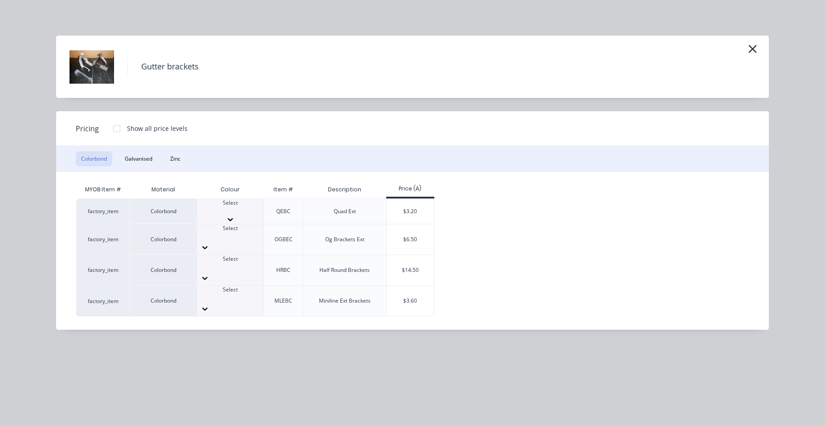
click at [225, 207] on div at bounding box center [230, 211] width 66 height 8
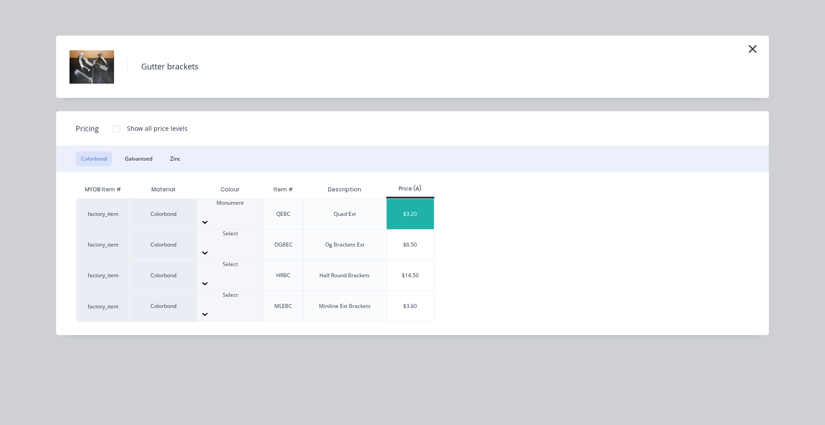
click at [395, 215] on div "$3.20" at bounding box center [410, 214] width 48 height 30
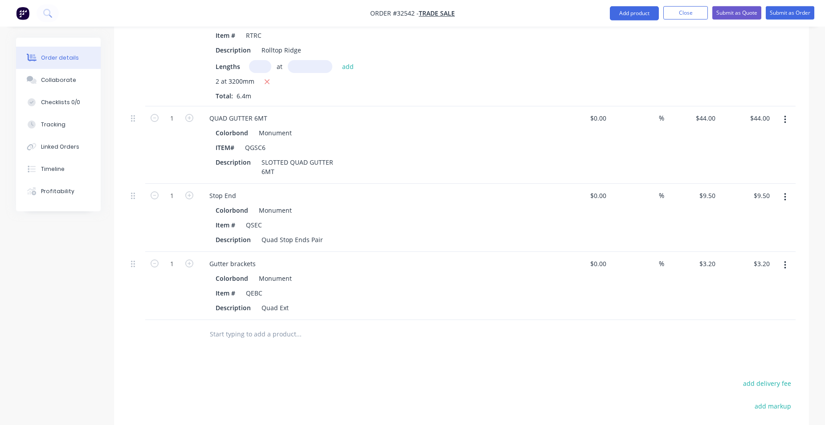
scroll to position [577, 0]
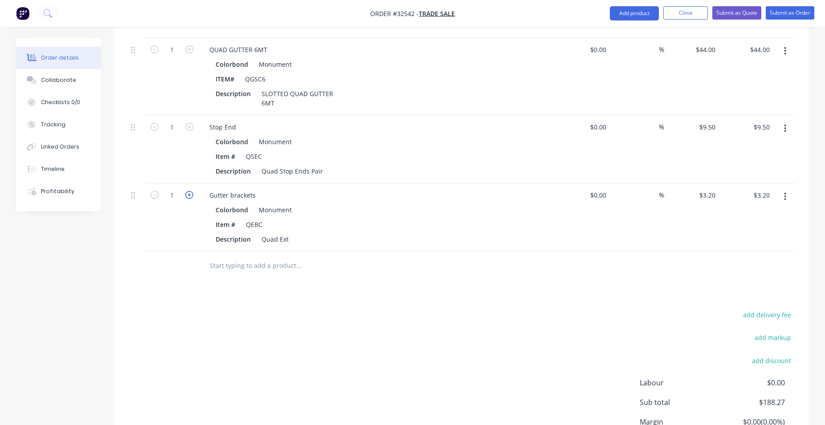
click at [190, 193] on icon "button" at bounding box center [189, 195] width 8 height 8
type input "2"
type input "$6.40"
click at [190, 193] on icon "button" at bounding box center [189, 195] width 8 height 8
type input "3"
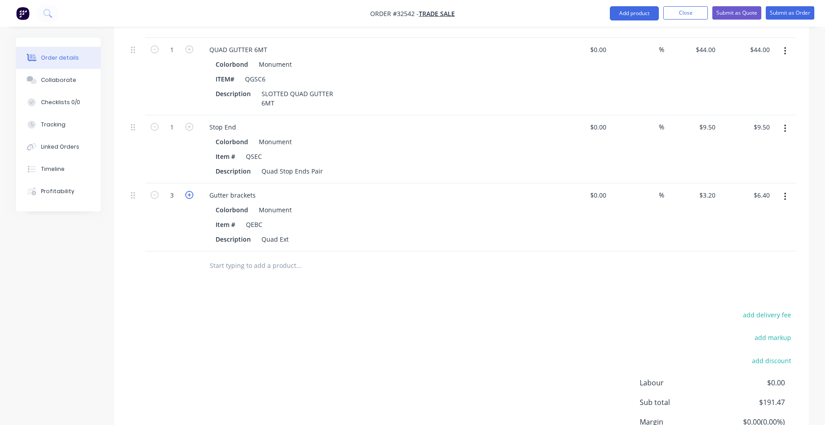
type input "$9.60"
click at [190, 193] on icon "button" at bounding box center [189, 195] width 8 height 8
type input "4"
type input "$12.80"
click at [190, 193] on icon "button" at bounding box center [189, 195] width 8 height 8
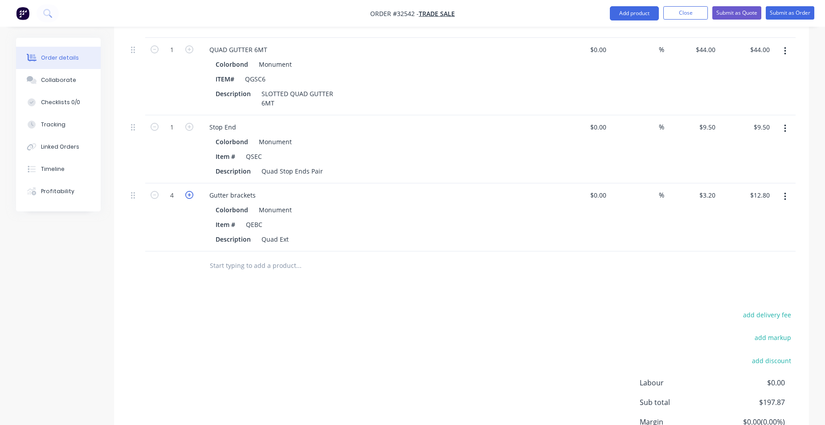
type input "5"
type input "$16.00"
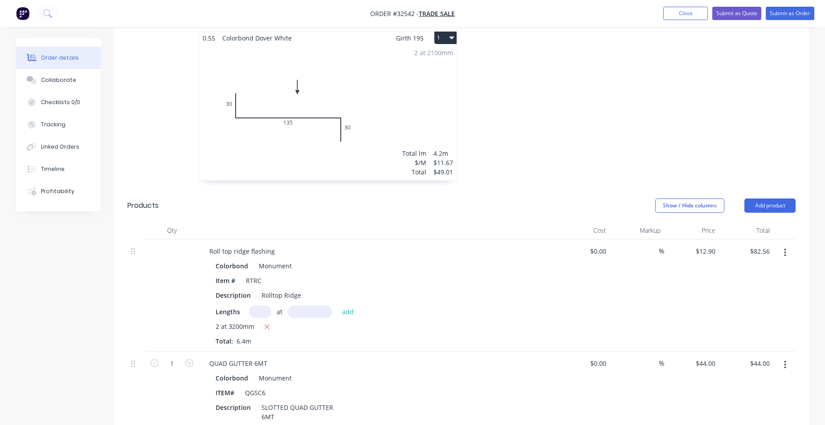
scroll to position [304, 0]
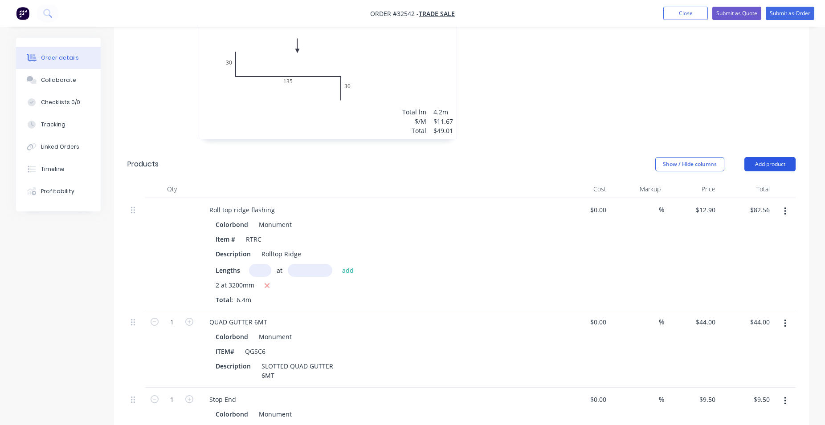
click at [768, 166] on button "Add product" at bounding box center [769, 164] width 51 height 14
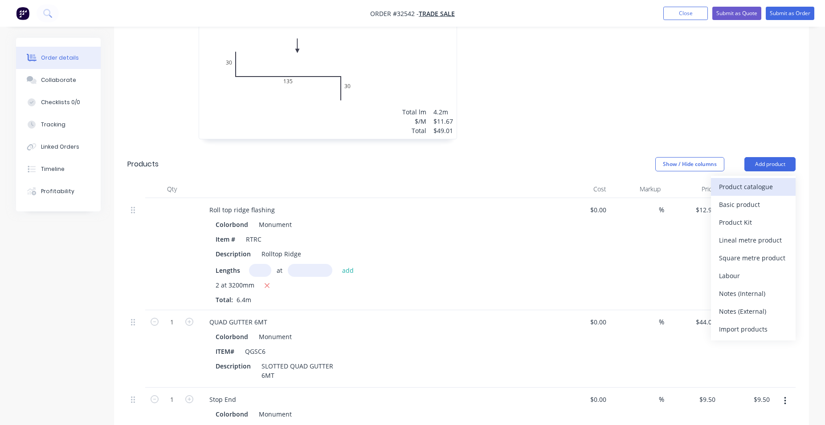
click at [743, 185] on div "Product catalogue" at bounding box center [753, 186] width 69 height 13
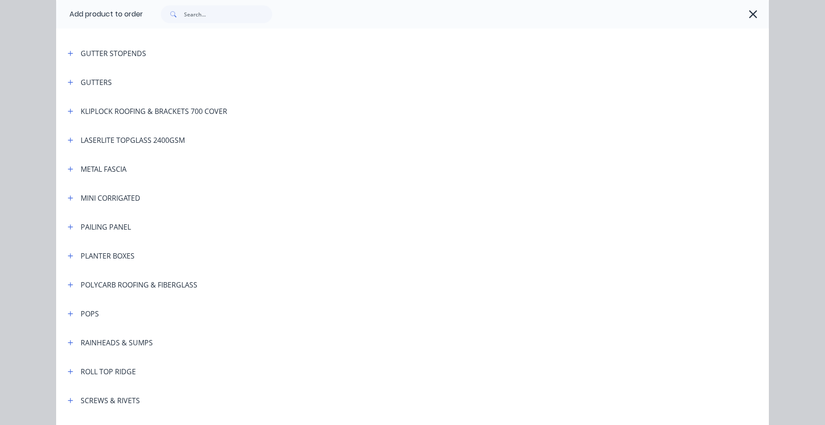
scroll to position [551, 0]
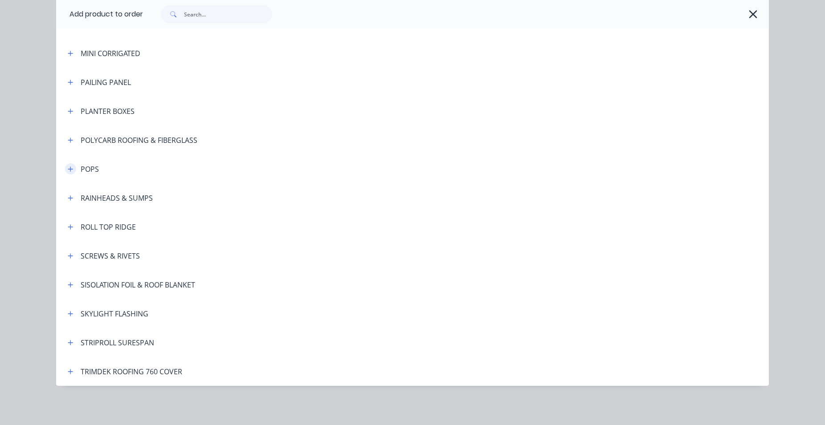
click at [68, 170] on icon "button" at bounding box center [70, 169] width 5 height 6
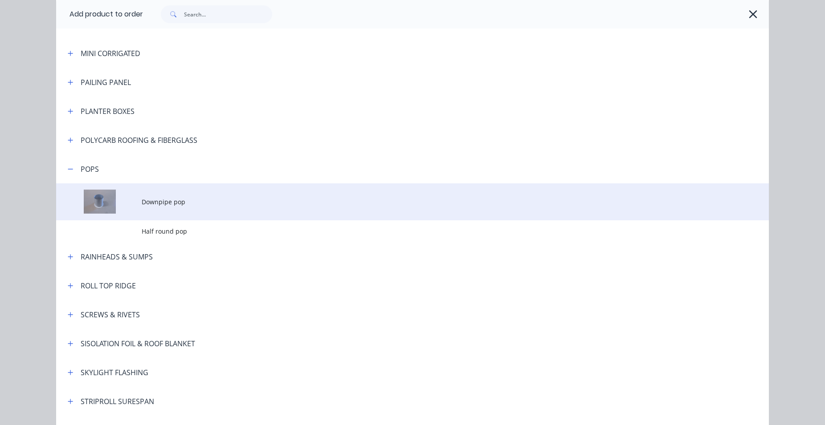
click at [124, 206] on td at bounding box center [98, 201] width 85 height 37
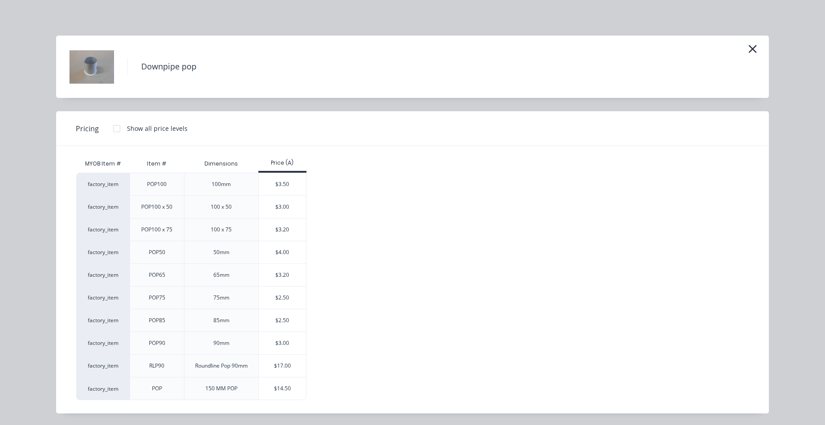
scroll to position [1, 0]
click at [170, 296] on div "POP75" at bounding box center [157, 296] width 54 height 23
click at [118, 297] on div "factory_item" at bounding box center [102, 296] width 53 height 23
click at [265, 296] on div "$2.50" at bounding box center [283, 297] width 48 height 22
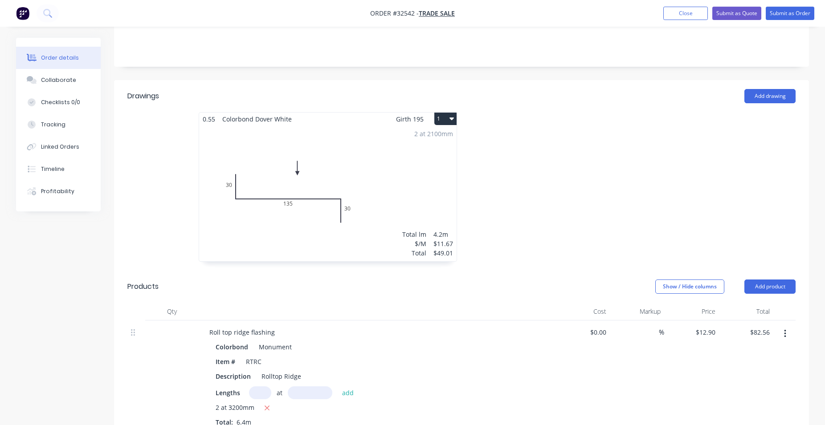
scroll to position [213, 0]
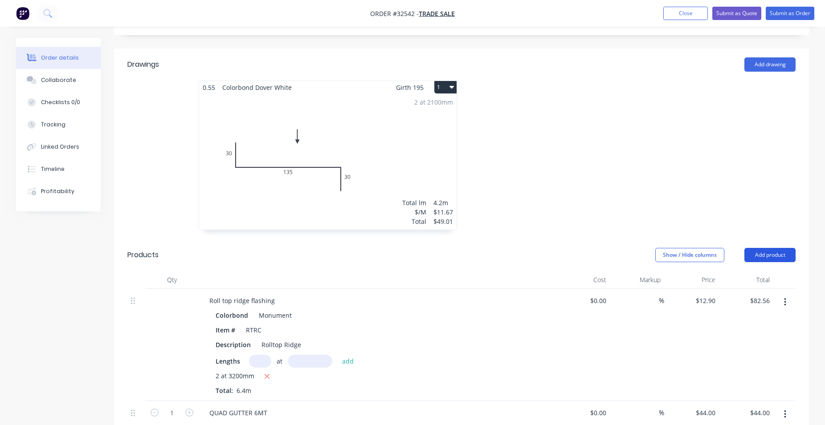
click at [769, 257] on button "Add product" at bounding box center [769, 255] width 51 height 14
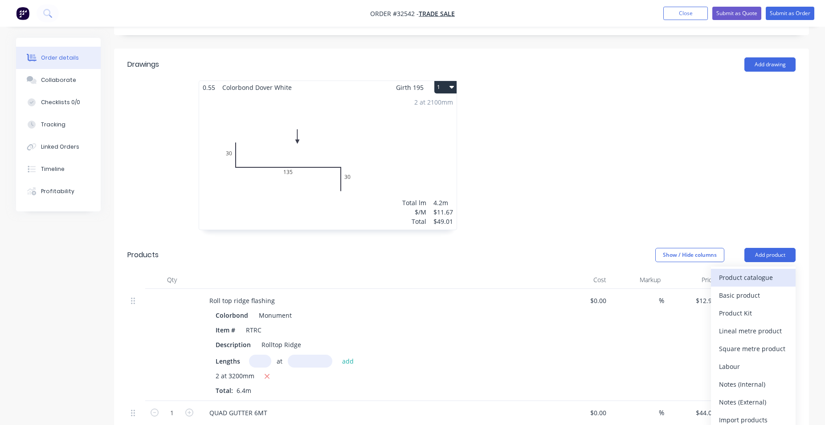
click at [766, 273] on div "Product catalogue" at bounding box center [753, 277] width 69 height 13
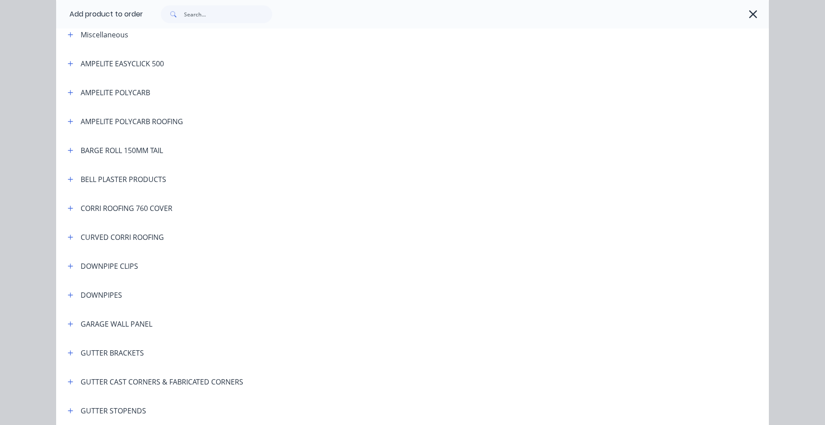
scroll to position [102, 0]
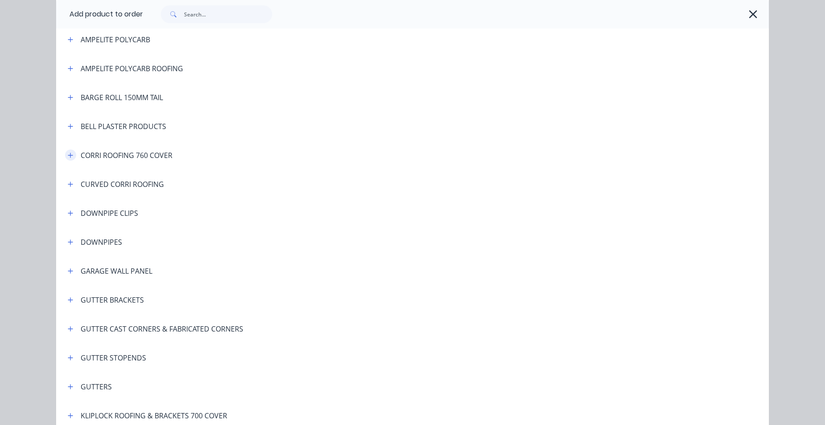
click at [68, 156] on icon "button" at bounding box center [70, 155] width 5 height 6
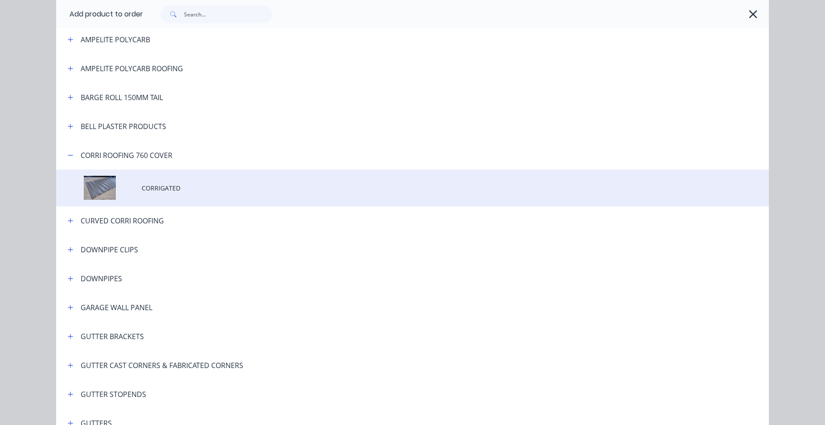
click at [125, 187] on td at bounding box center [98, 188] width 85 height 37
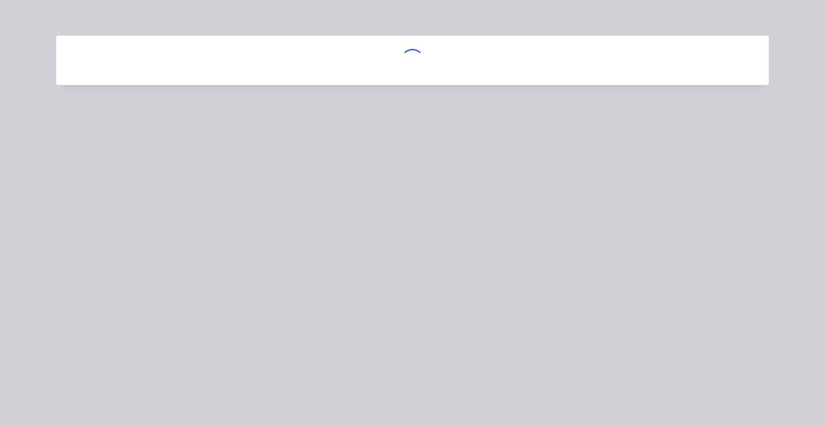
scroll to position [0, 0]
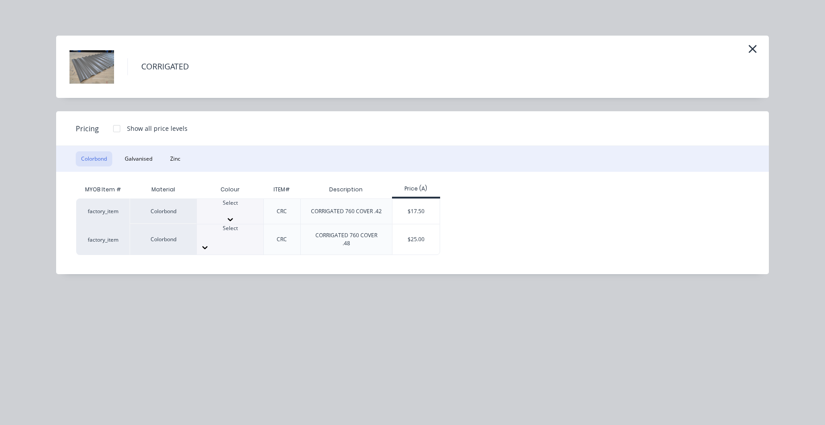
click at [236, 211] on div at bounding box center [230, 211] width 66 height 8
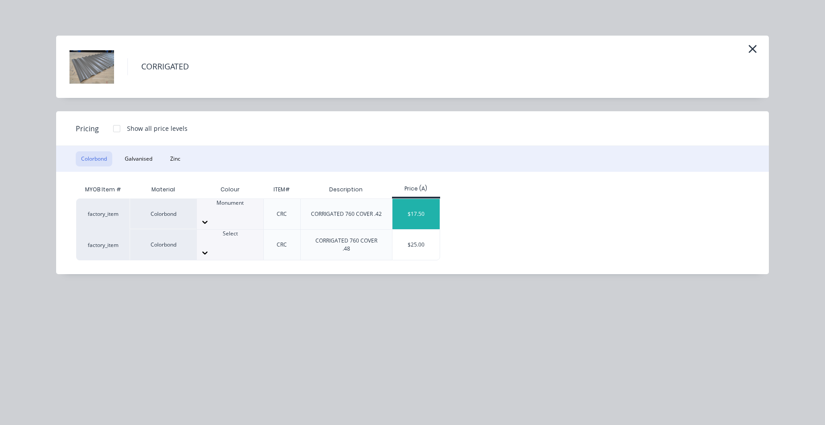
click at [401, 213] on div "$17.50" at bounding box center [416, 214] width 48 height 30
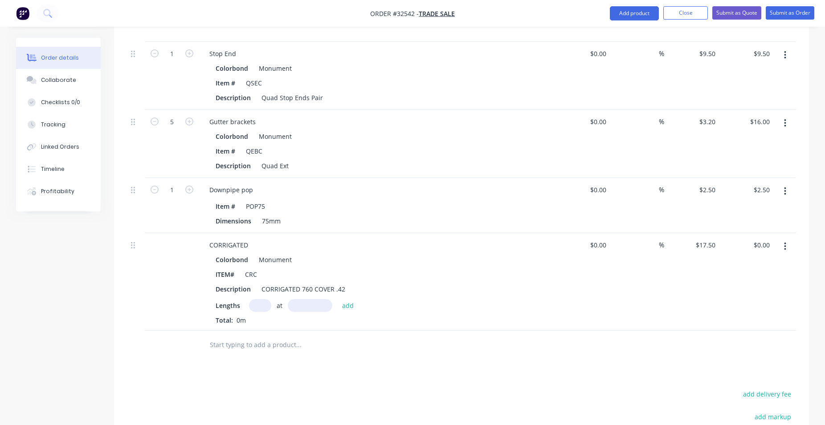
scroll to position [667, 0]
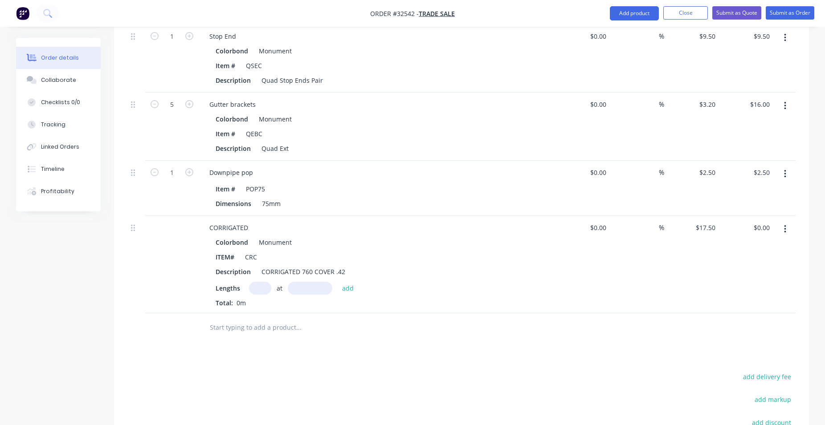
click at [257, 288] on input "text" at bounding box center [260, 288] width 22 height 13
type input "5"
click at [293, 294] on input "text" at bounding box center [310, 288] width 45 height 13
type input "2000mm"
click at [344, 289] on button "add" at bounding box center [347, 288] width 21 height 12
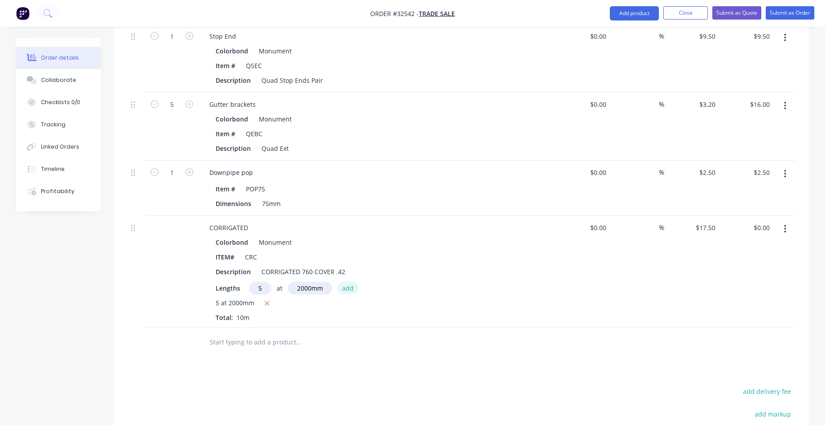
type input "$175.00"
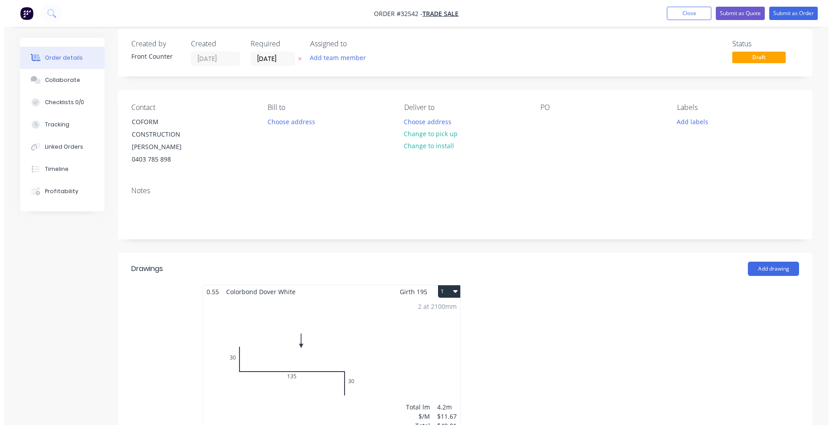
scroll to position [0, 0]
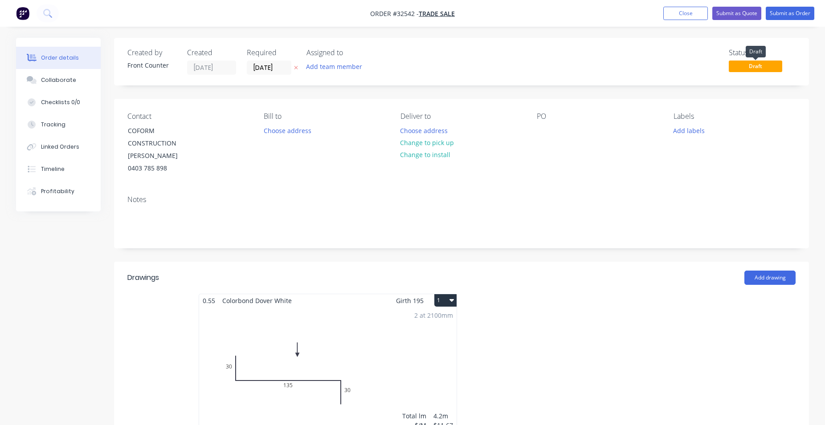
click at [738, 69] on span "Draft" at bounding box center [754, 66] width 53 height 11
click at [734, 9] on button "Submit as Quote" at bounding box center [736, 13] width 49 height 13
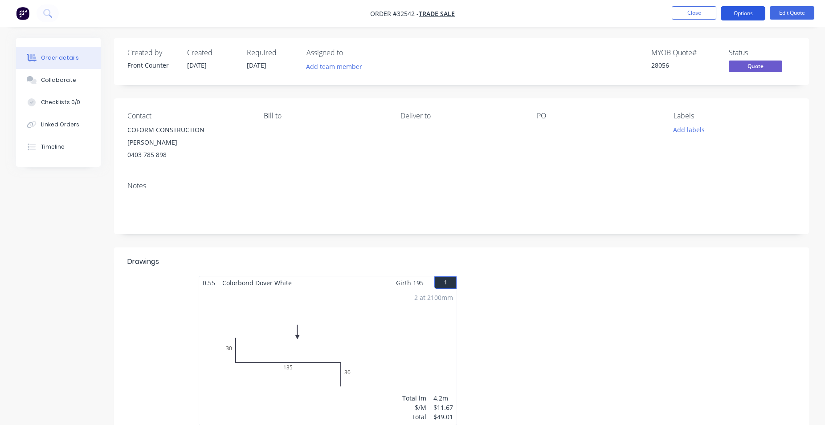
click at [739, 10] on button "Options" at bounding box center [742, 13] width 45 height 14
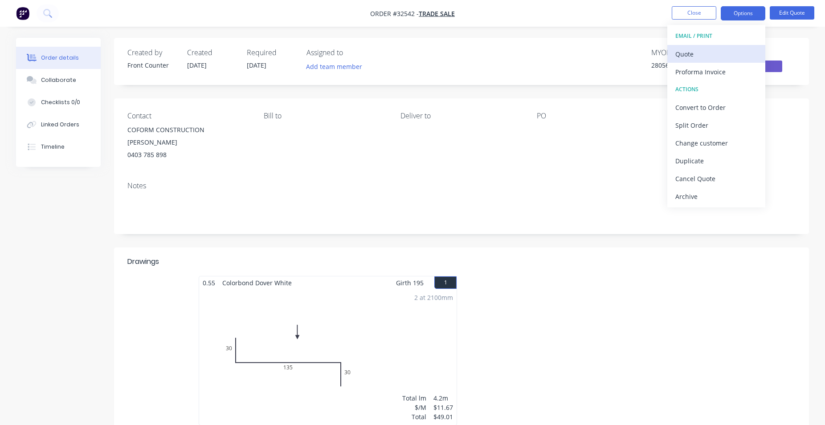
click at [726, 56] on div "Quote" at bounding box center [716, 54] width 82 height 13
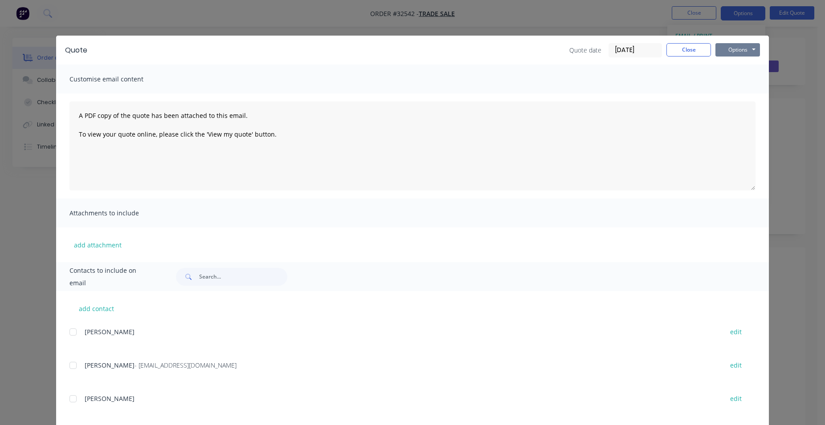
click at [736, 49] on button "Options" at bounding box center [737, 49] width 45 height 13
click at [734, 78] on button "Print" at bounding box center [743, 80] width 57 height 15
click at [670, 49] on button "Close" at bounding box center [688, 49] width 45 height 13
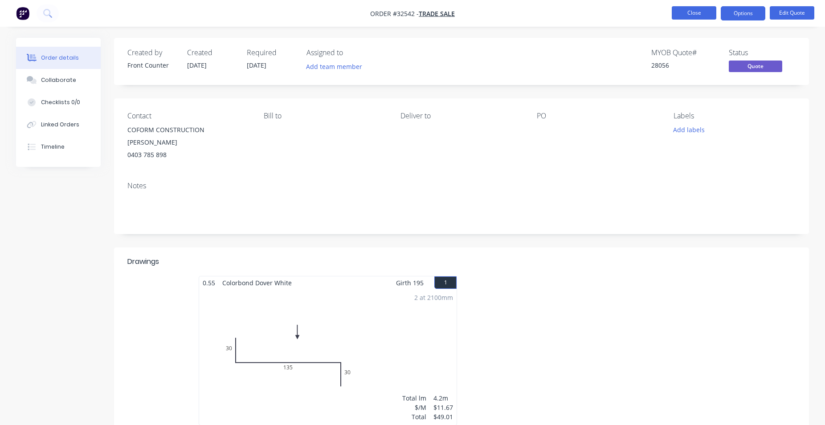
click at [699, 10] on button "Close" at bounding box center [693, 12] width 45 height 13
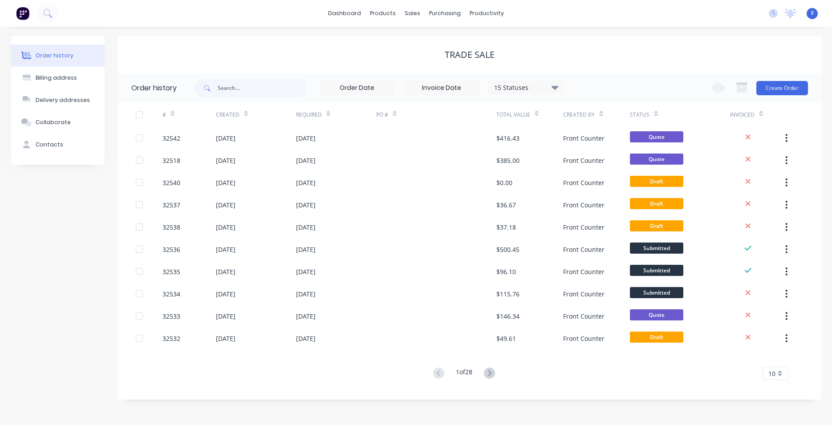
click at [24, 13] on img at bounding box center [22, 13] width 13 height 13
